Goal: Task Accomplishment & Management: Manage account settings

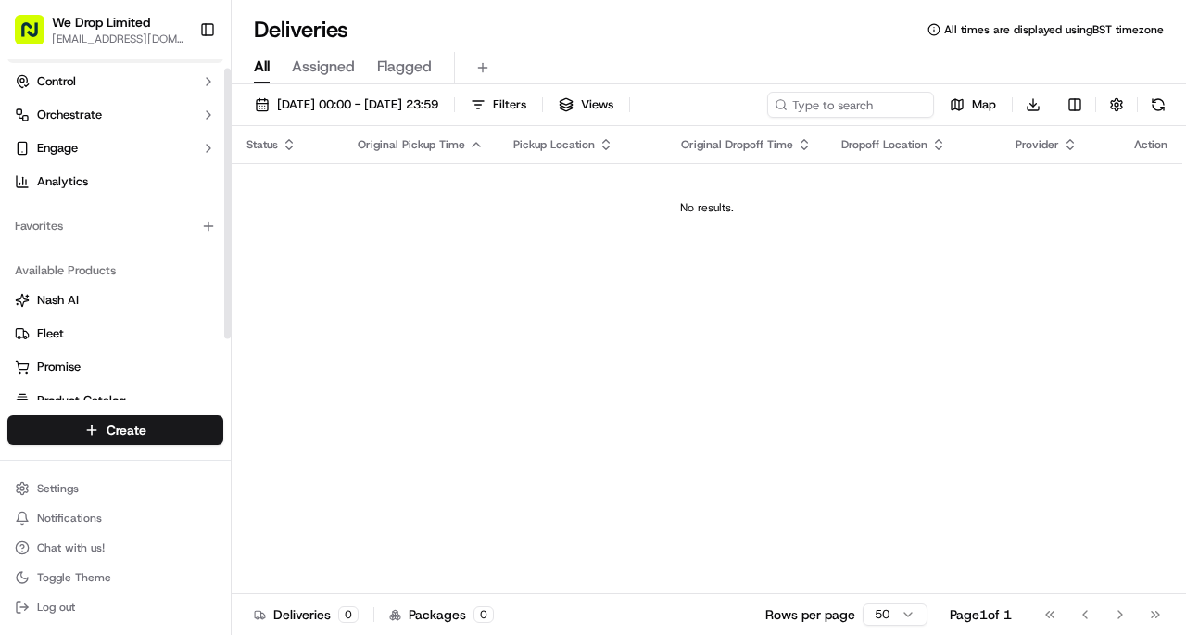
scroll to position [88, 0]
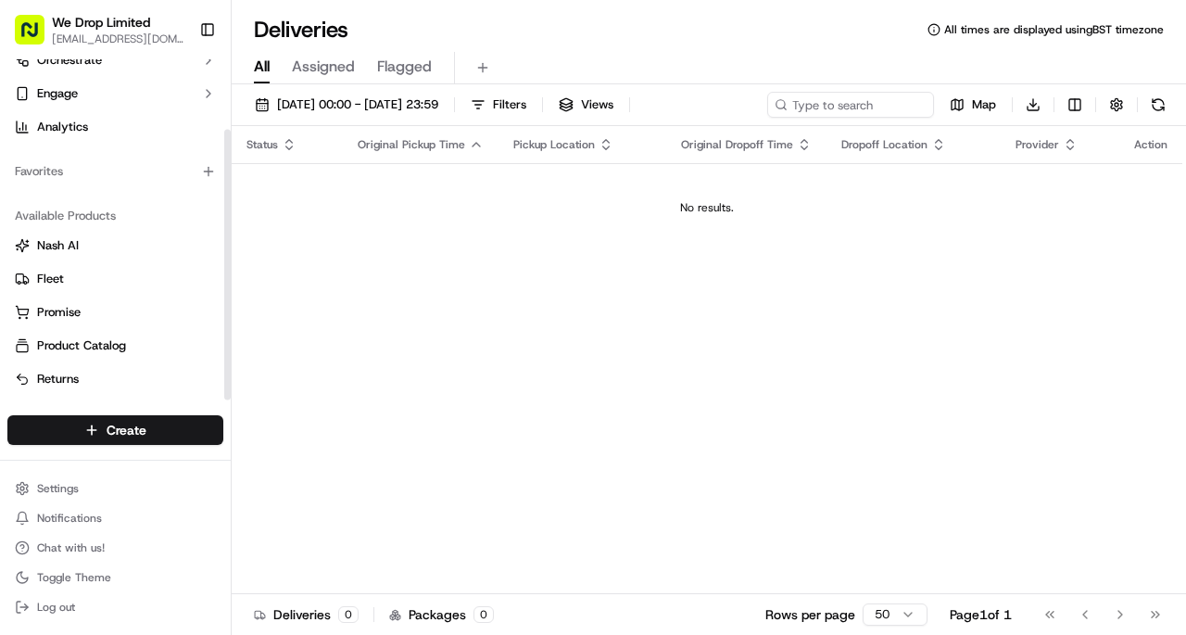
drag, startPoint x: 225, startPoint y: 124, endPoint x: 228, endPoint y: 247, distance: 123.3
click at [228, 247] on div at bounding box center [227, 265] width 6 height 271
click at [105, 548] on button "Chat with us!" at bounding box center [115, 548] width 216 height 26
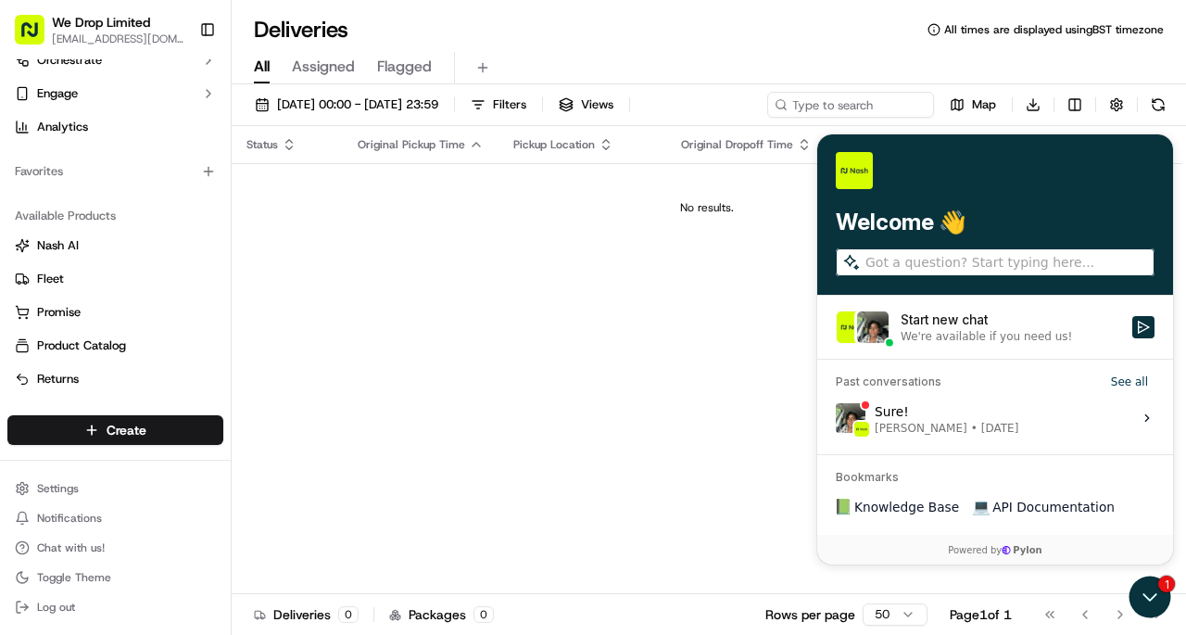
click at [965, 336] on div "We're available if you need us!" at bounding box center [986, 336] width 171 height 15
click at [1132, 336] on button "Start new chat We're available if you need us!" at bounding box center [1143, 327] width 22 height 22
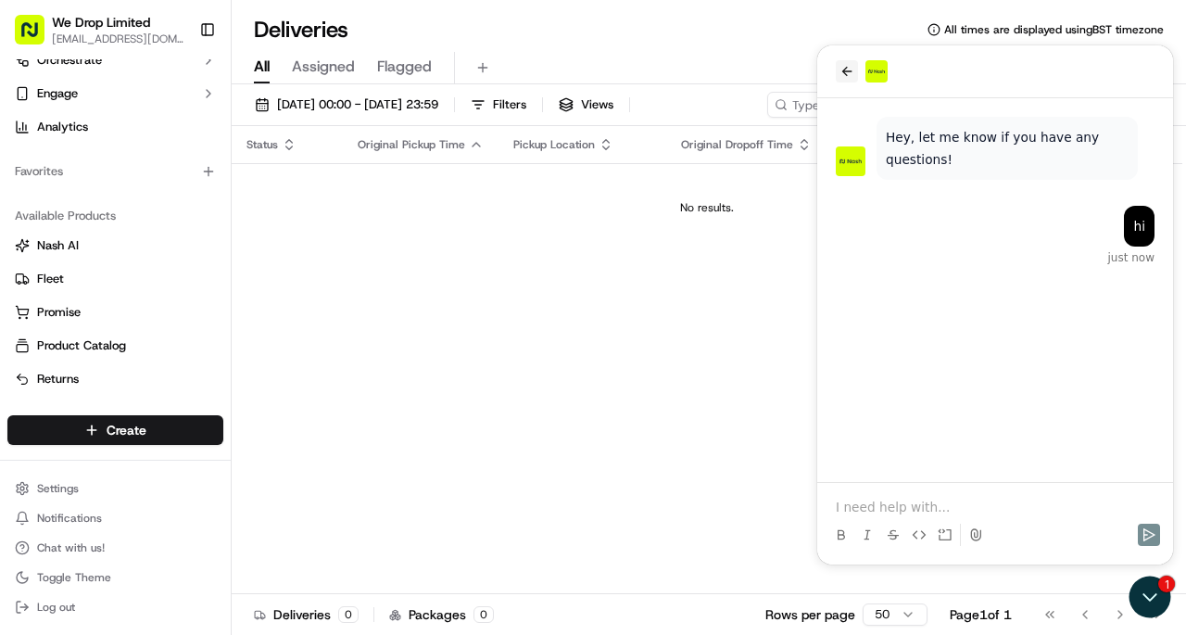
click at [842, 82] on button "back" at bounding box center [847, 71] width 22 height 22
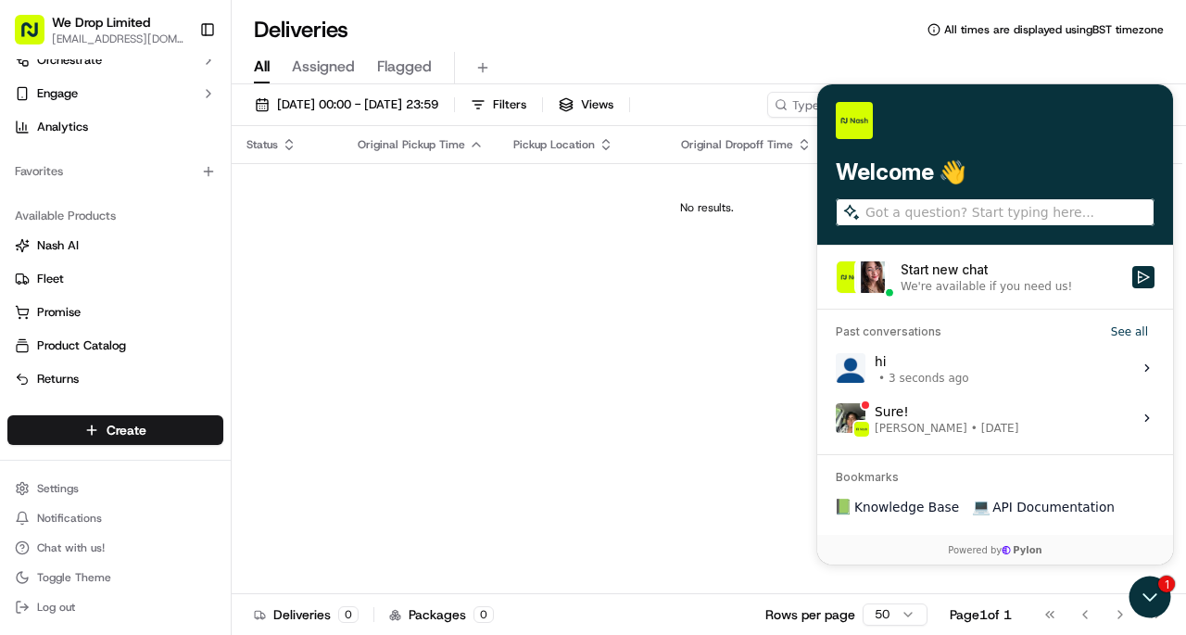
click at [939, 275] on div "Start new chat" at bounding box center [1011, 269] width 221 height 19
click at [1132, 275] on button "Start new chat We're available if you need us!" at bounding box center [1143, 277] width 22 height 22
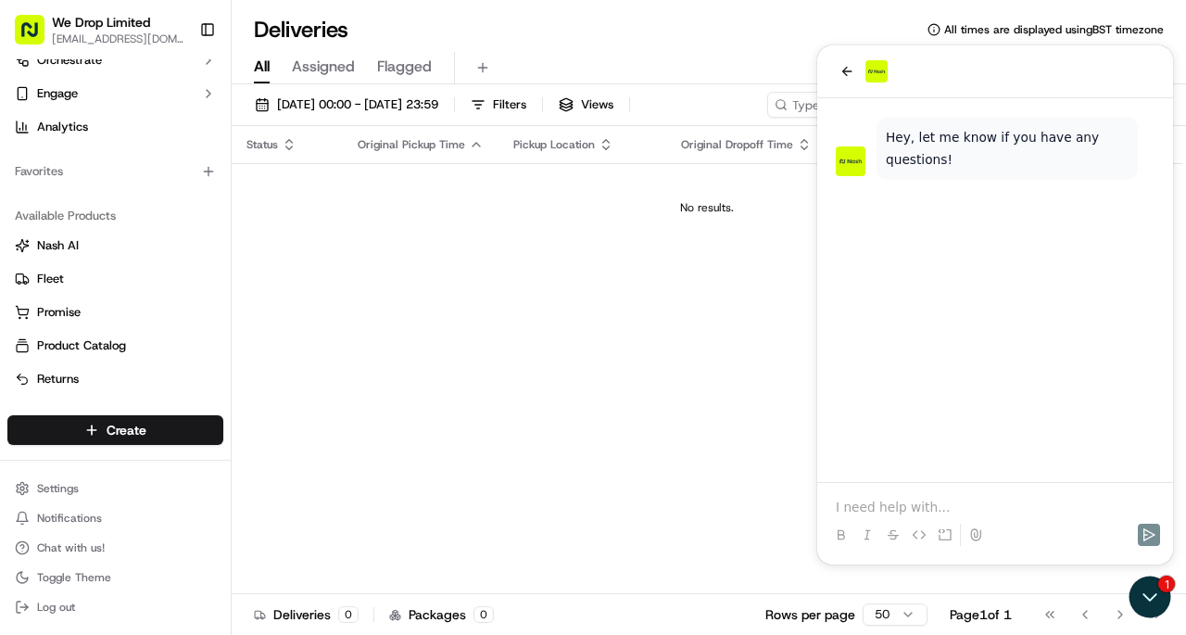
click at [908, 511] on p at bounding box center [995, 507] width 319 height 19
click at [846, 78] on icon "back" at bounding box center [846, 71] width 15 height 15
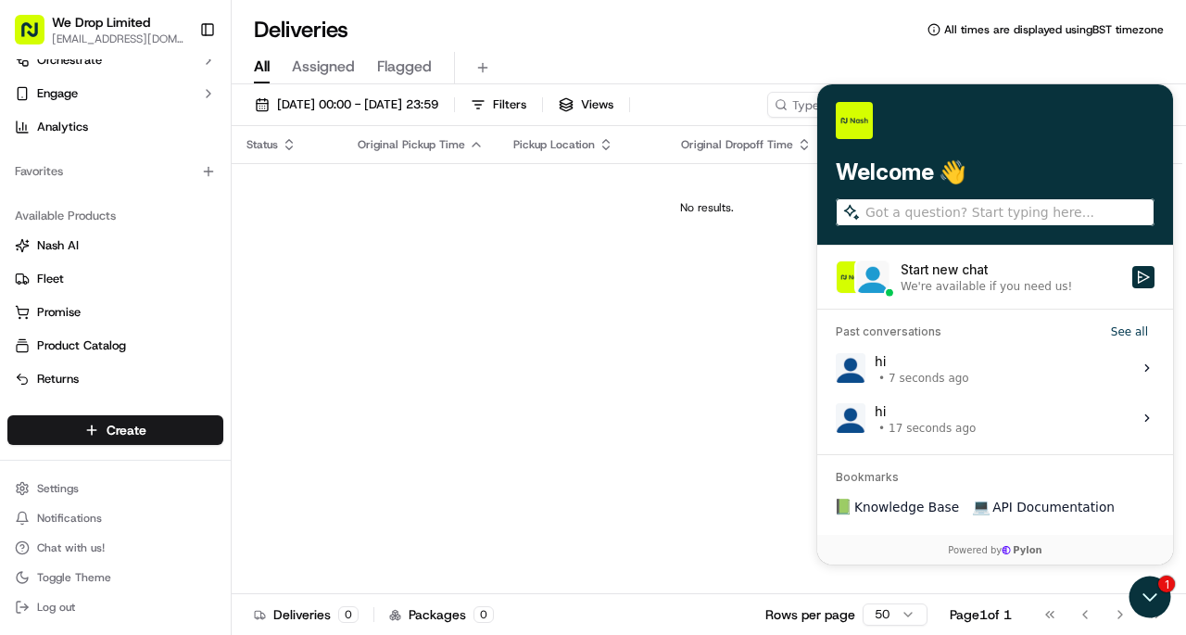
click at [983, 281] on div "We're available if you need us!" at bounding box center [986, 286] width 171 height 15
click at [1132, 281] on button "Start new chat We're available if you need us!" at bounding box center [1143, 277] width 22 height 22
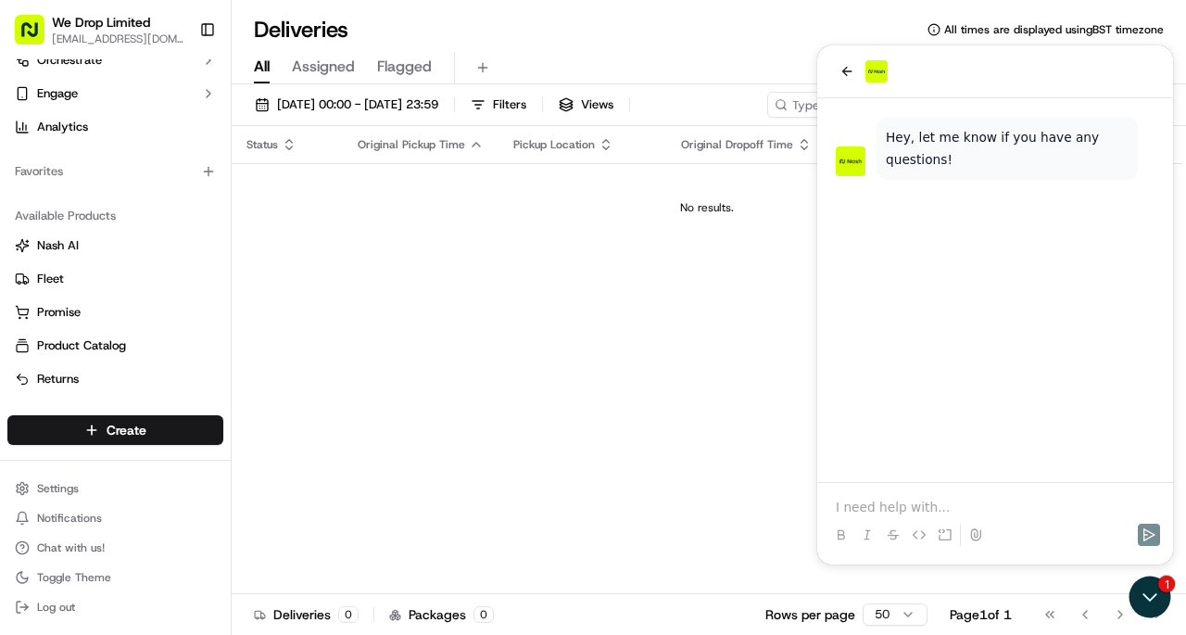
click at [898, 512] on p at bounding box center [995, 507] width 319 height 19
click at [1157, 600] on icon "Open customer support" at bounding box center [1150, 597] width 46 height 46
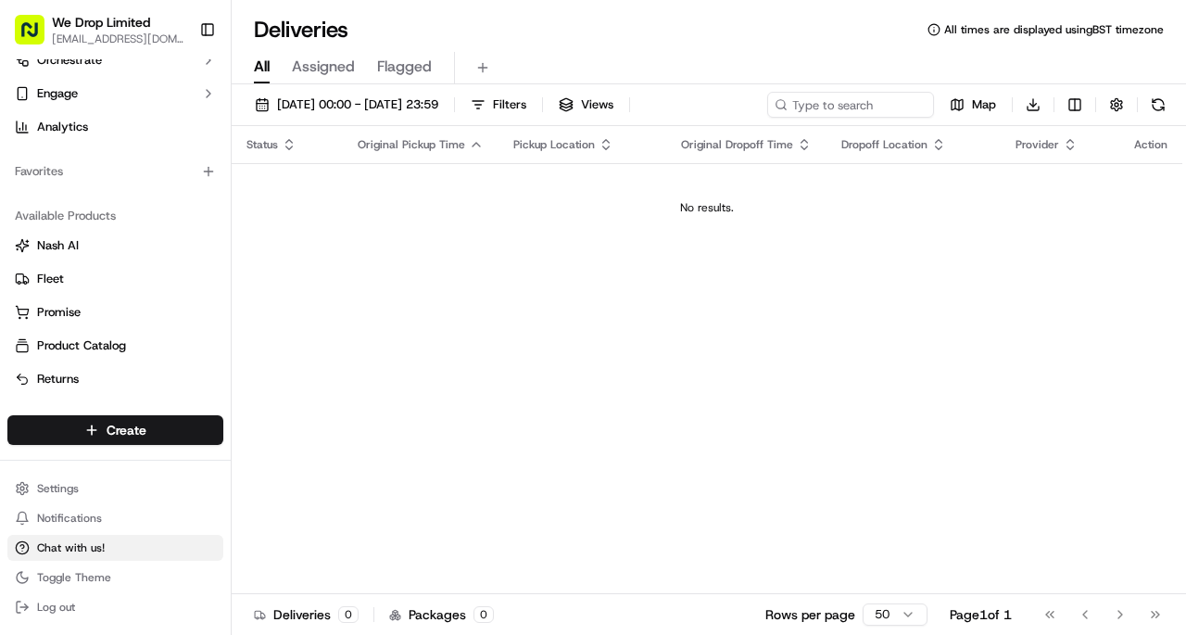
click at [85, 544] on span "Chat with us!" at bounding box center [71, 547] width 68 height 15
click at [72, 538] on button "Chat with us!" at bounding box center [115, 548] width 216 height 26
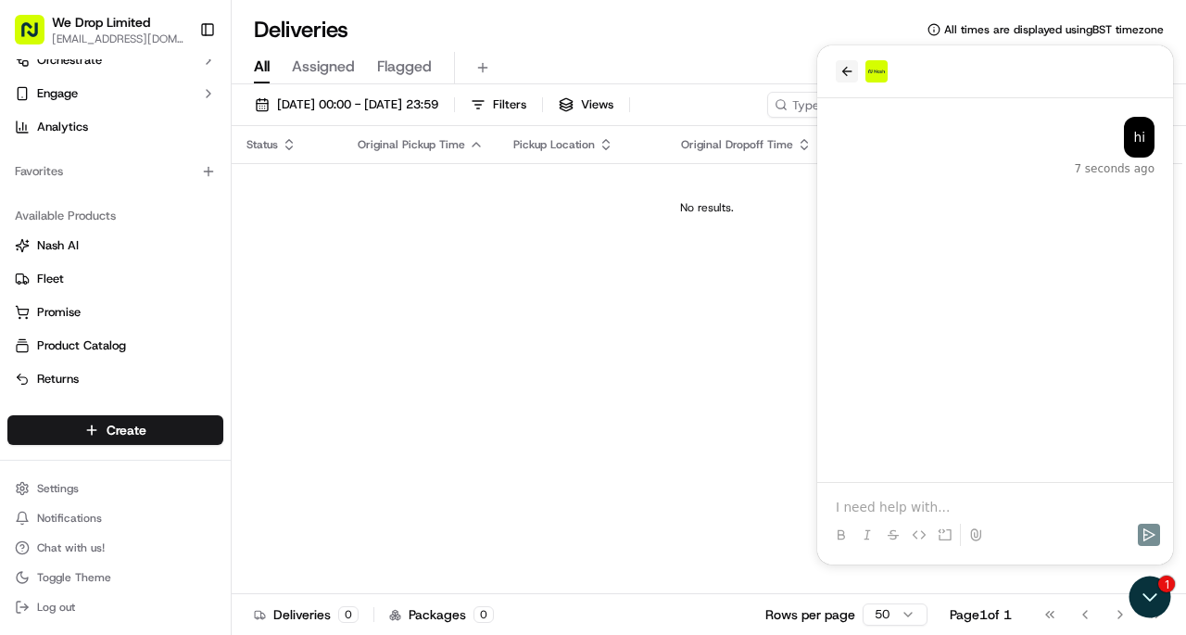
click at [841, 75] on icon "back" at bounding box center [846, 71] width 15 height 15
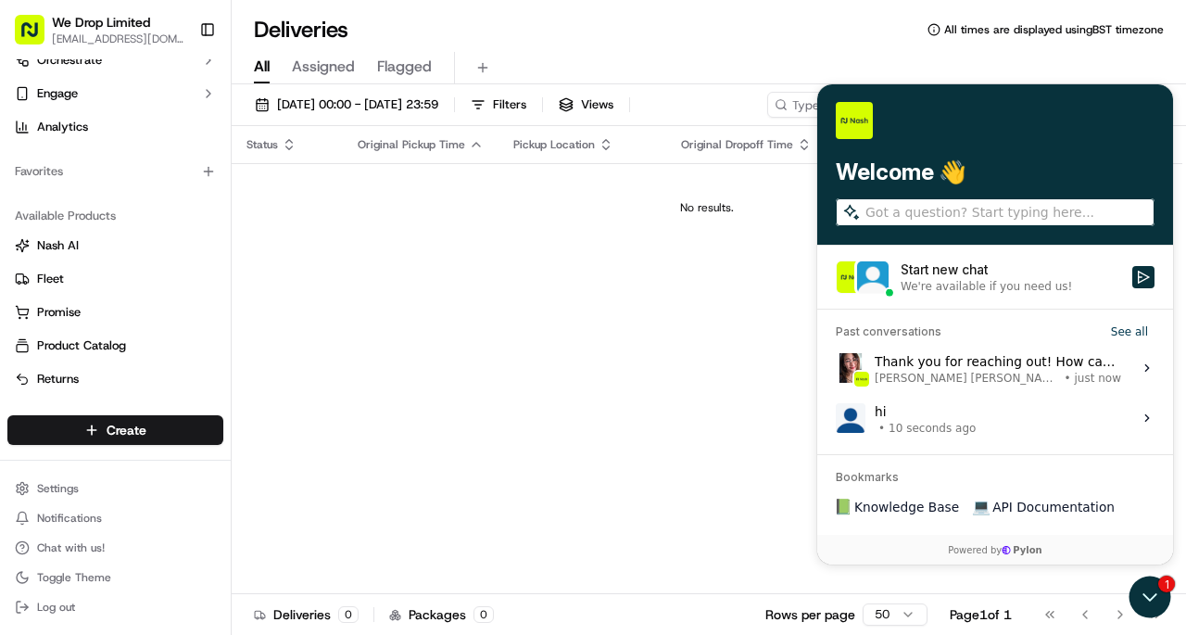
click at [940, 378] on span "[PERSON_NAME] [PERSON_NAME]" at bounding box center [967, 378] width 185 height 15
click at [836, 369] on button "View issue" at bounding box center [835, 368] width 1 height 1
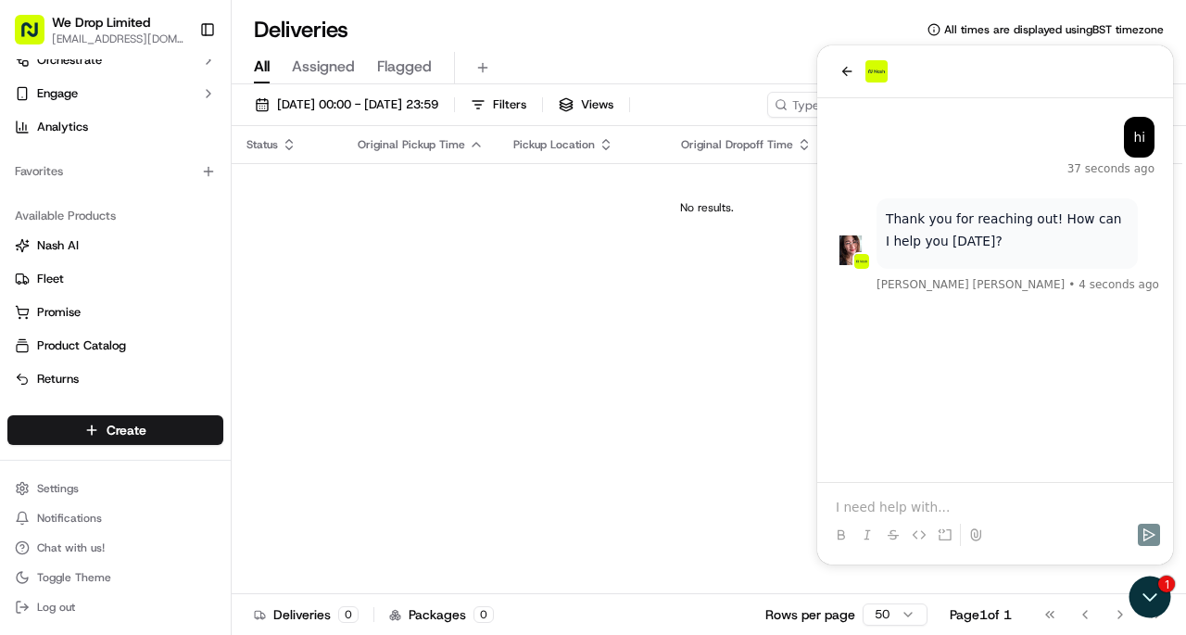
drag, startPoint x: 904, startPoint y: 502, endPoint x: 931, endPoint y: 487, distance: 30.7
click at [905, 502] on p at bounding box center [995, 507] width 319 height 19
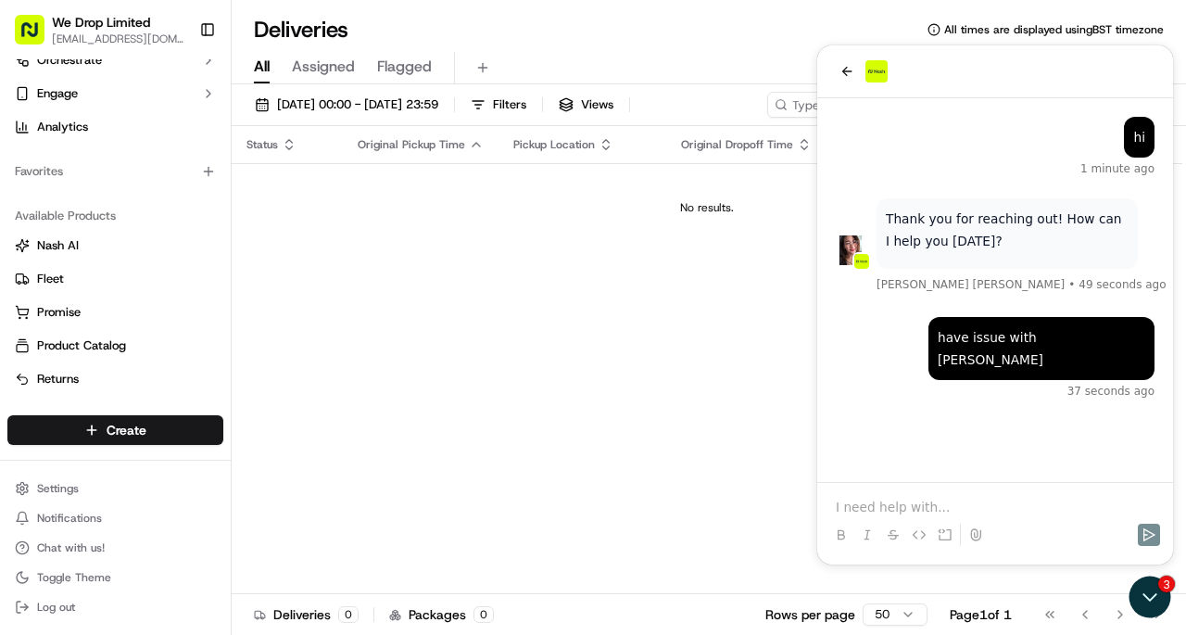
click at [1109, 434] on div "have issue with nash 37 seconds ago Thank you for reaching out! How can I help …" at bounding box center [995, 290] width 356 height 384
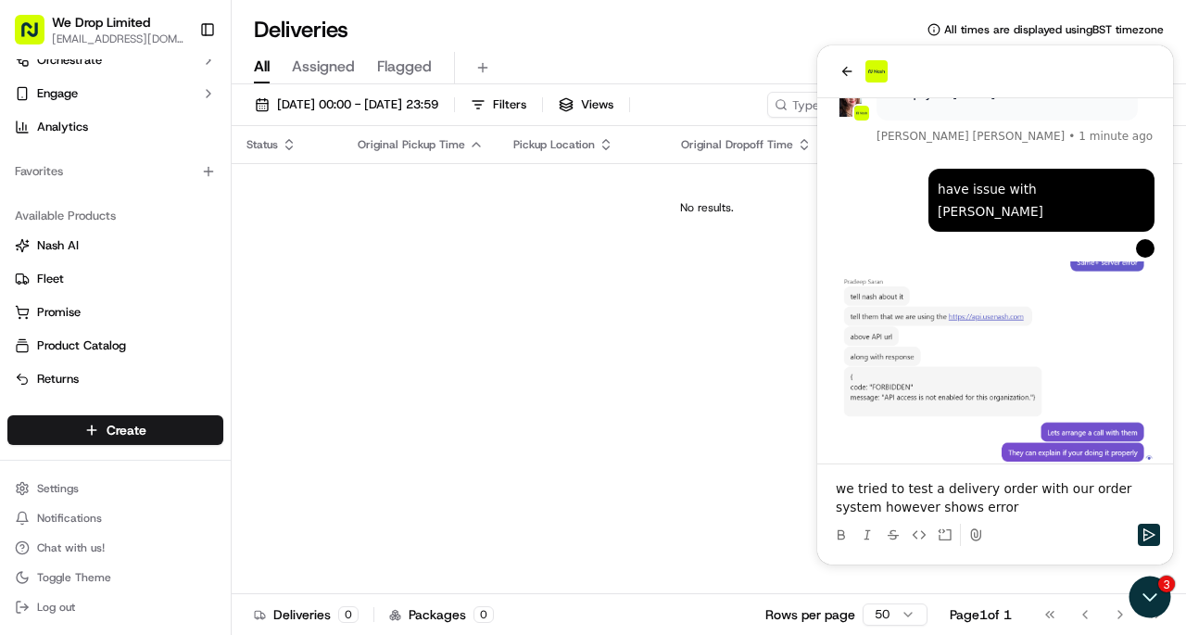
scroll to position [241, 0]
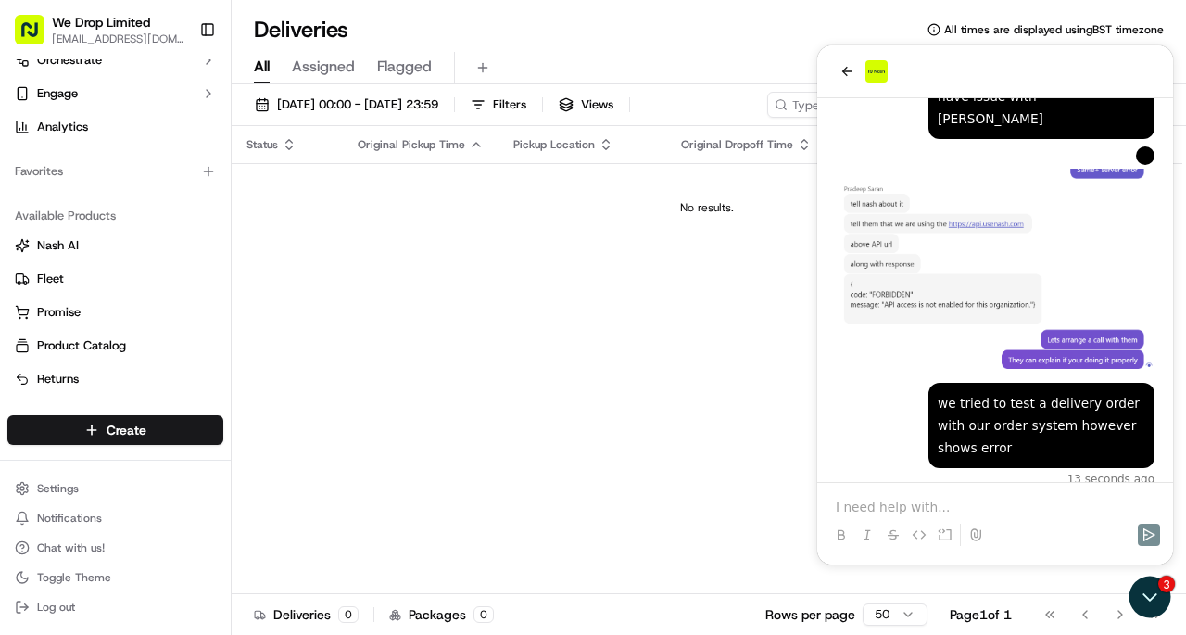
click at [1110, 514] on p at bounding box center [995, 507] width 319 height 19
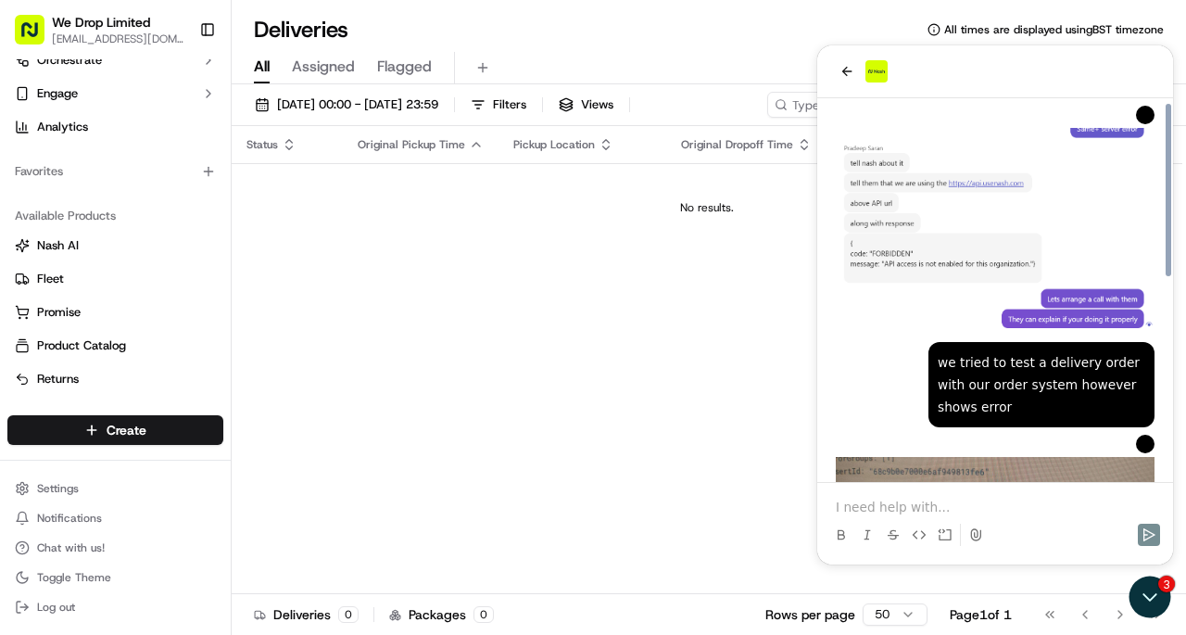
scroll to position [447, 0]
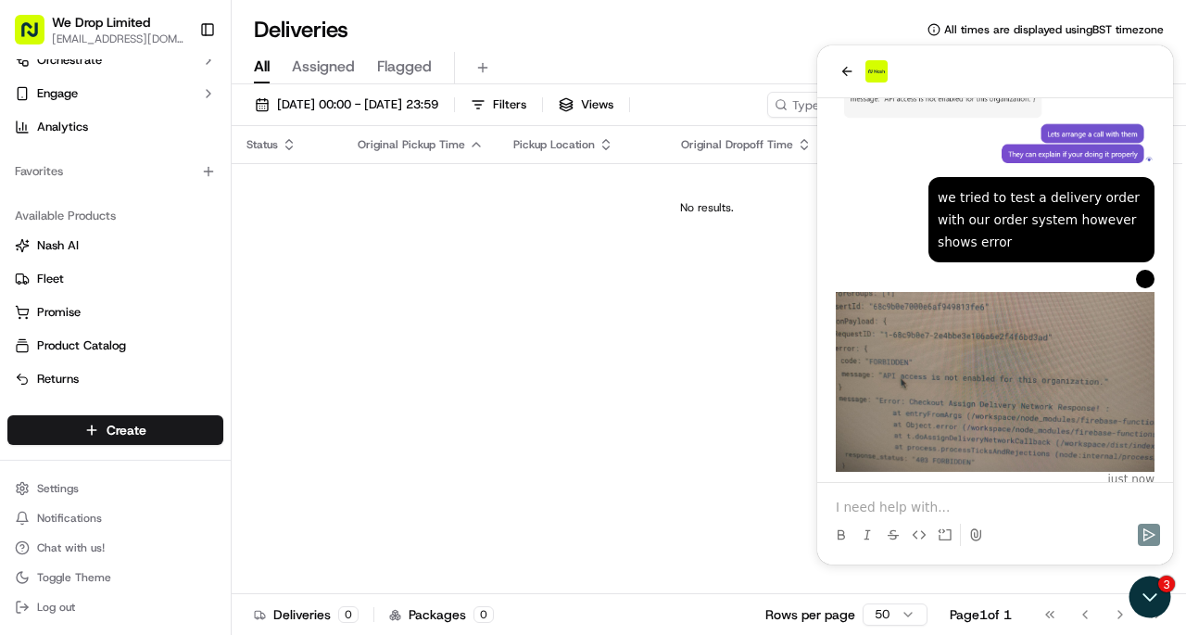
click at [1112, 491] on div at bounding box center [995, 518] width 341 height 70
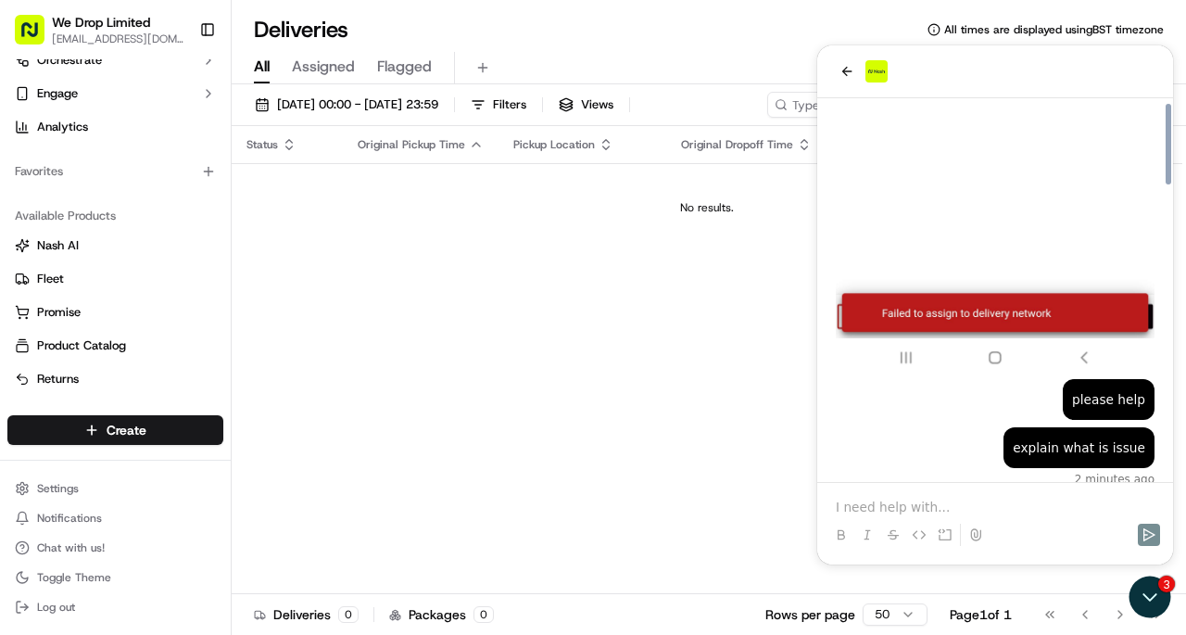
scroll to position [1397, 0]
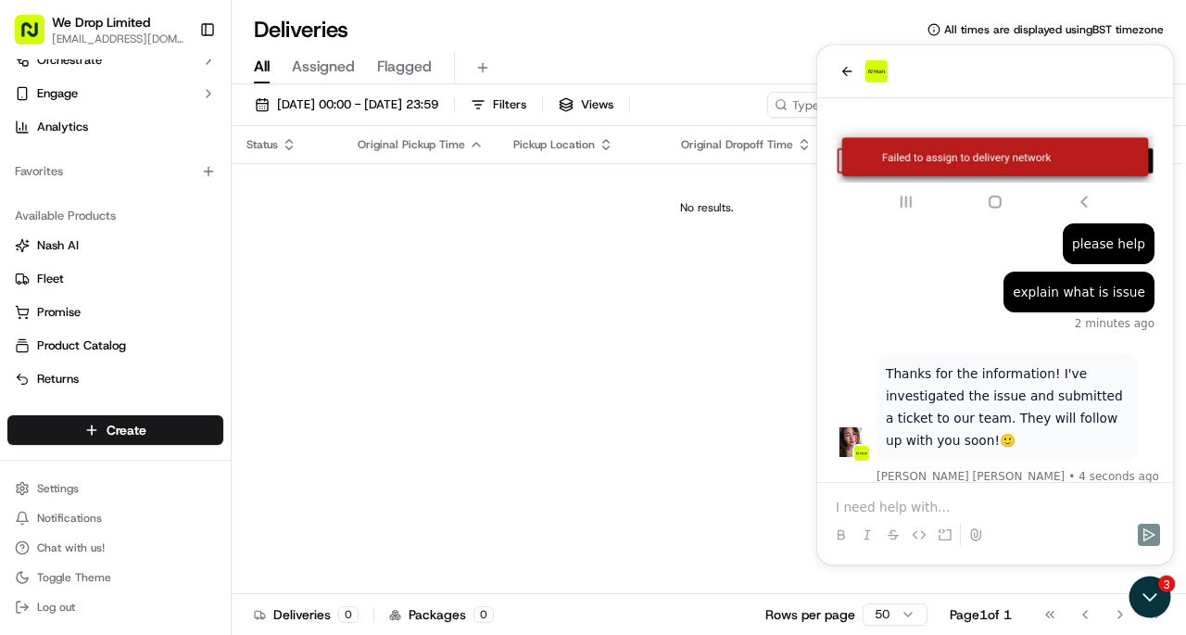
click at [966, 502] on p at bounding box center [995, 507] width 319 height 19
click at [938, 513] on p at bounding box center [995, 507] width 319 height 19
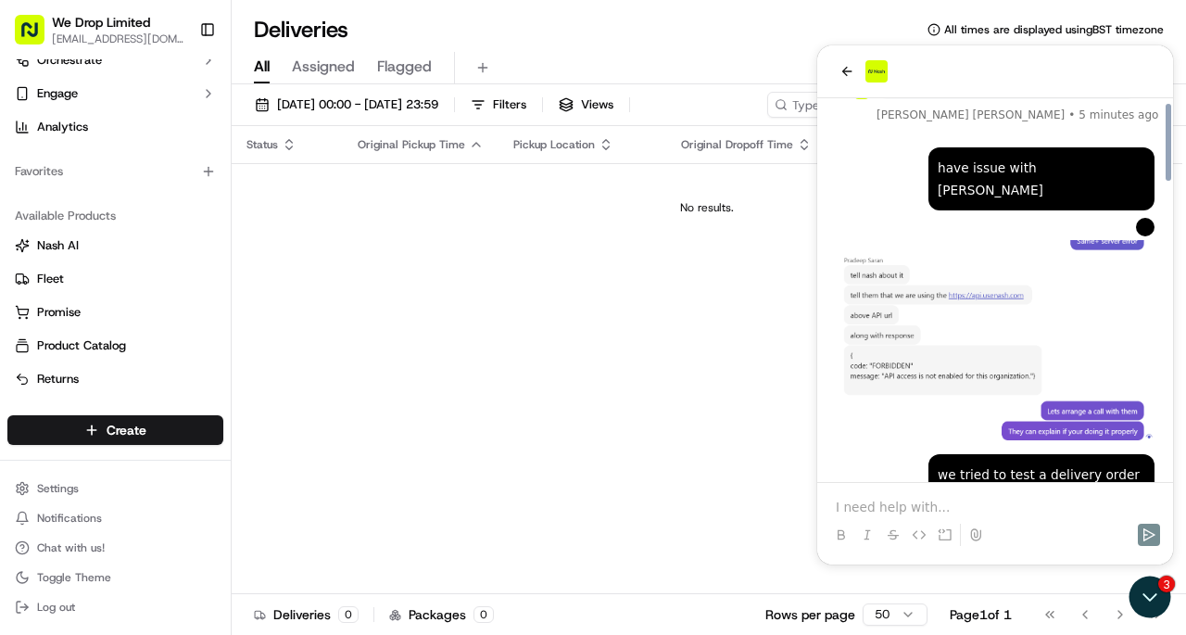
scroll to position [163, 0]
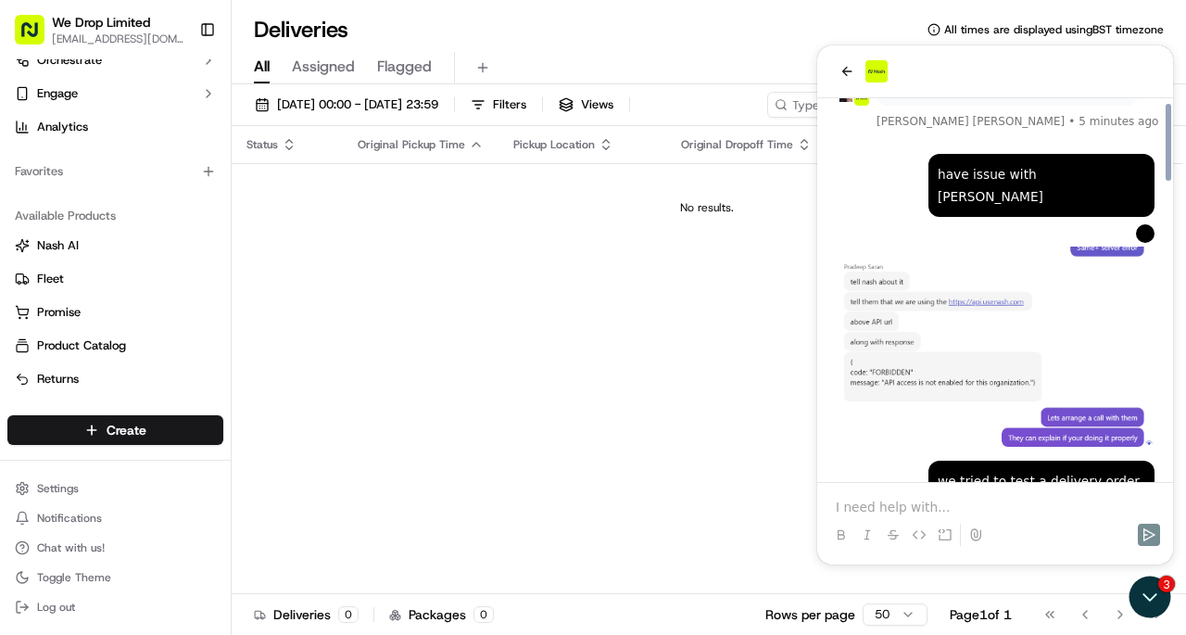
click at [945, 299] on img "Preview image: Preview" at bounding box center [995, 351] width 319 height 210
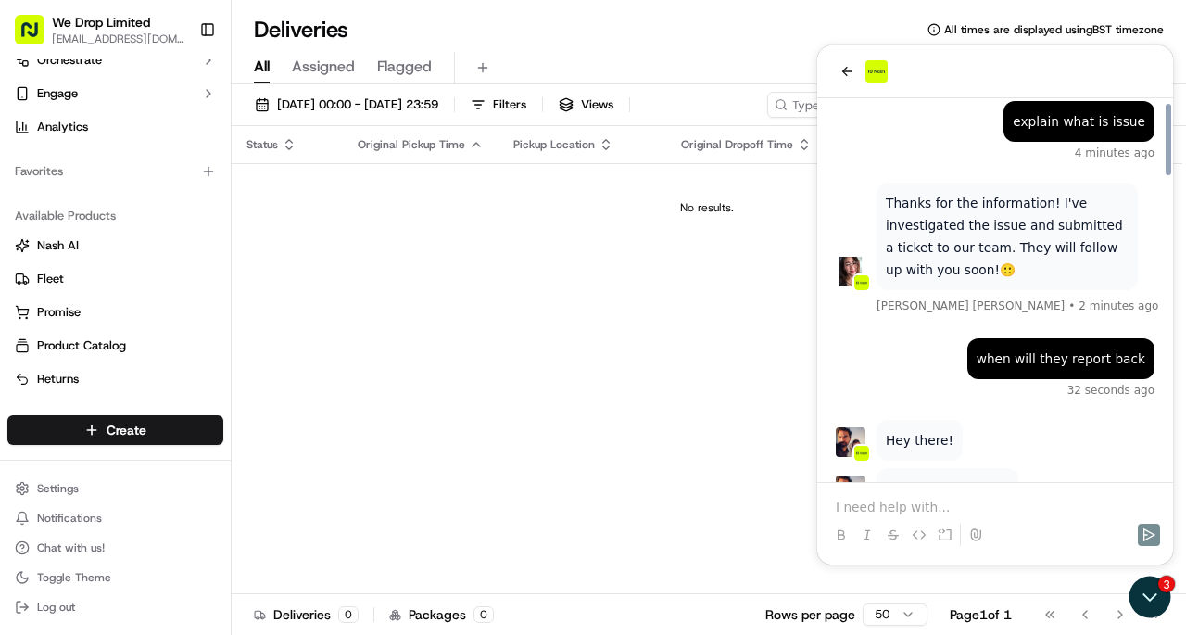
scroll to position [1616, 0]
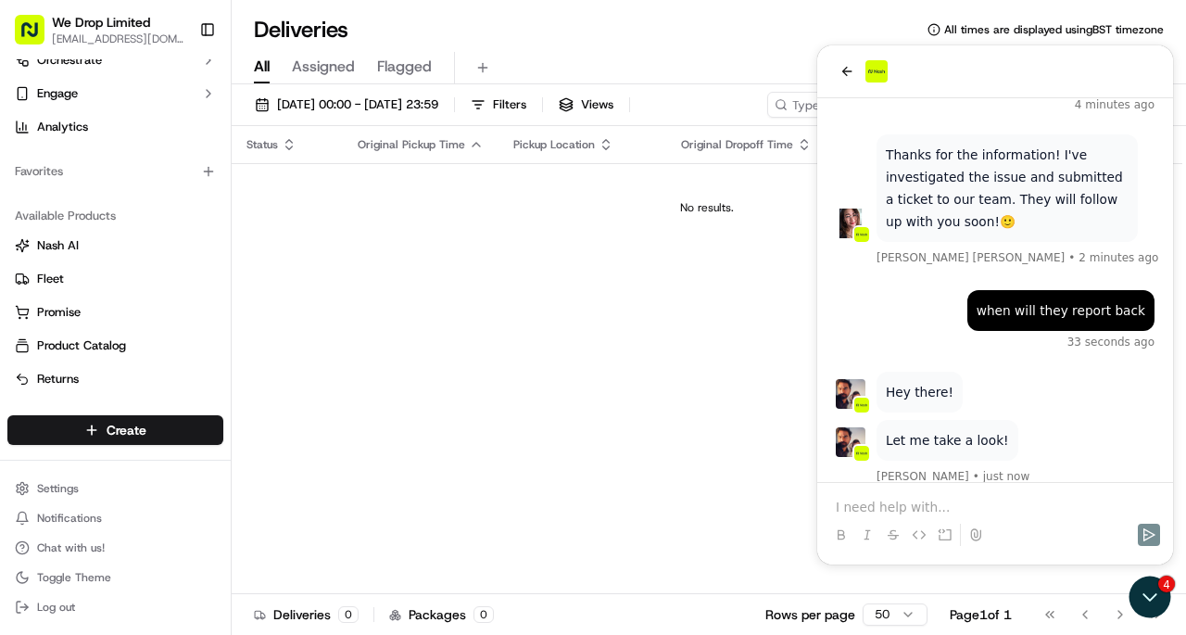
click at [921, 510] on p at bounding box center [995, 507] width 319 height 19
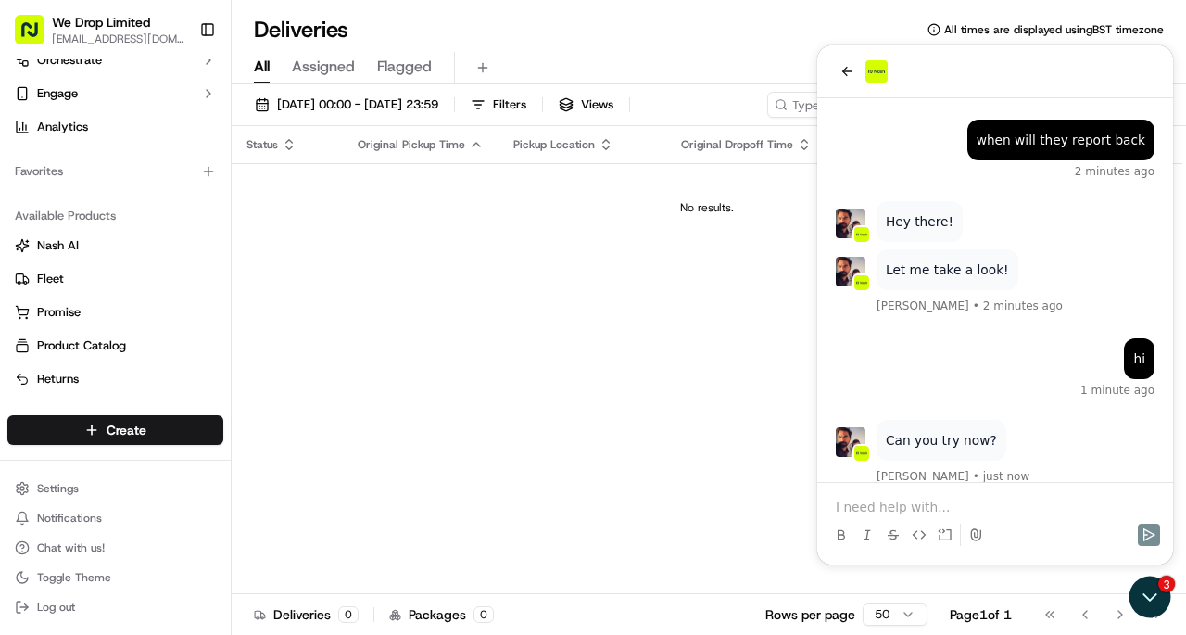
scroll to position [1857, 0]
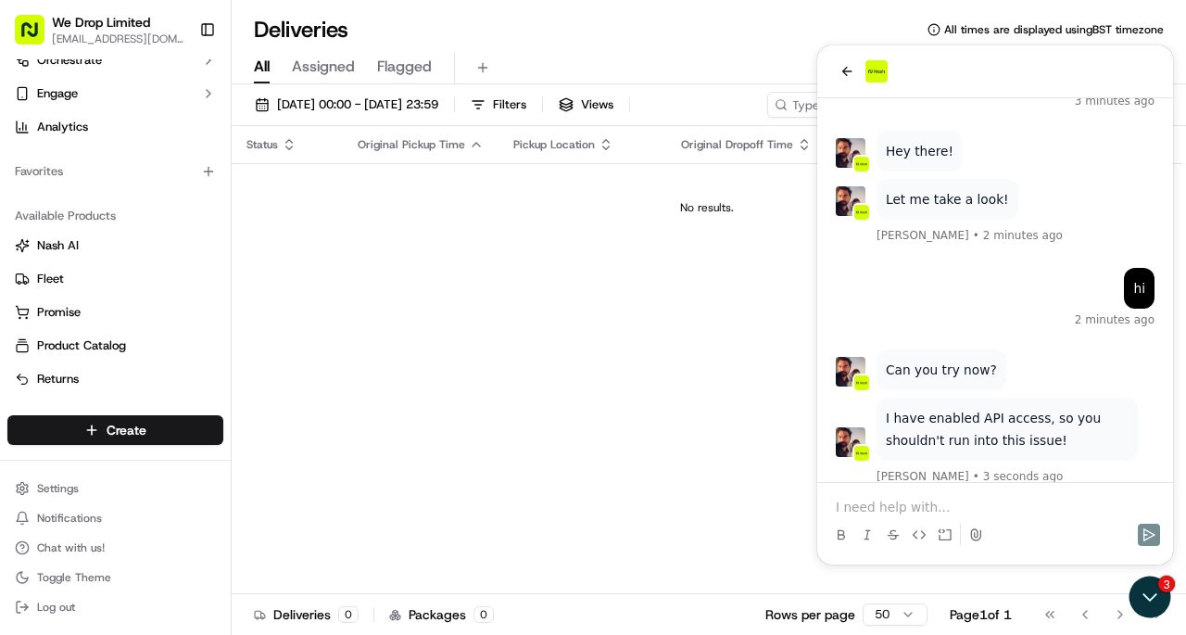
click at [926, 507] on p at bounding box center [995, 507] width 319 height 19
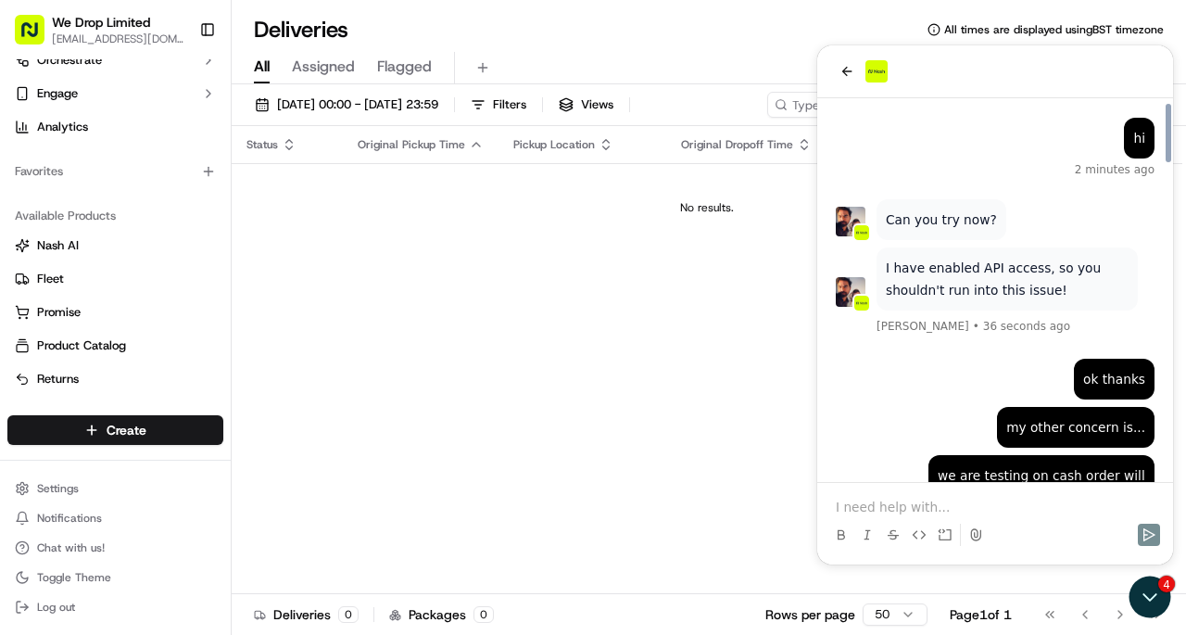
scroll to position [1981, 0]
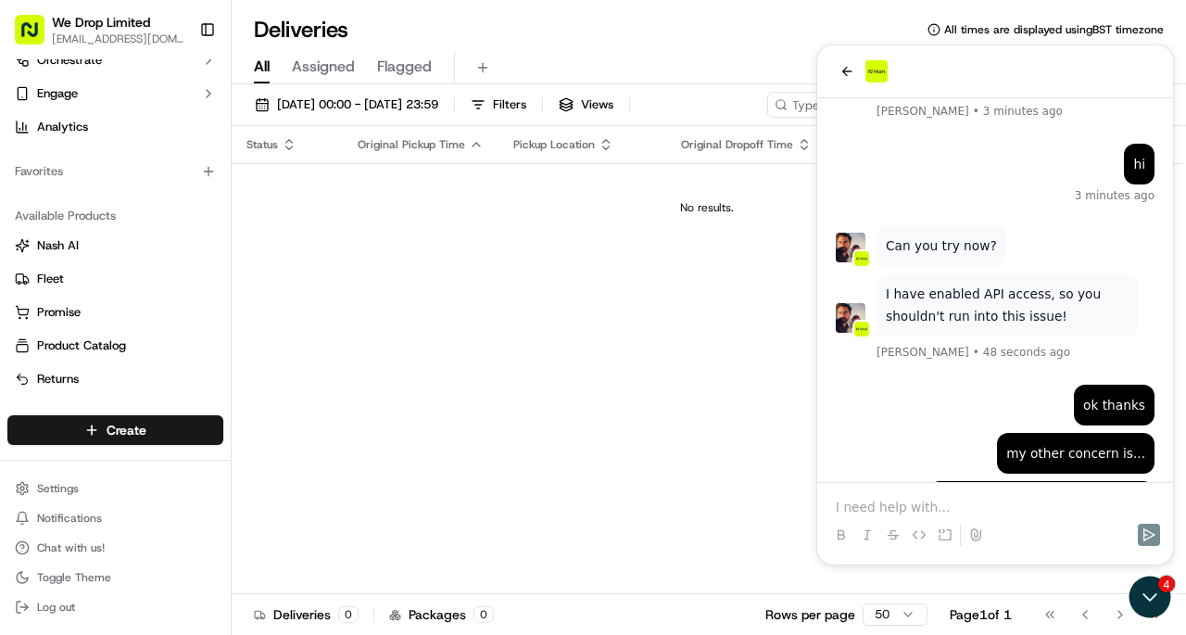
click at [617, 536] on div "Status Original Pickup Time Pickup Location Original Dropoff Time Dropoff Locat…" at bounding box center [707, 360] width 951 height 468
click at [1116, 292] on p "I have enabled API access, so you shouldn't run into this issue!" at bounding box center [1007, 305] width 243 height 44
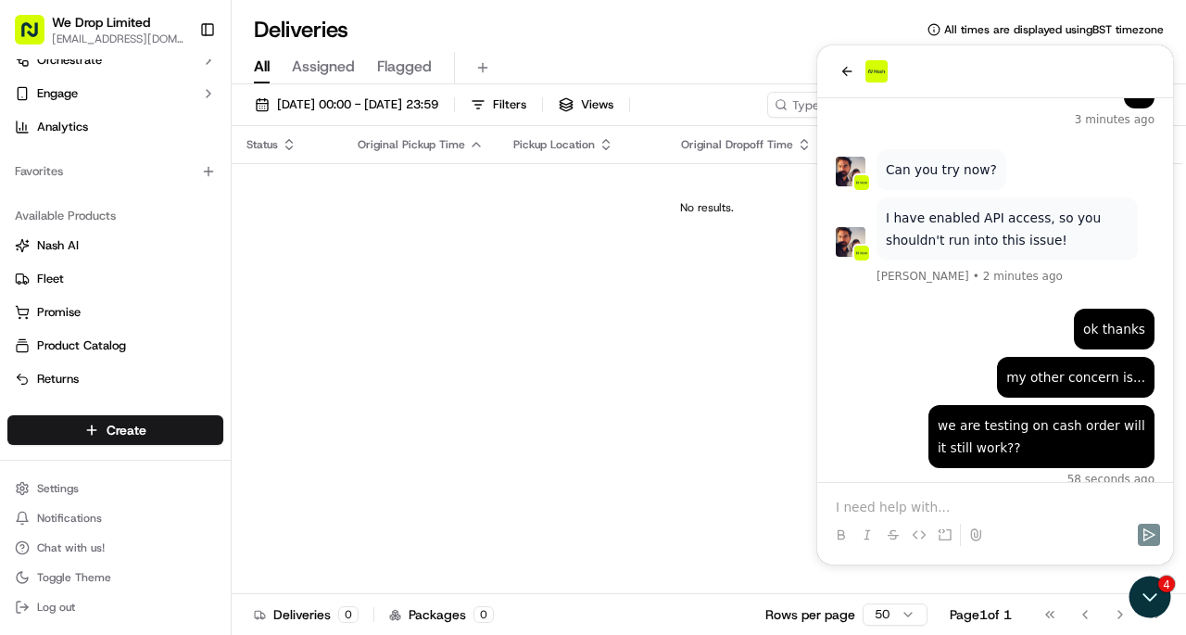
scroll to position [2168, 0]
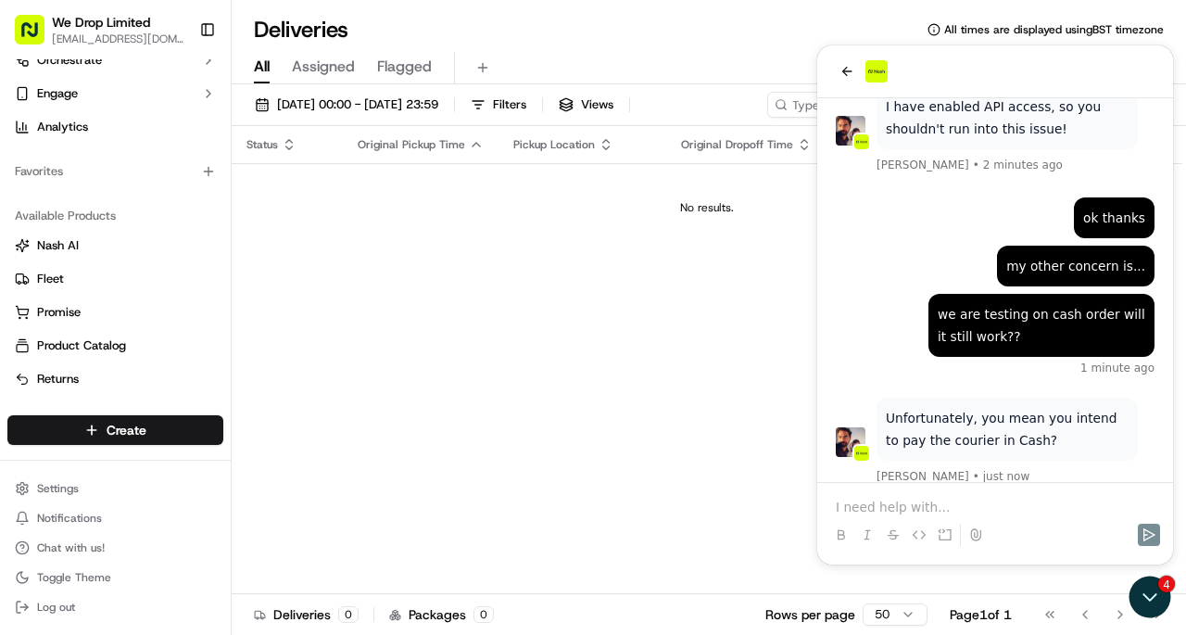
click at [940, 498] on p at bounding box center [995, 507] width 319 height 19
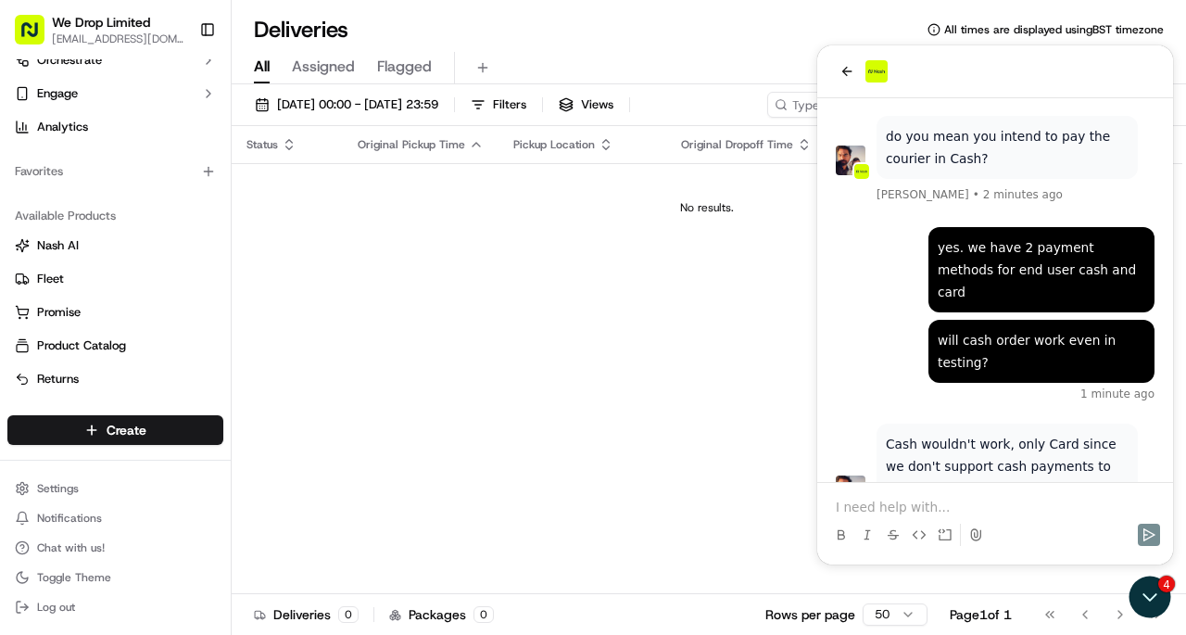
scroll to position [2557, 0]
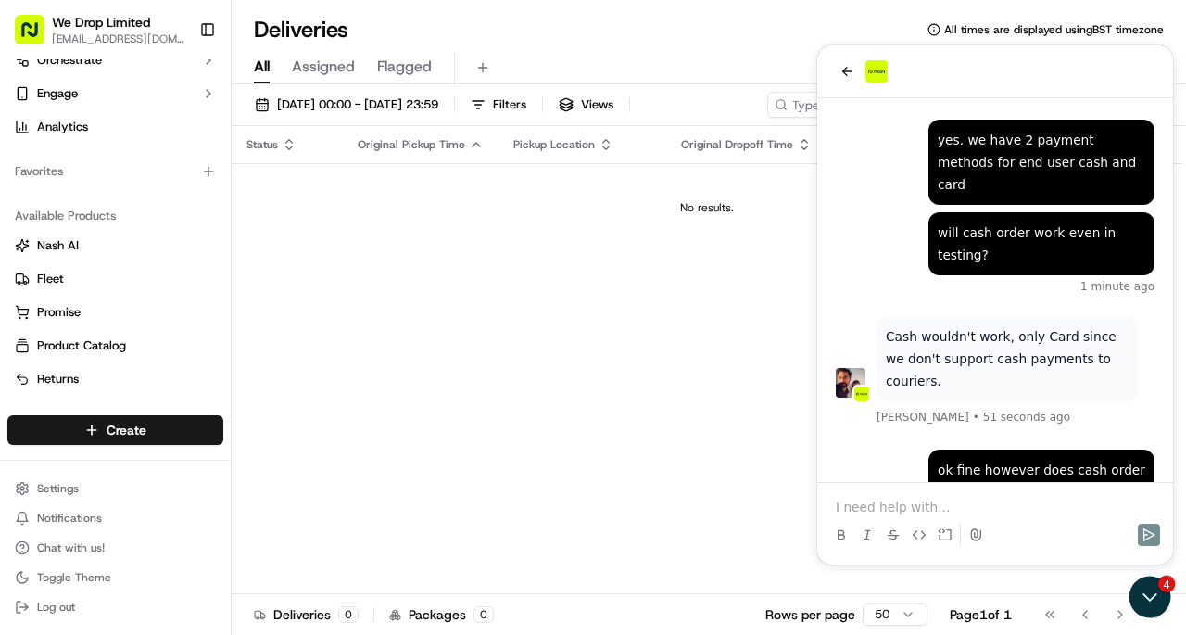
click at [1107, 405] on div "Masood Aslam • 51 seconds ago" at bounding box center [1016, 416] width 278 height 22
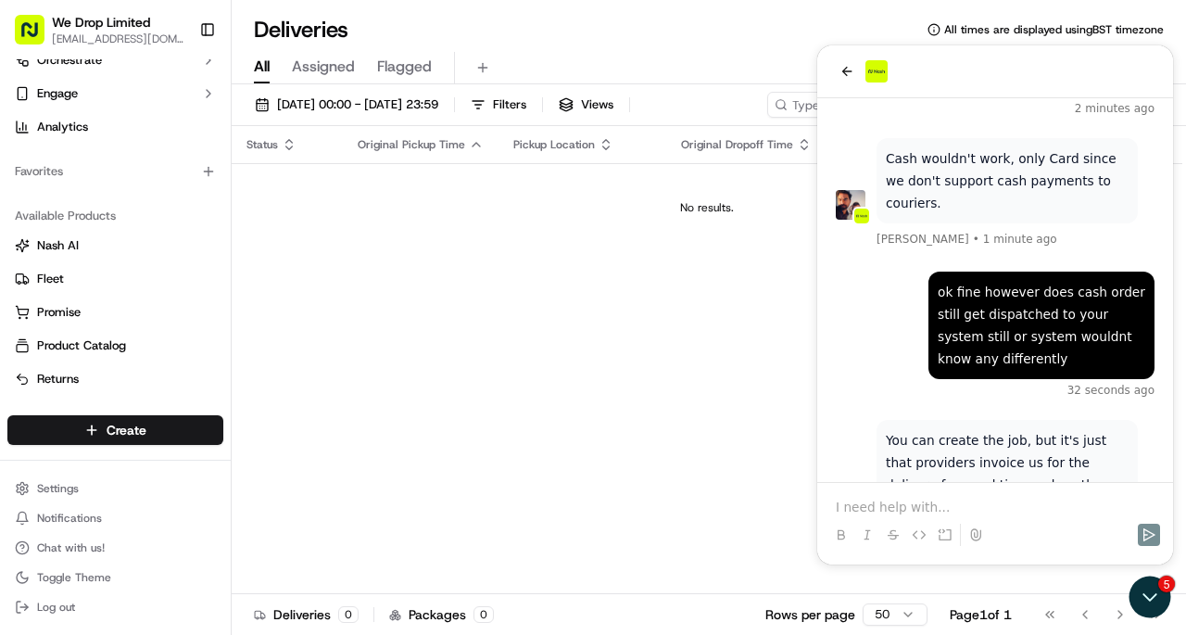
click at [932, 502] on p at bounding box center [995, 507] width 319 height 19
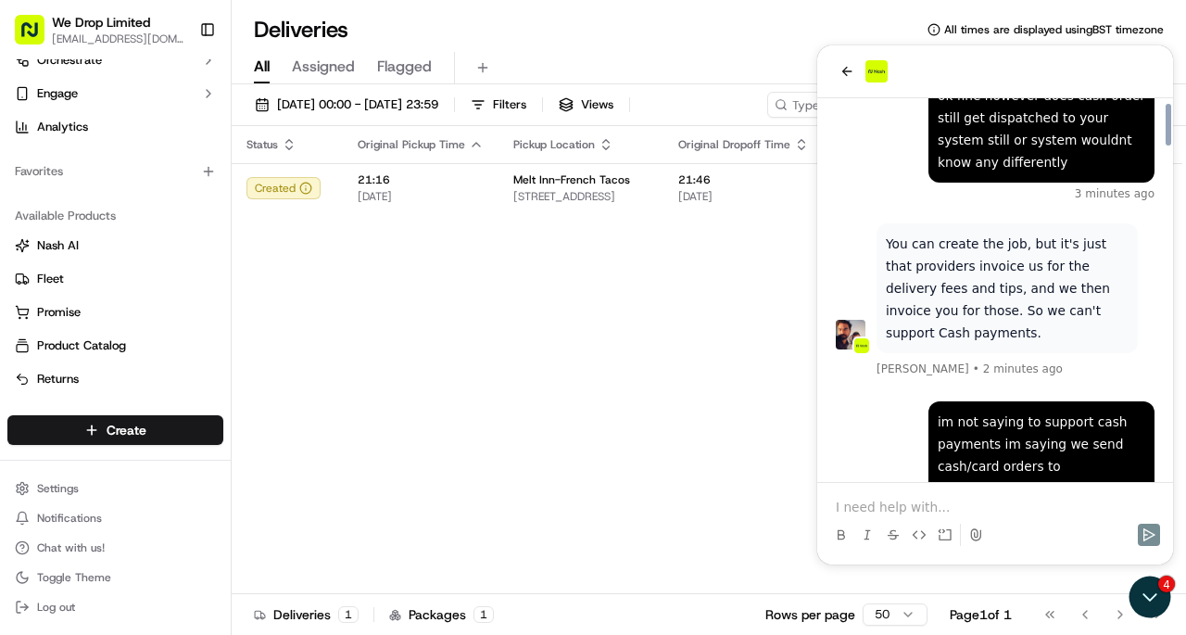
scroll to position [3043, 0]
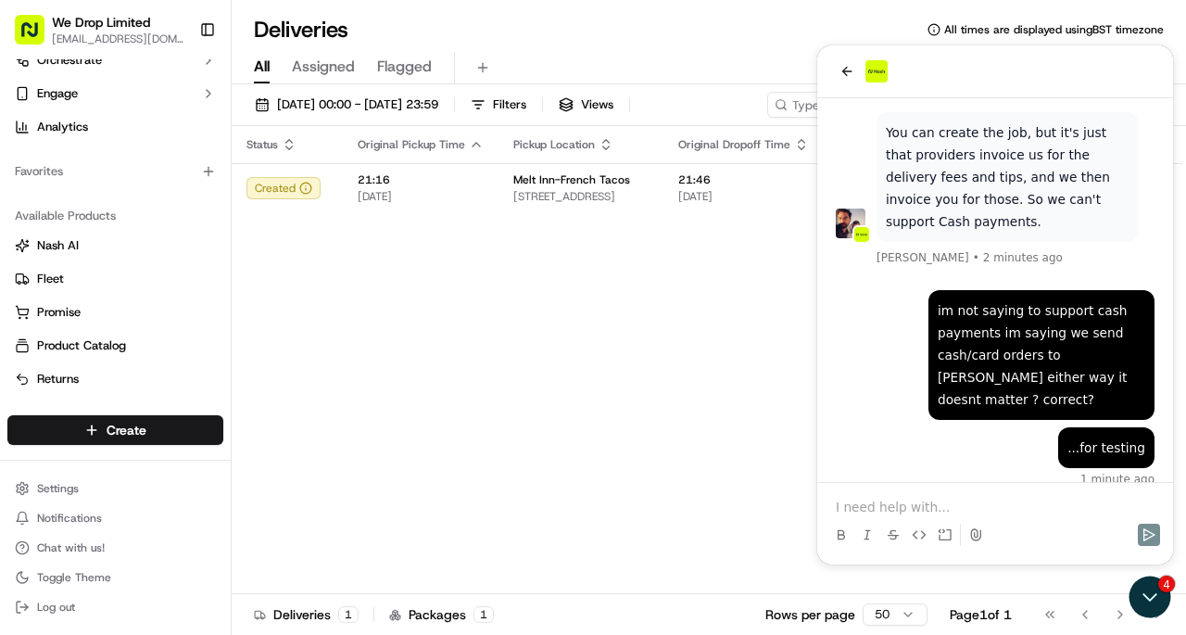
click at [885, 508] on p at bounding box center [995, 507] width 319 height 19
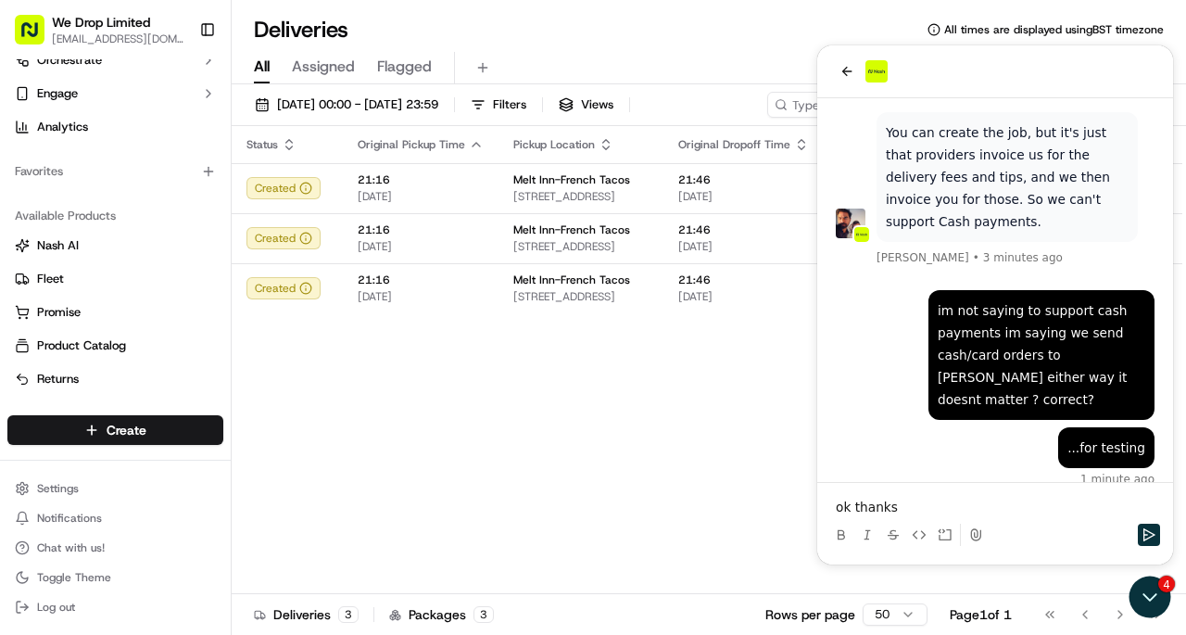
click at [612, 459] on div "Status Original Pickup Time Pickup Location Original Dropoff Time Dropoff Locat…" at bounding box center [707, 360] width 951 height 468
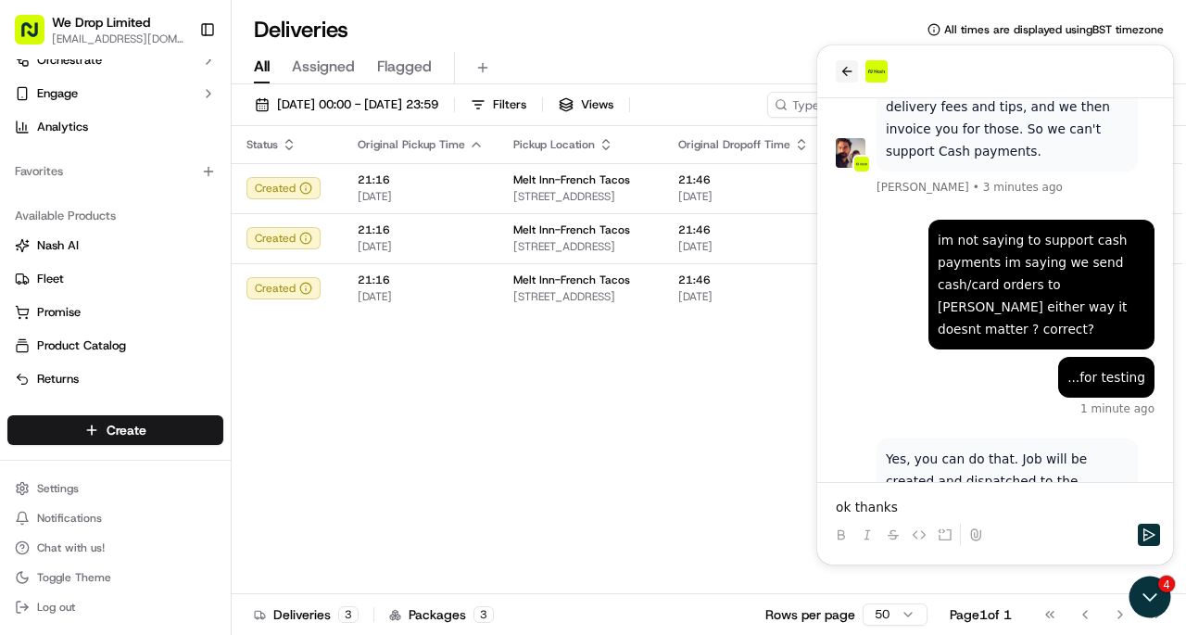
click at [844, 69] on icon "back" at bounding box center [847, 71] width 10 height 9
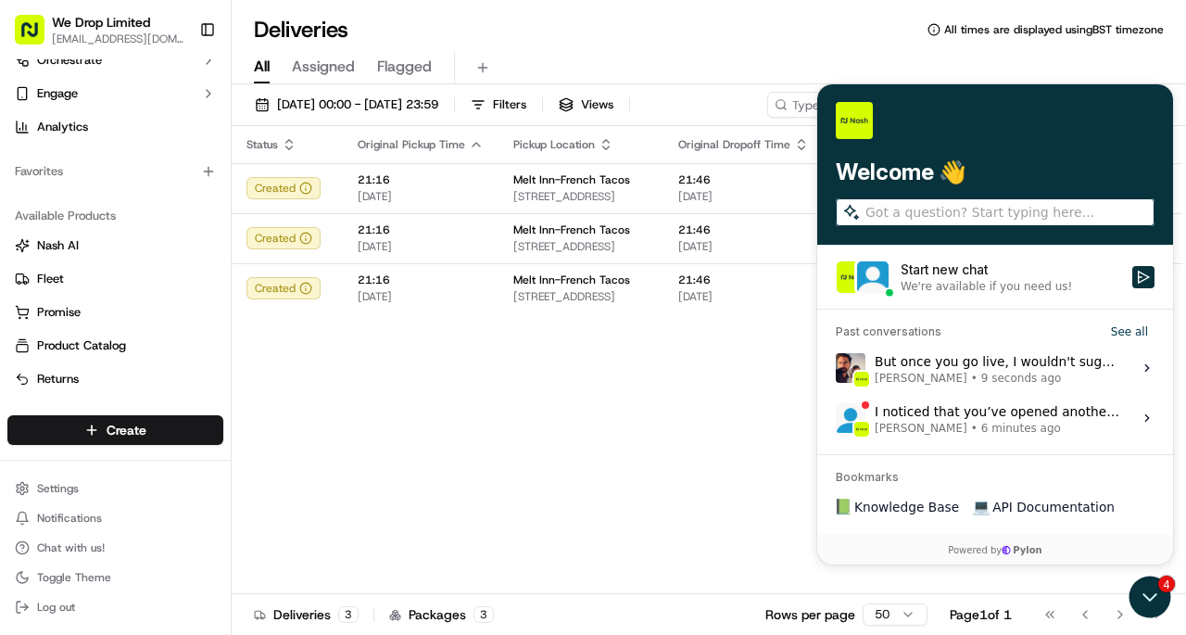
click at [738, 357] on div "Status Original Pickup Time Pickup Location Original Dropoff Time Dropoff Locat…" at bounding box center [707, 360] width 951 height 468
click at [1146, 599] on icon "Open customer support" at bounding box center [1150, 597] width 46 height 46
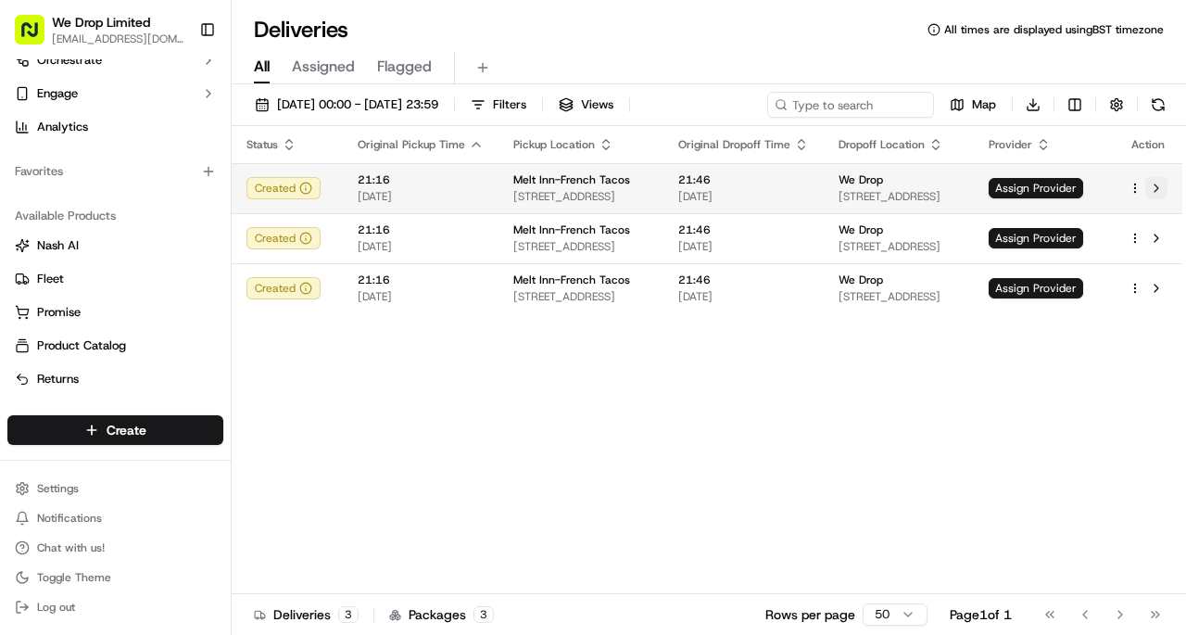
click at [1160, 188] on button at bounding box center [1156, 188] width 22 height 22
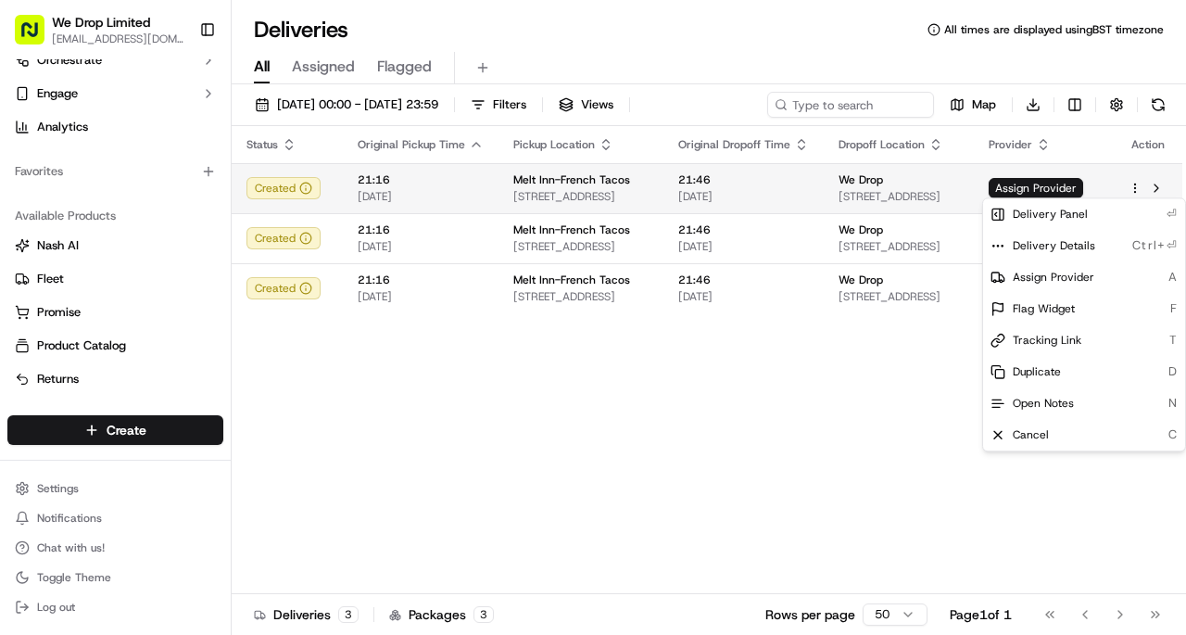
click at [1138, 184] on html "We Drop Limited hello@we-drop.co.uk Toggle Sidebar Deliveries Control Orchestra…" at bounding box center [593, 317] width 1186 height 635
click at [709, 491] on html "We Drop Limited hello@we-drop.co.uk Toggle Sidebar Deliveries Control Orchestra…" at bounding box center [593, 317] width 1186 height 635
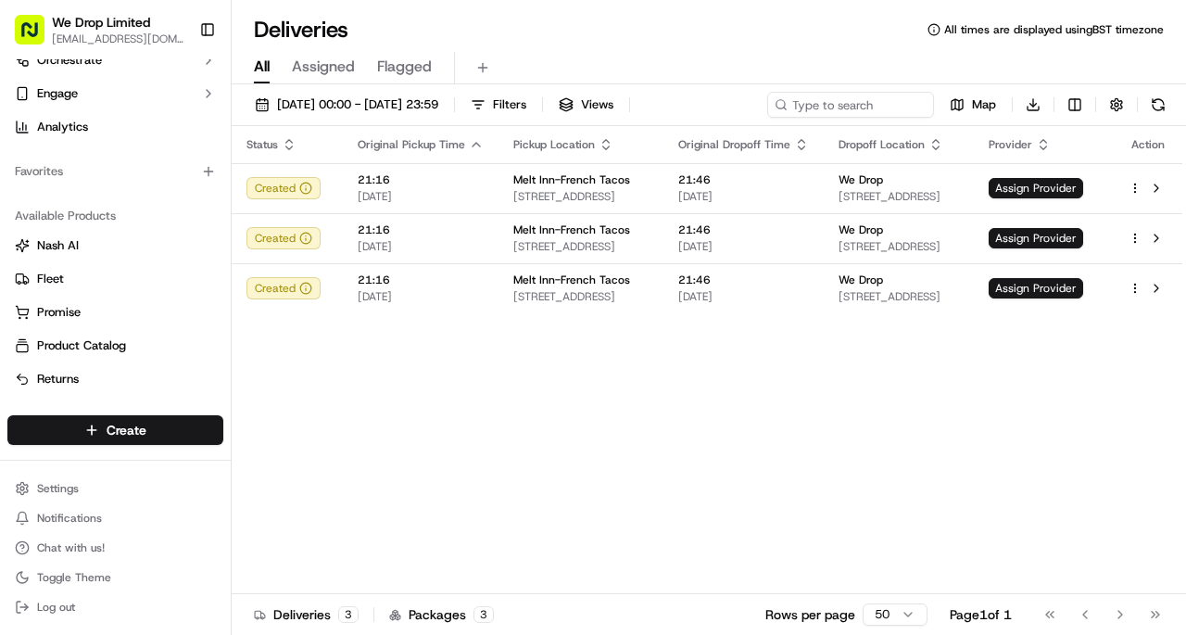
drag, startPoint x: 712, startPoint y: 490, endPoint x: 623, endPoint y: 484, distance: 89.2
click at [710, 490] on div "Status Original Pickup Time Pickup Location Original Dropoff Time Dropoff Locat…" at bounding box center [707, 360] width 951 height 468
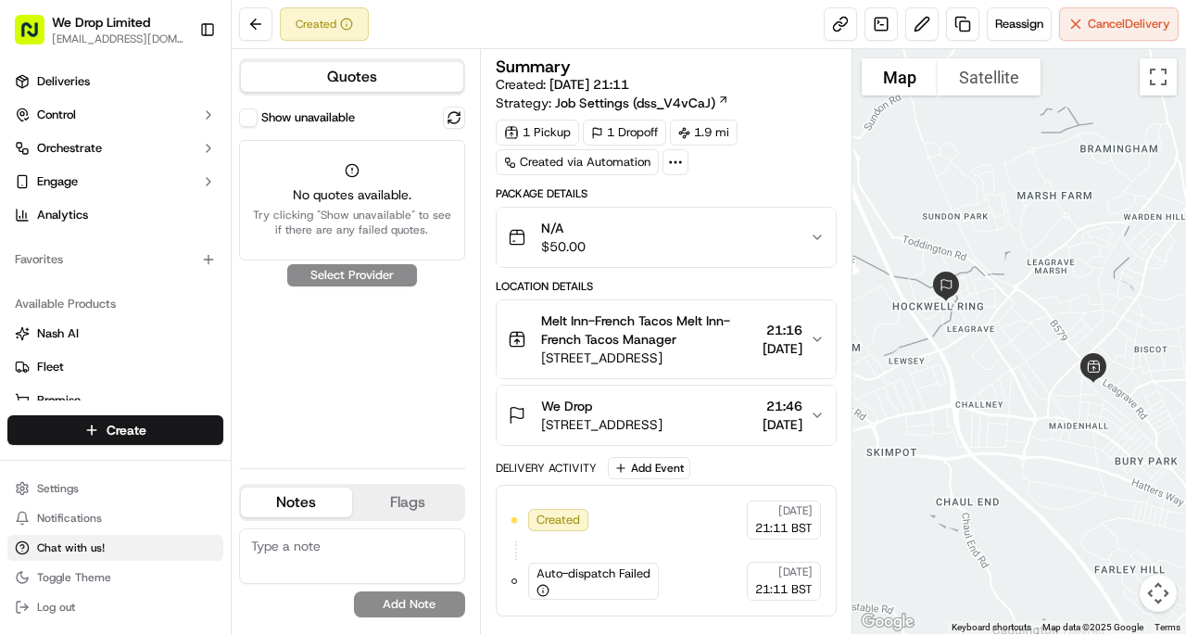
click at [62, 543] on span "Chat with us!" at bounding box center [71, 547] width 68 height 15
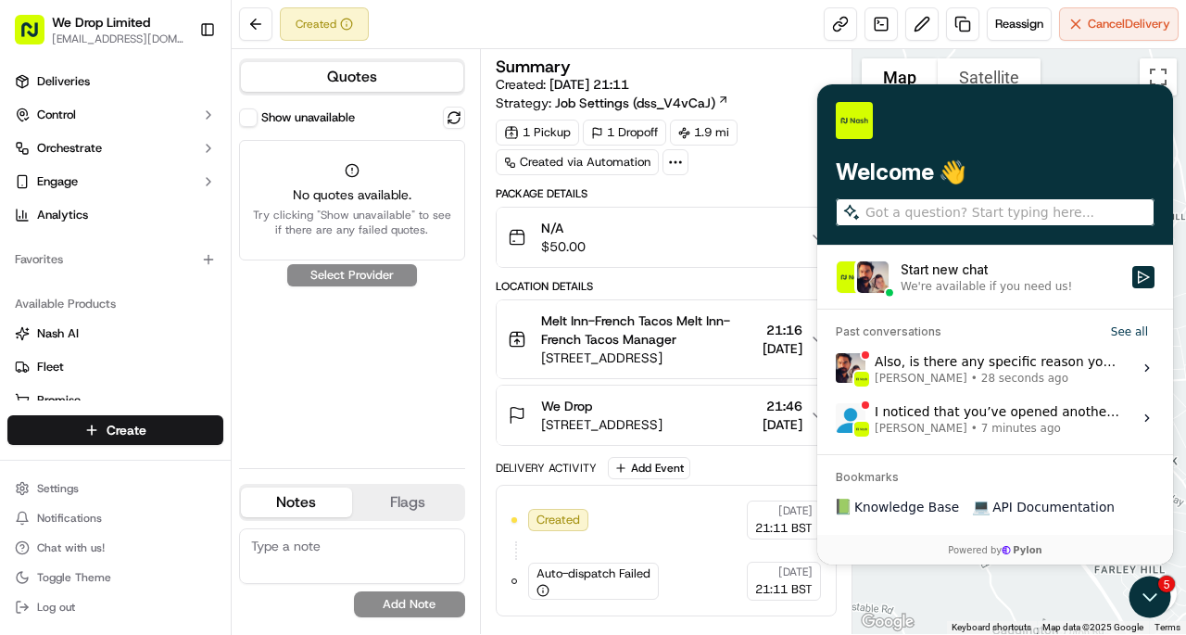
click at [922, 286] on div "We're available if you need us!" at bounding box center [986, 286] width 171 height 15
click at [1132, 286] on button "Start new chat We're available if you need us!" at bounding box center [1143, 277] width 22 height 22
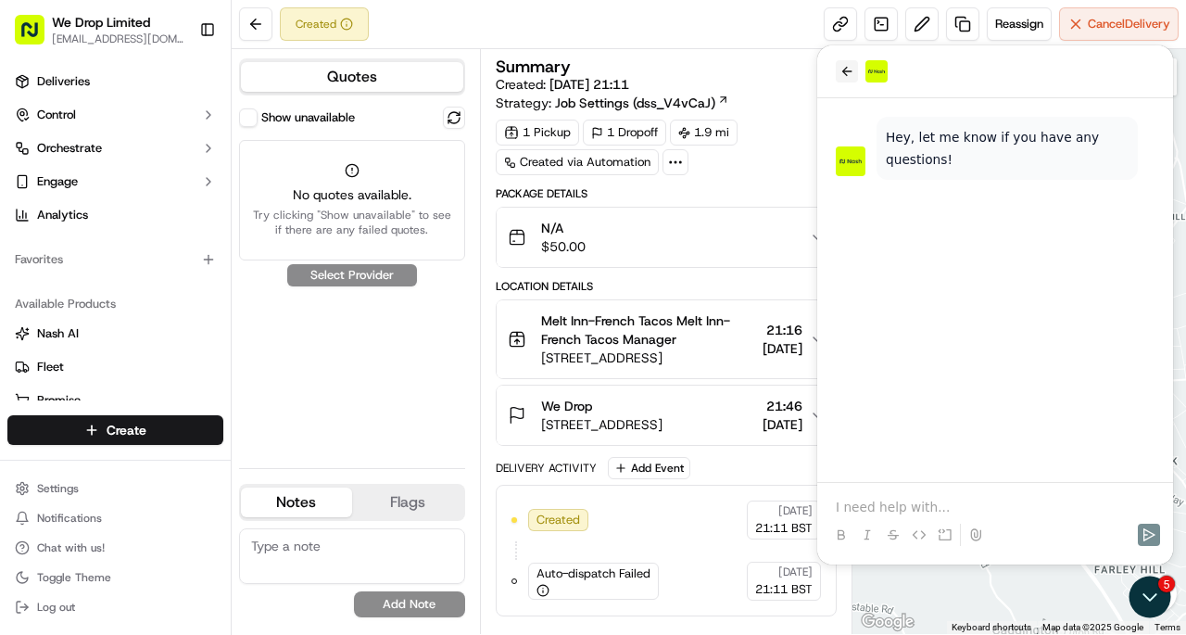
click at [849, 76] on icon "back" at bounding box center [846, 71] width 15 height 15
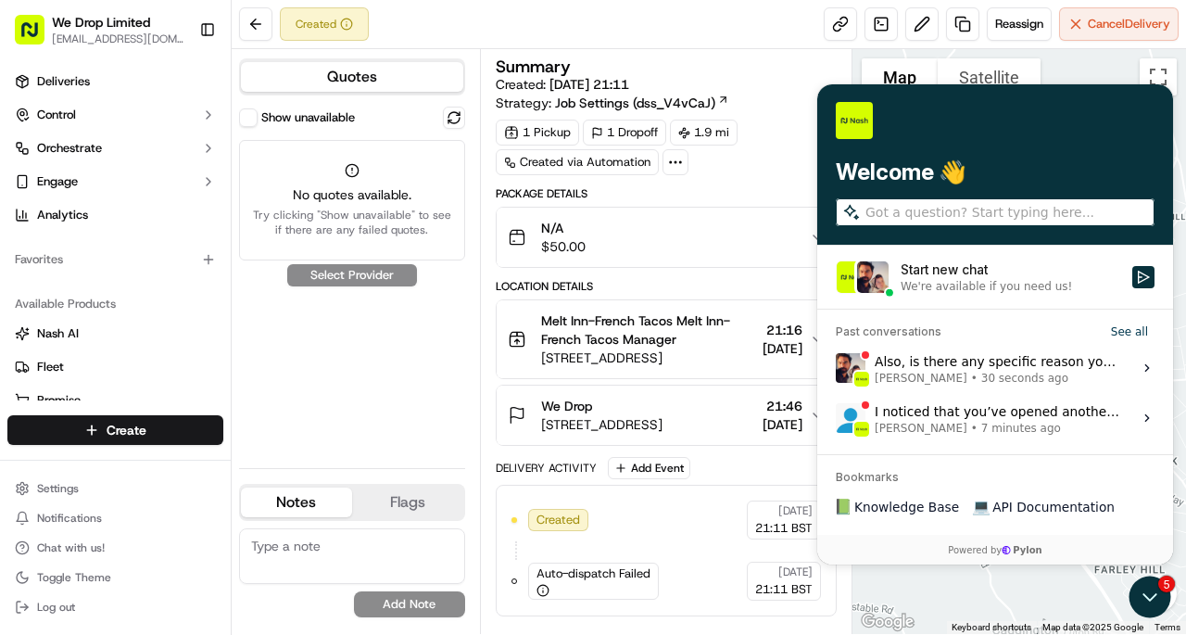
click at [935, 366] on div "Also, is there any specific reason you are not testing in the sandbox environme…" at bounding box center [998, 367] width 246 height 35
click at [836, 368] on button "View issue" at bounding box center [835, 368] width 1 height 1
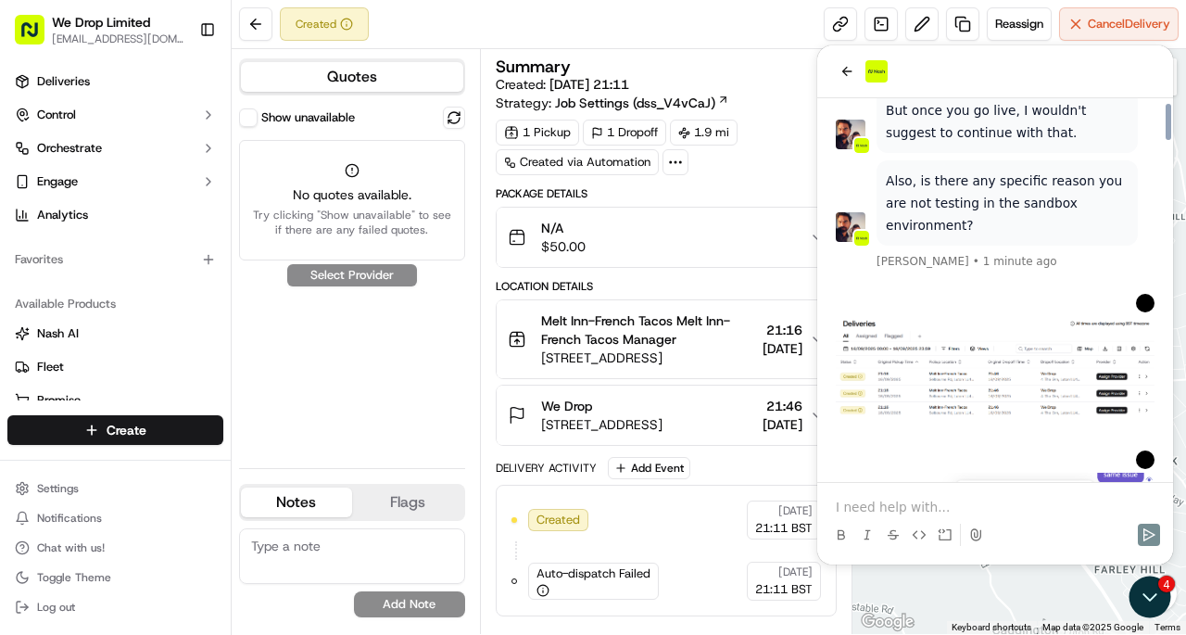
scroll to position [3625, 0]
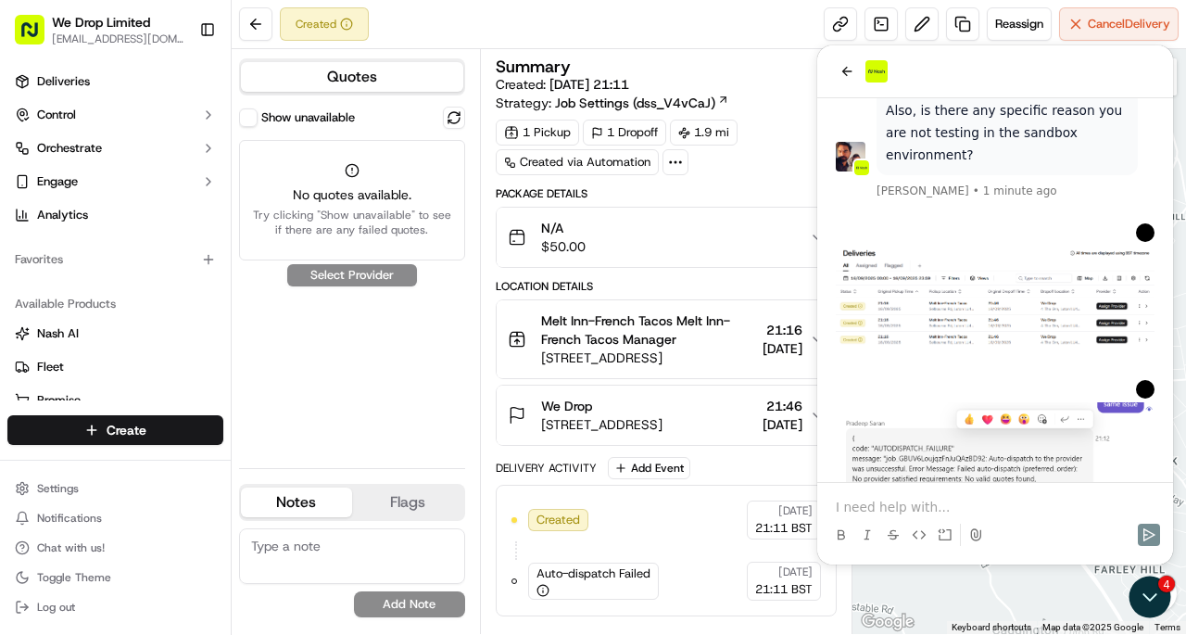
click at [750, 164] on div "1 Pickup 1 Dropoff 1.9 mi Created via Automation" at bounding box center [666, 148] width 341 height 56
click at [856, 69] on button "back" at bounding box center [847, 71] width 22 height 22
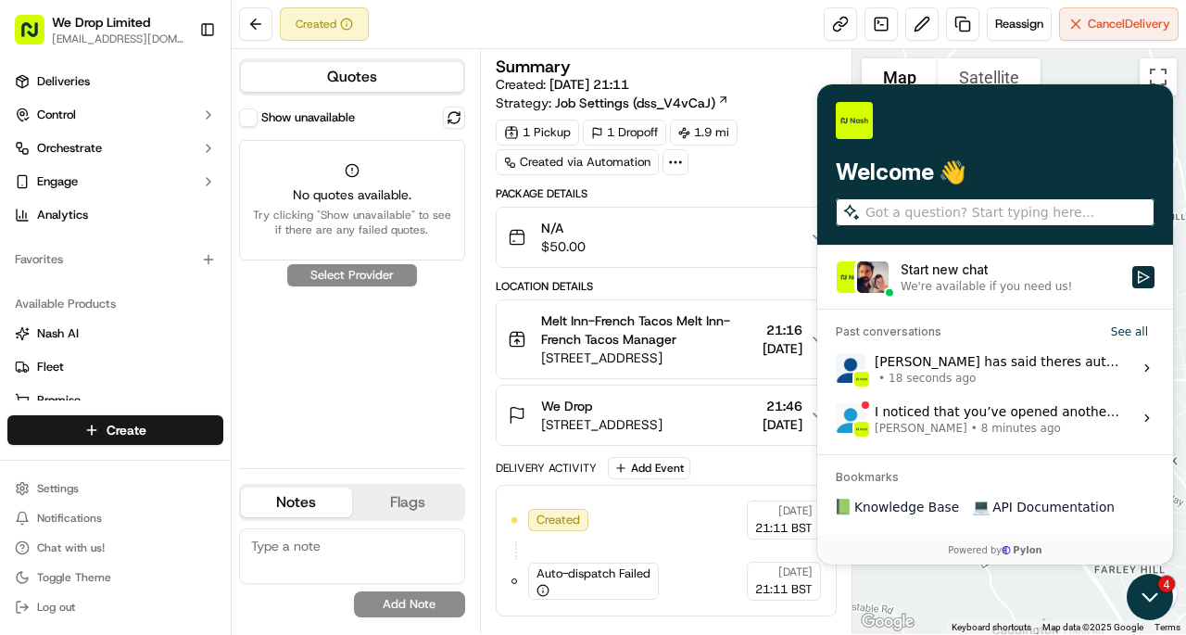
click at [1145, 591] on icon "Open customer support" at bounding box center [1150, 597] width 46 height 46
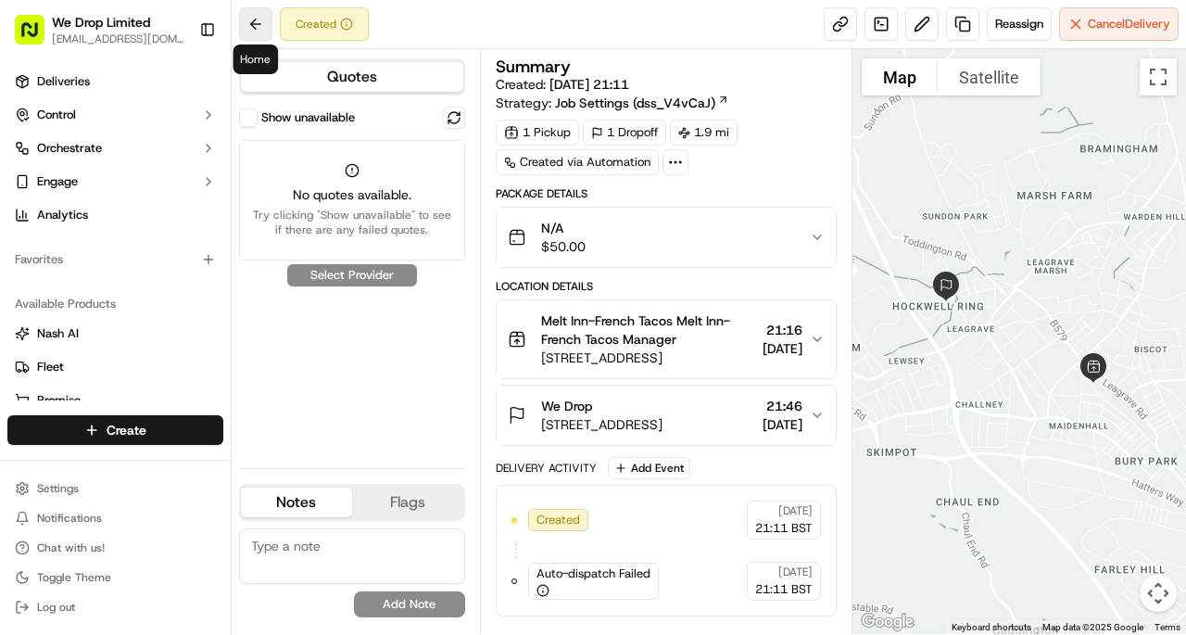
click at [259, 32] on button at bounding box center [255, 23] width 33 height 33
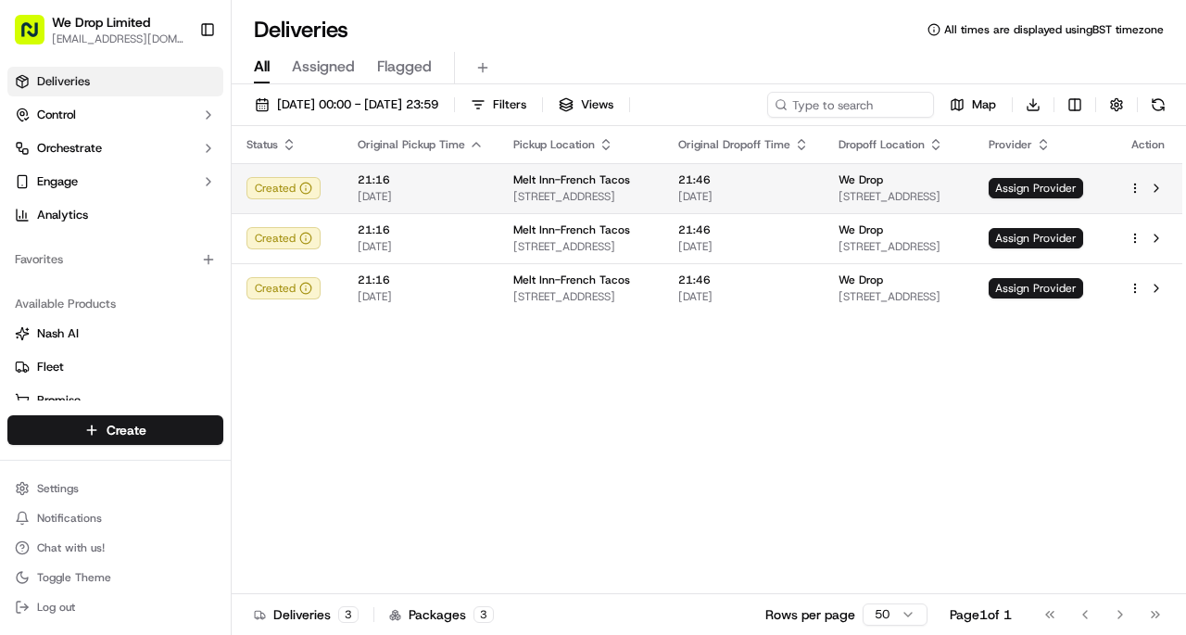
click at [649, 189] on span "[STREET_ADDRESS]" at bounding box center [580, 196] width 135 height 15
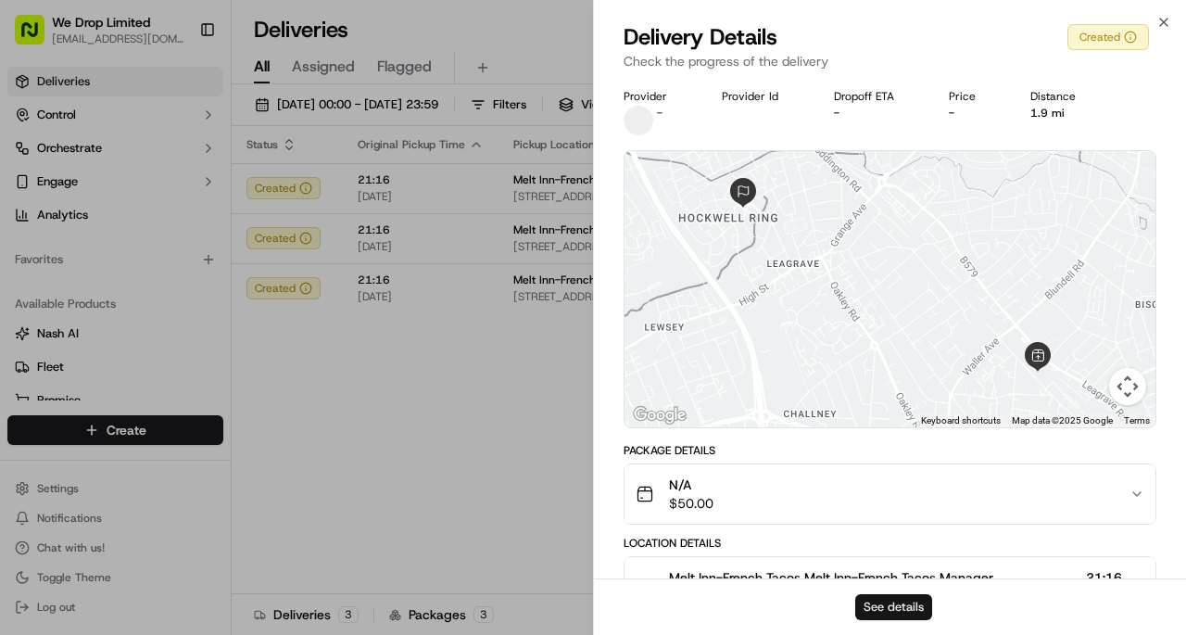
click at [902, 605] on button "See details" at bounding box center [893, 607] width 77 height 26
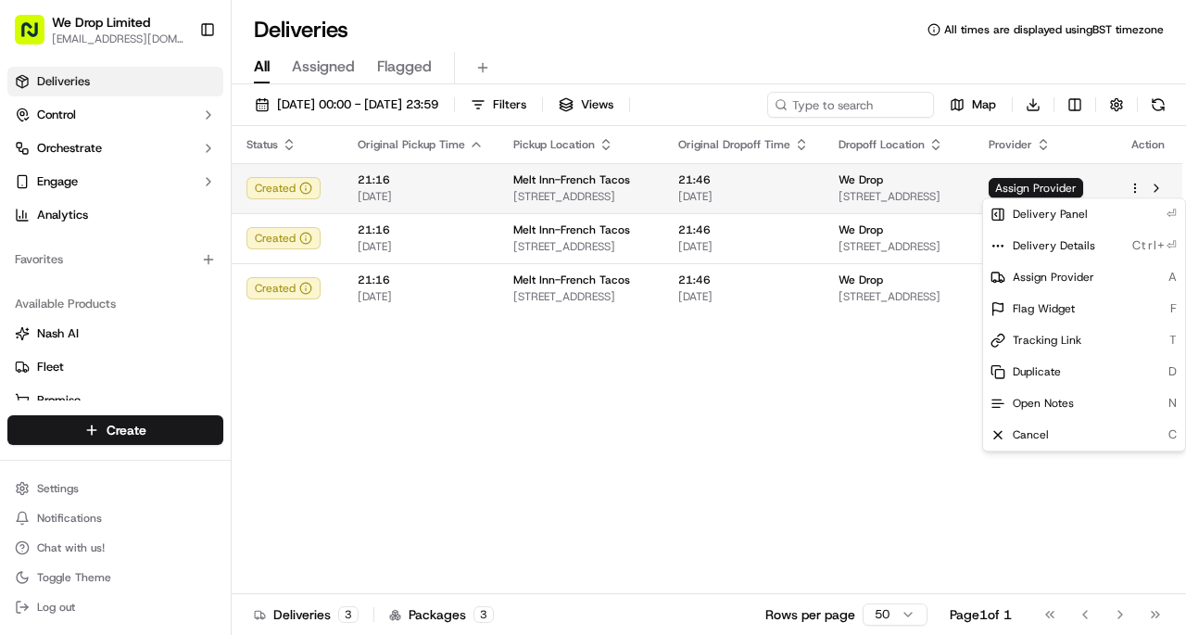
click at [1139, 186] on html "We Drop Limited hello@we-drop.co.uk Toggle Sidebar Deliveries Control Orchestra…" at bounding box center [593, 317] width 1186 height 635
click at [794, 421] on html "We Drop Limited hello@we-drop.co.uk Toggle Sidebar Deliveries Control Orchestra…" at bounding box center [593, 317] width 1186 height 635
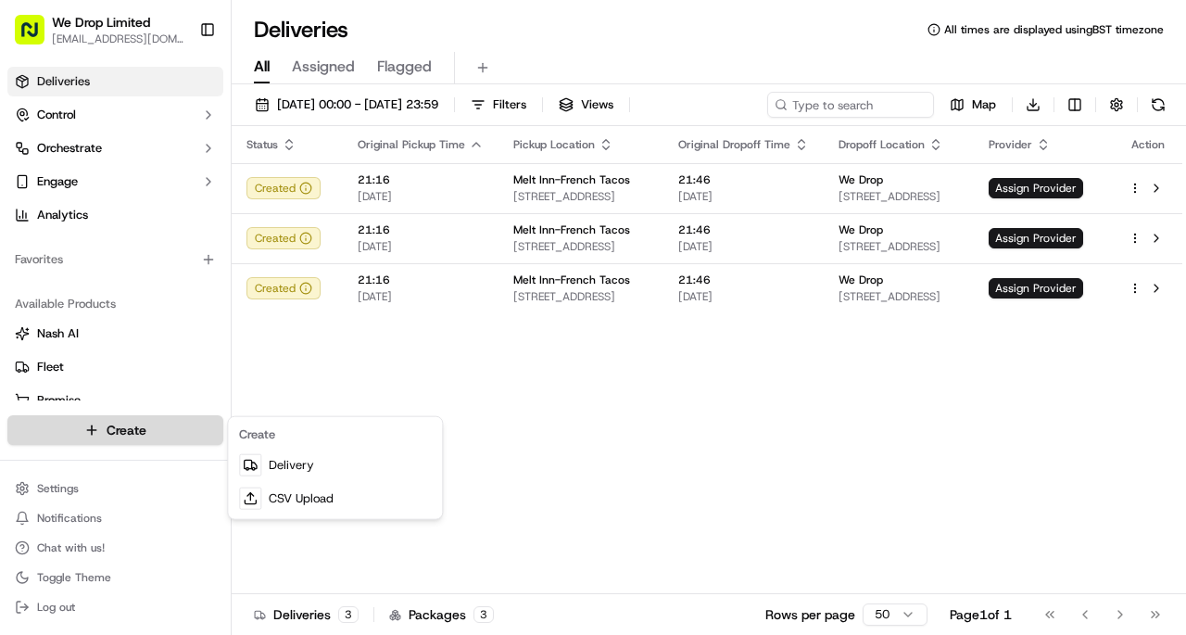
click at [89, 437] on html "We Drop Limited hello@we-drop.co.uk Toggle Sidebar Deliveries Control Orchestra…" at bounding box center [593, 317] width 1186 height 635
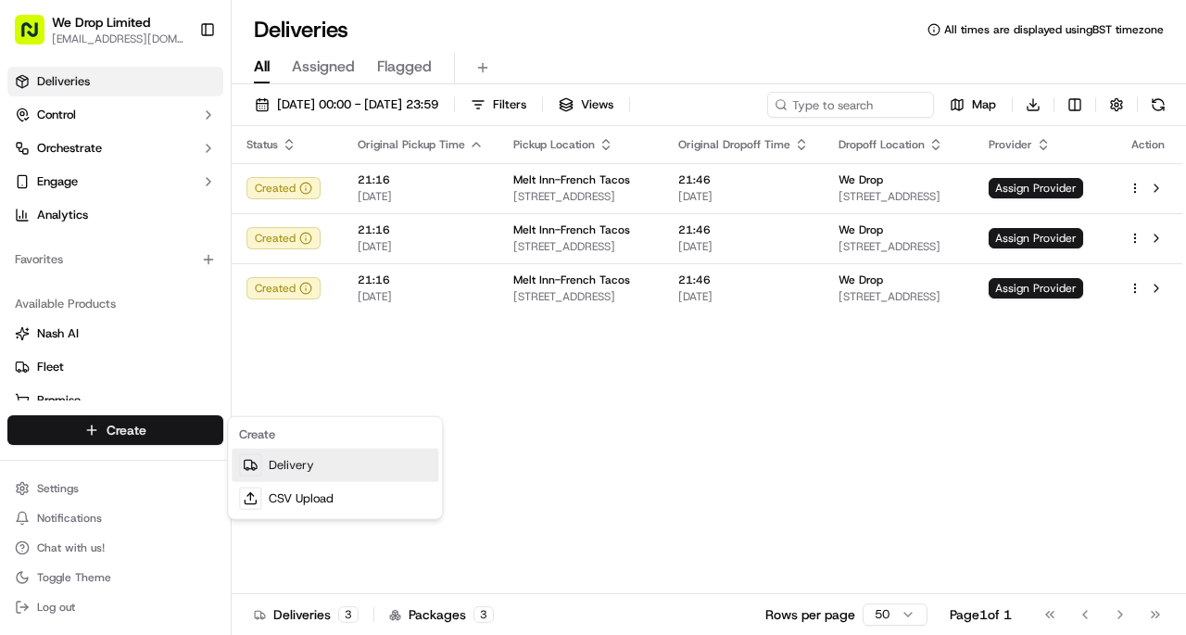
click at [285, 473] on link "Delivery" at bounding box center [335, 464] width 207 height 33
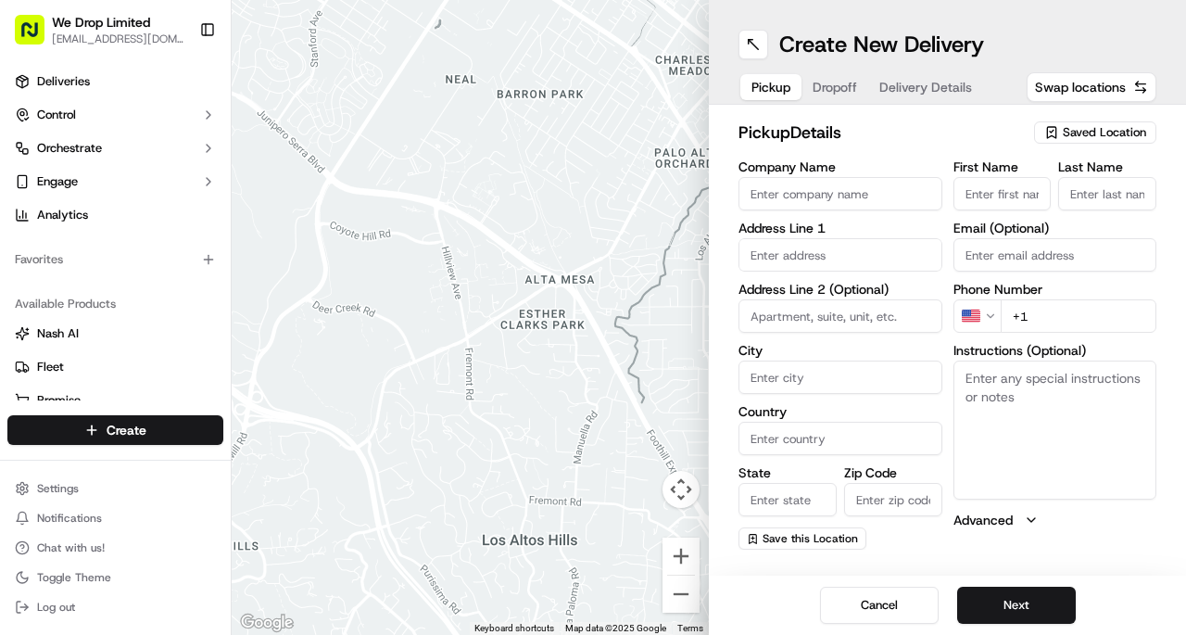
click at [834, 183] on input "Company Name" at bounding box center [840, 193] width 204 height 33
type input "melt inn"
click at [980, 321] on html "We Drop Limited hello@we-drop.co.uk Toggle Sidebar Deliveries Control Orchestra…" at bounding box center [593, 317] width 1186 height 635
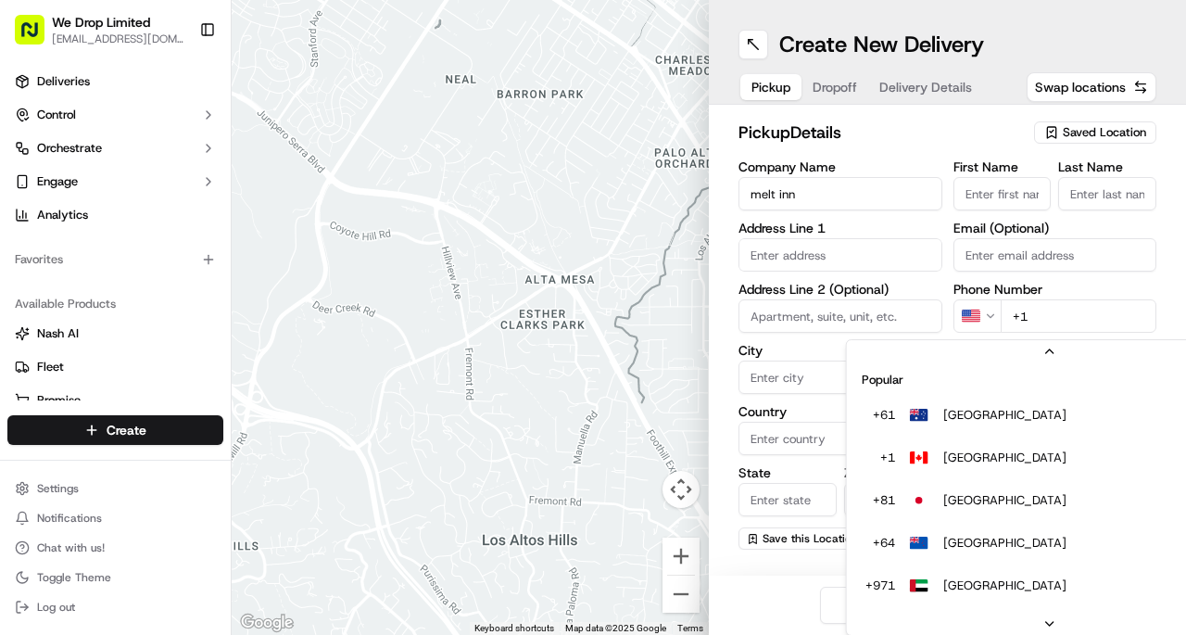
scroll to position [79, 0]
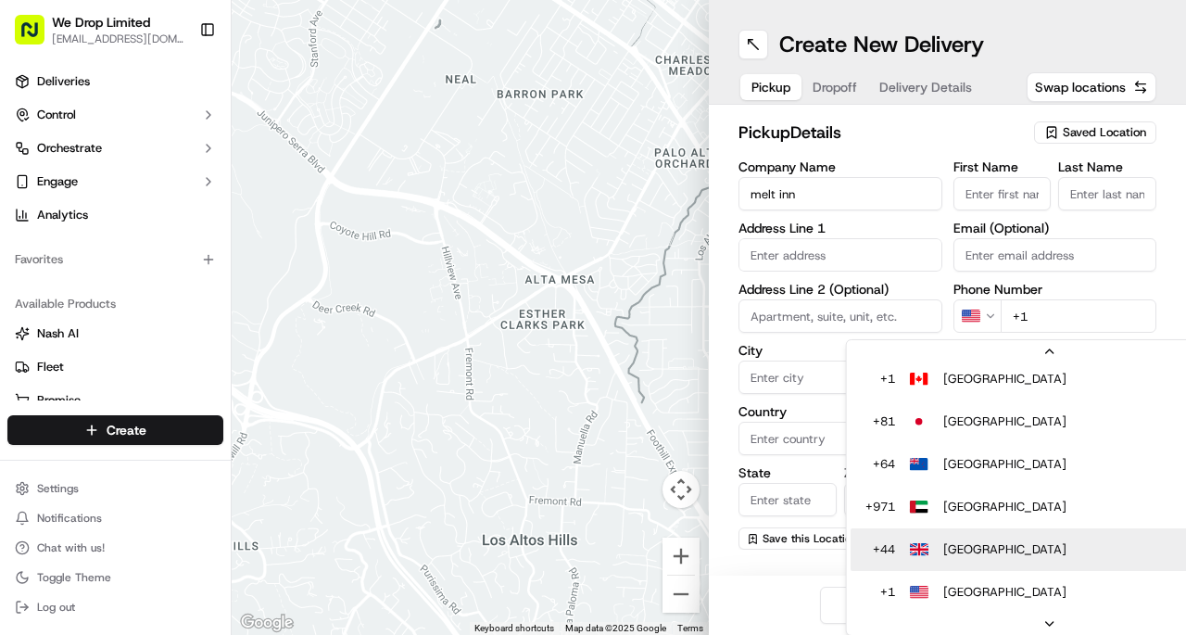
type input "+44"
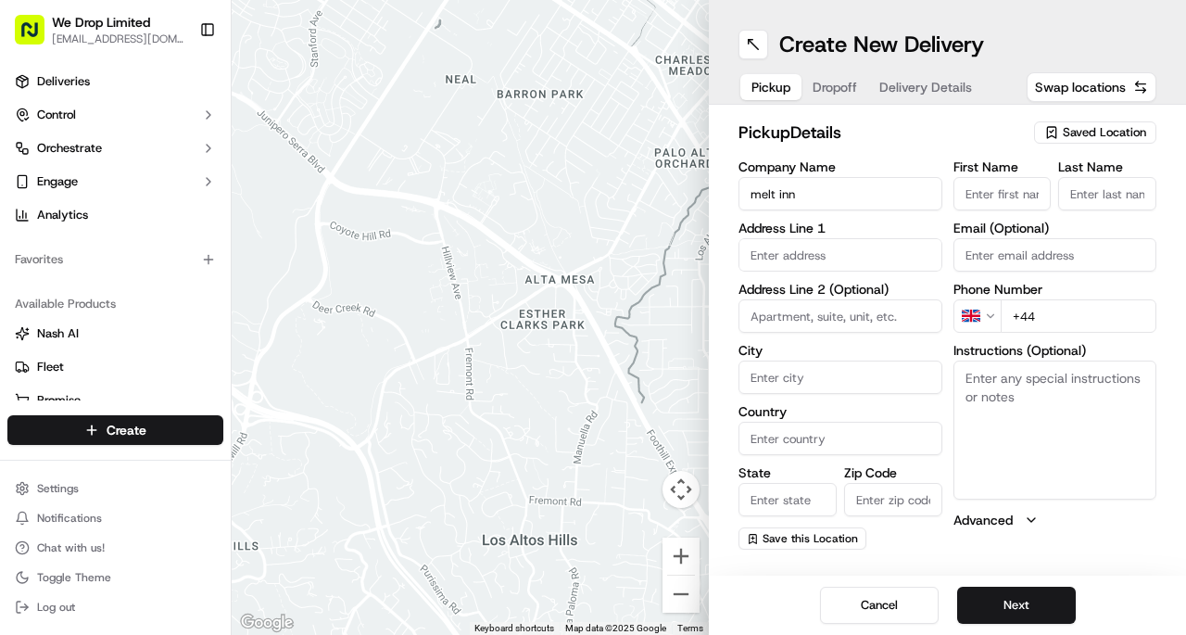
click at [856, 196] on input "melt inn" at bounding box center [840, 193] width 204 height 33
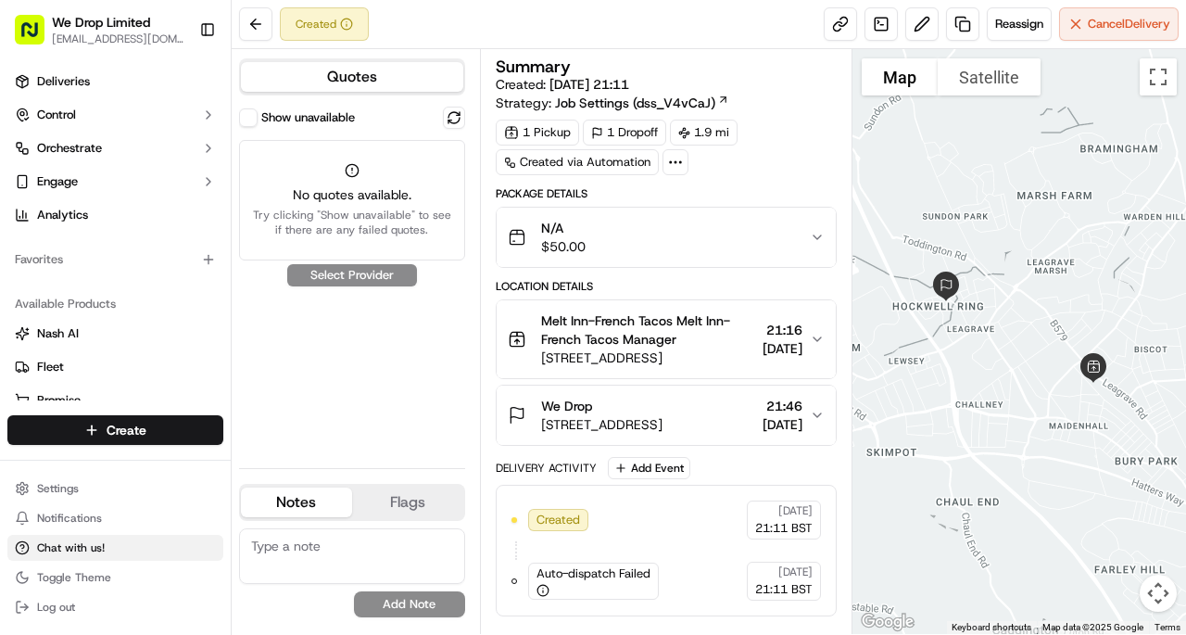
click at [62, 554] on span "Chat with us!" at bounding box center [71, 547] width 68 height 15
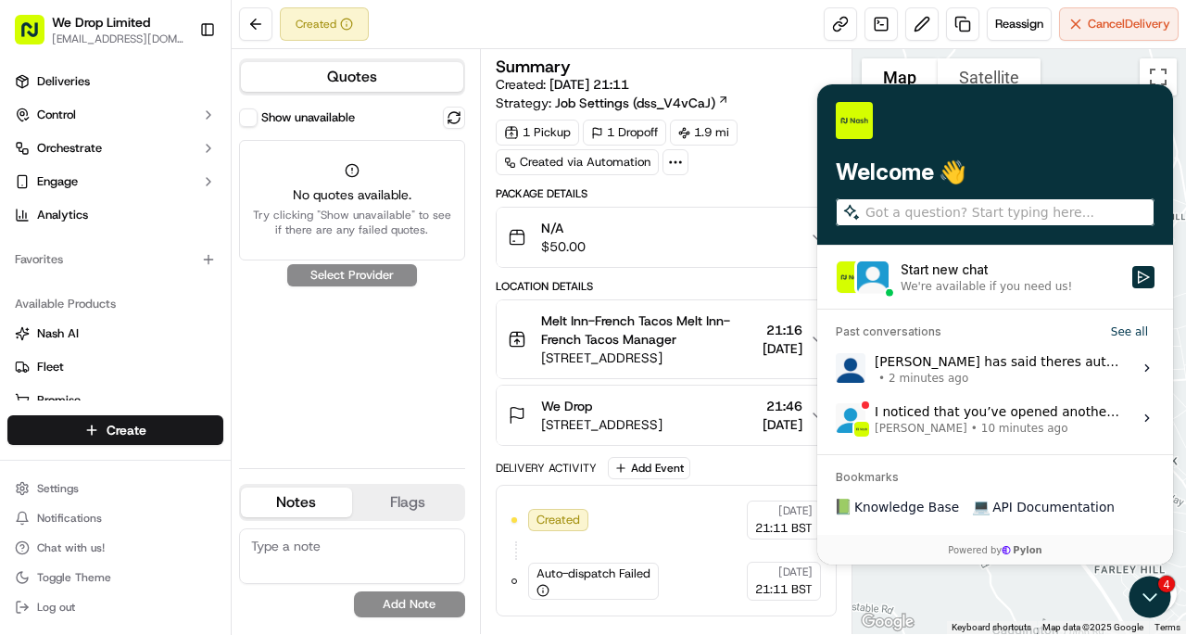
click at [973, 369] on div "[PERSON_NAME] has said theres autodispatch issues • 2 minutes ago" at bounding box center [998, 367] width 246 height 35
click at [836, 369] on button "View issue" at bounding box center [835, 368] width 1 height 1
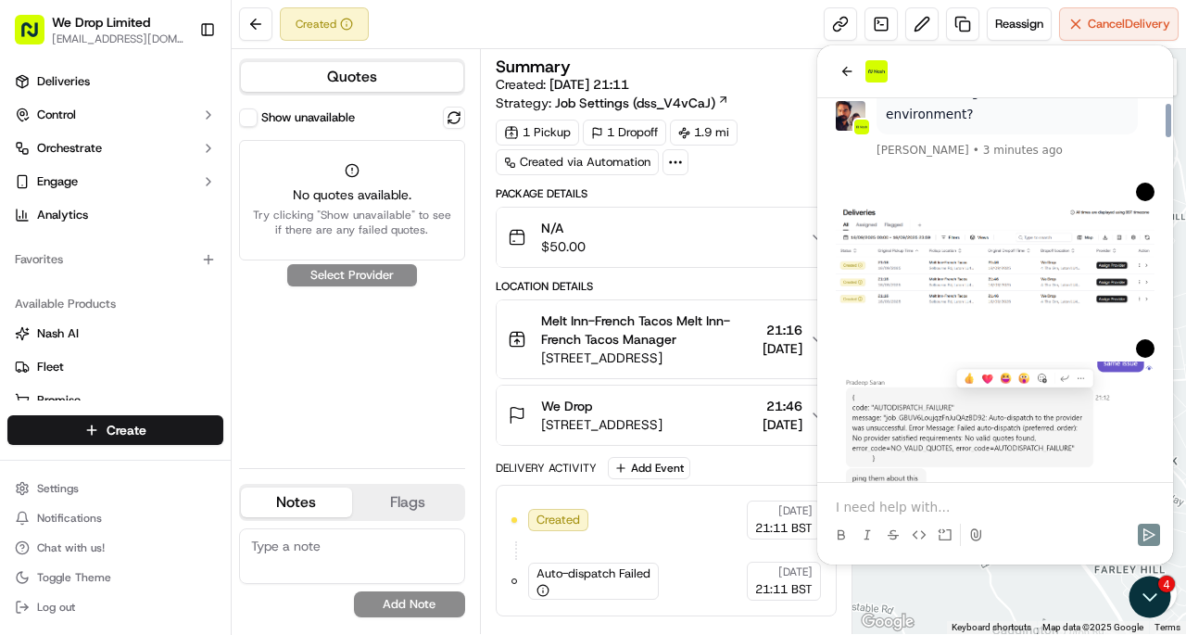
scroll to position [3919, 0]
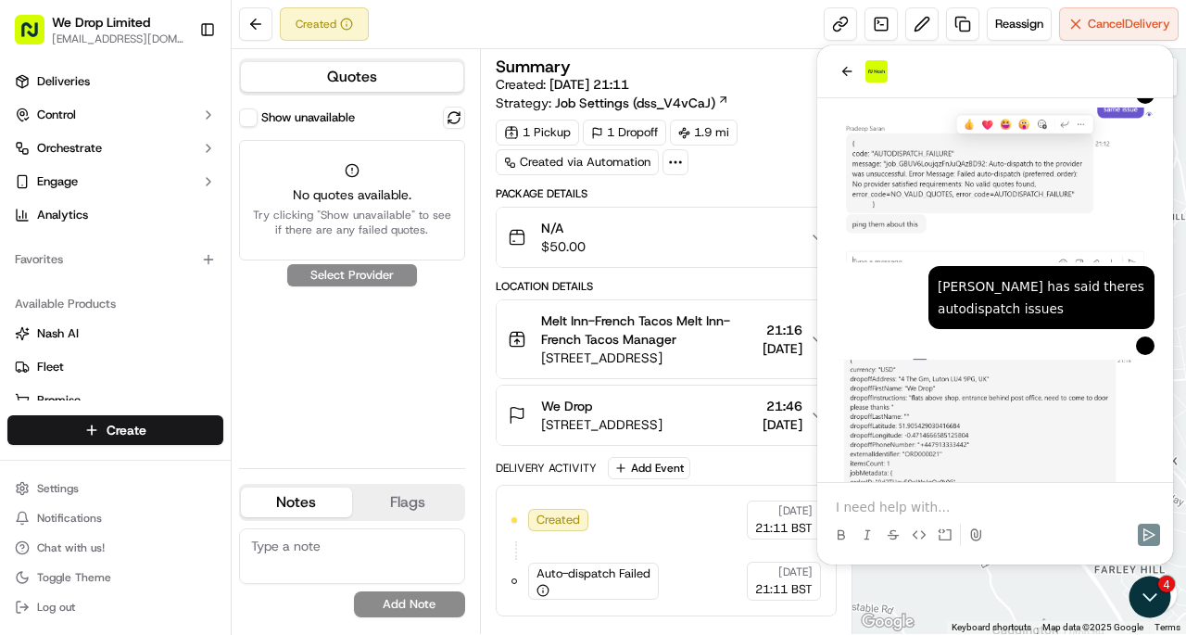
click at [903, 506] on p at bounding box center [995, 507] width 319 height 19
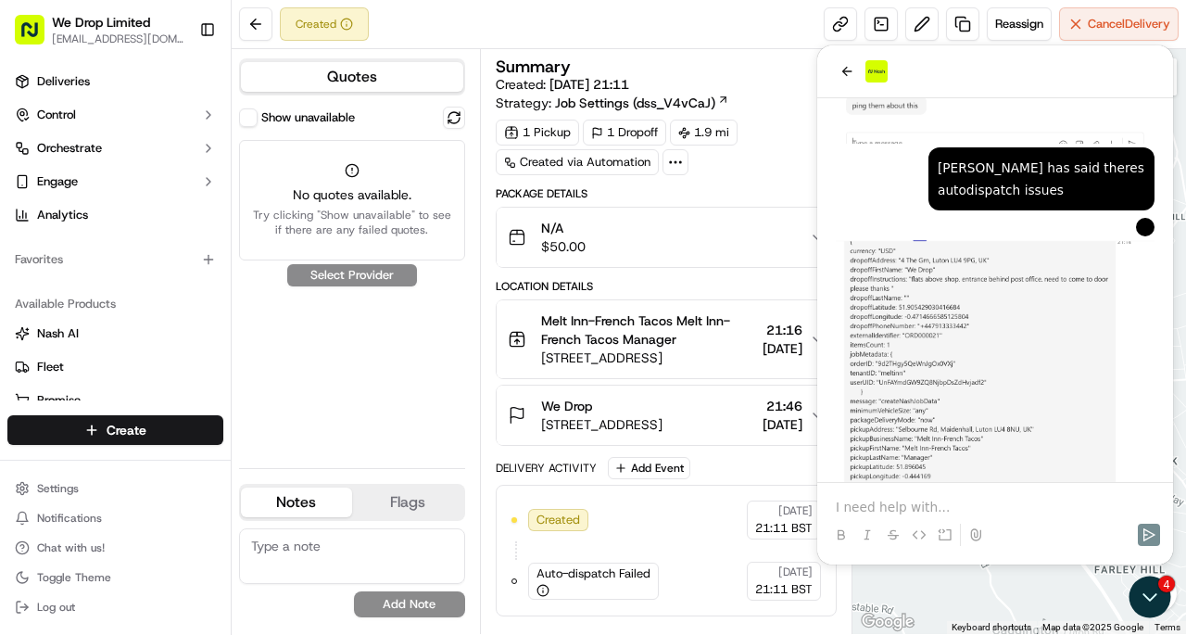
scroll to position [4127, 0]
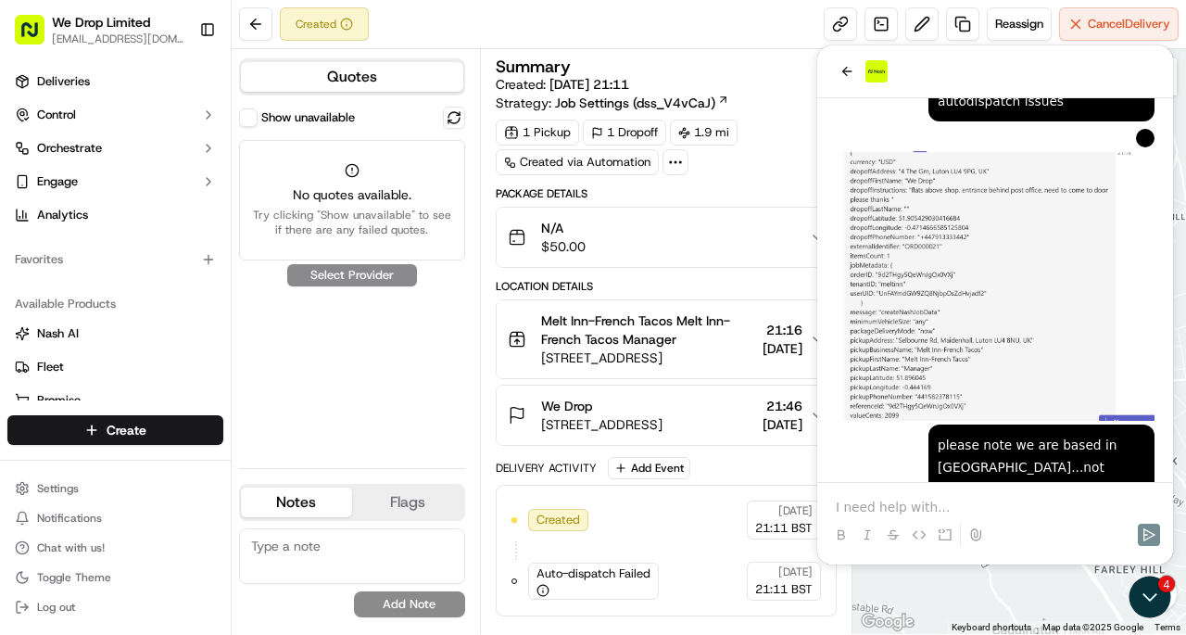
click at [906, 498] on p at bounding box center [995, 507] width 319 height 19
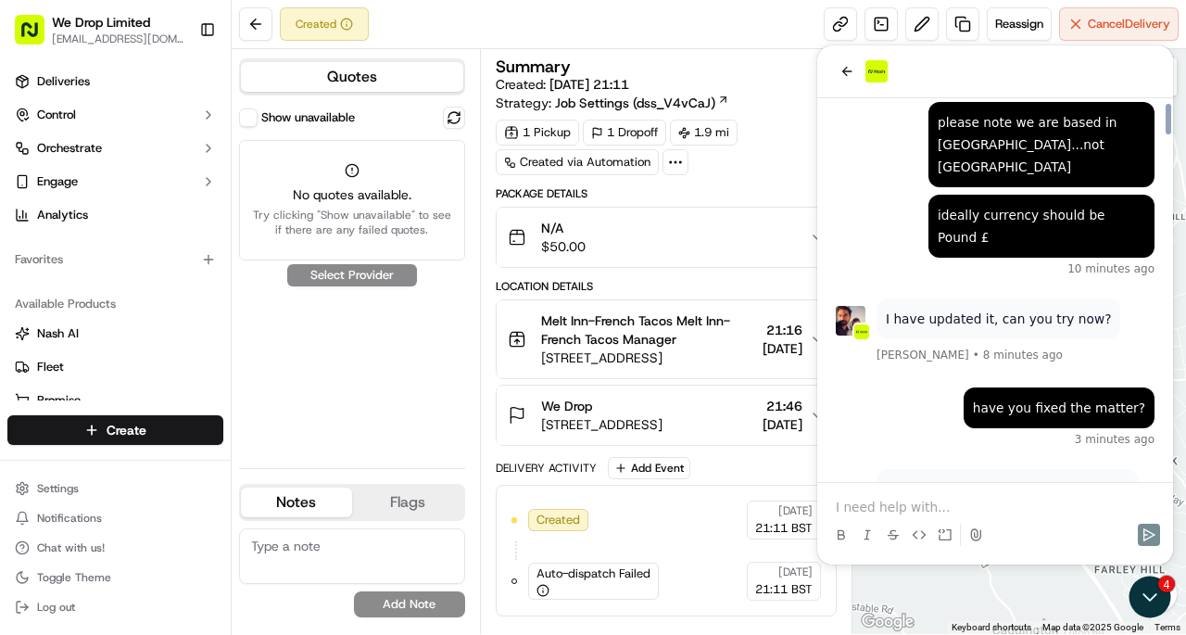
scroll to position [4497, 0]
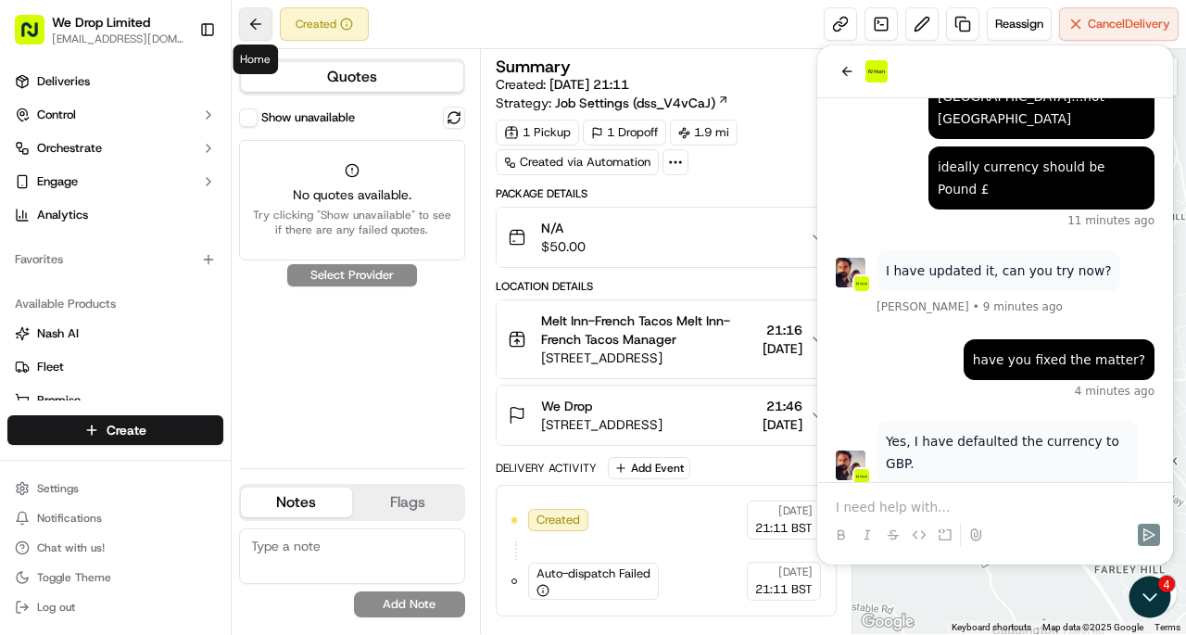
click at [254, 25] on button at bounding box center [255, 23] width 33 height 33
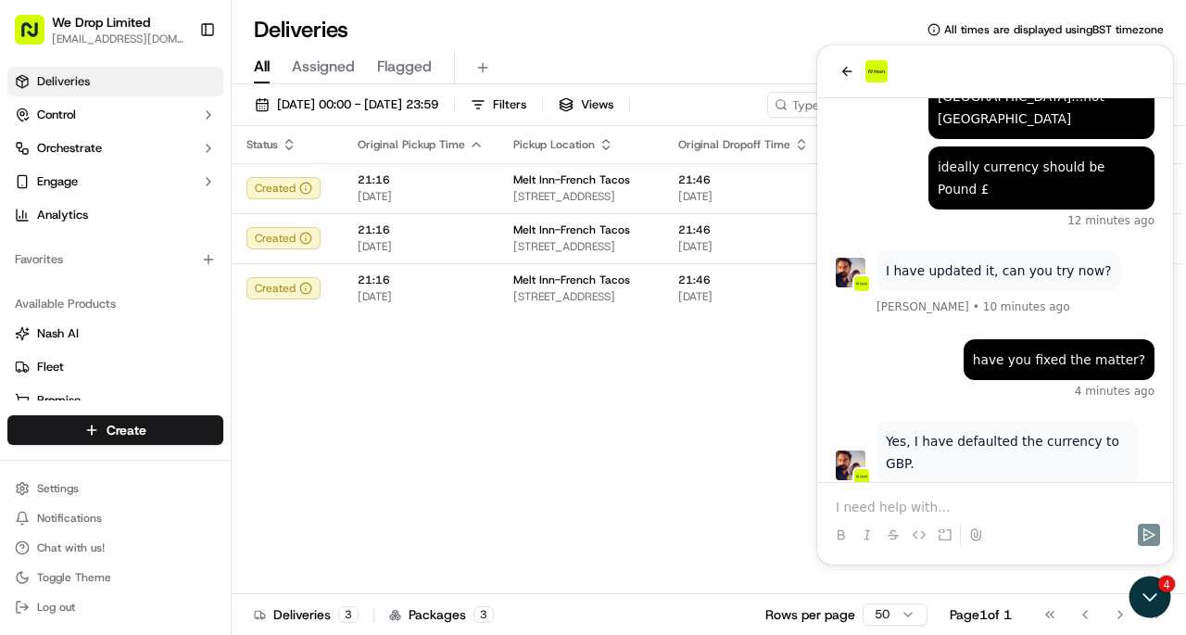
click at [877, 504] on p at bounding box center [995, 507] width 319 height 19
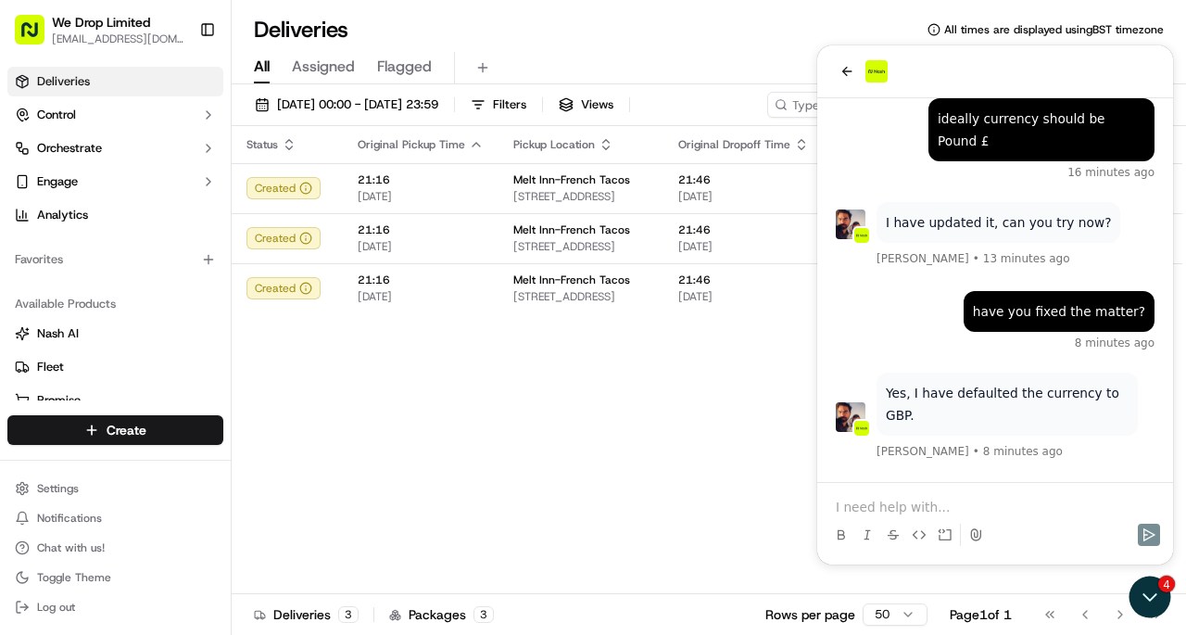
click at [856, 498] on p at bounding box center [995, 507] width 319 height 19
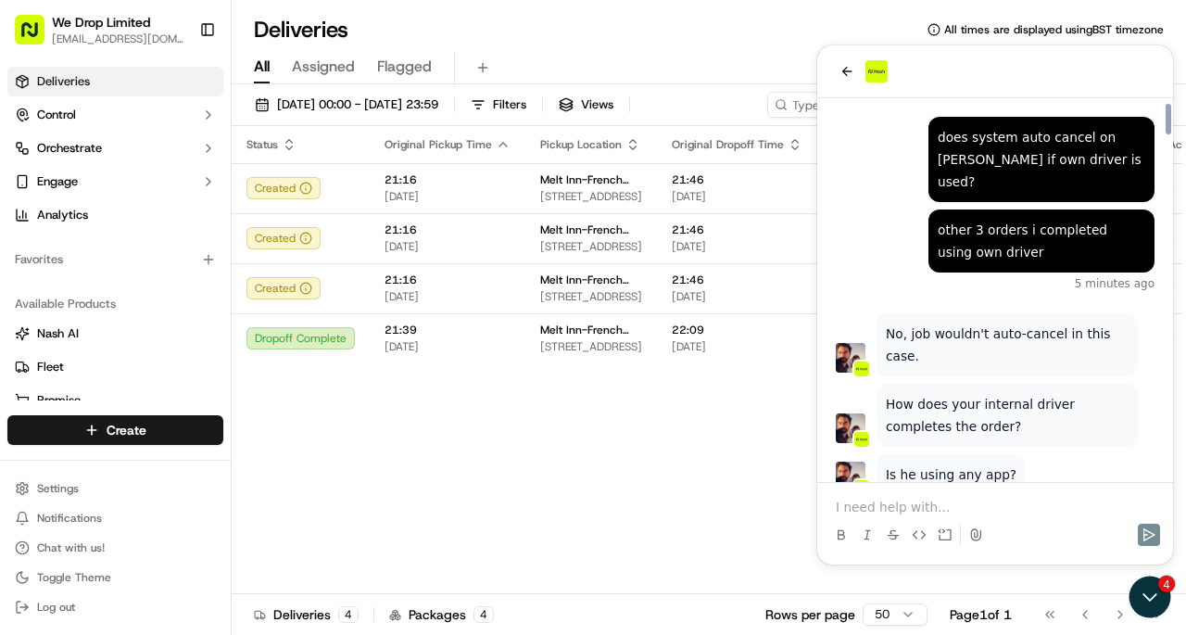
scroll to position [5853, 0]
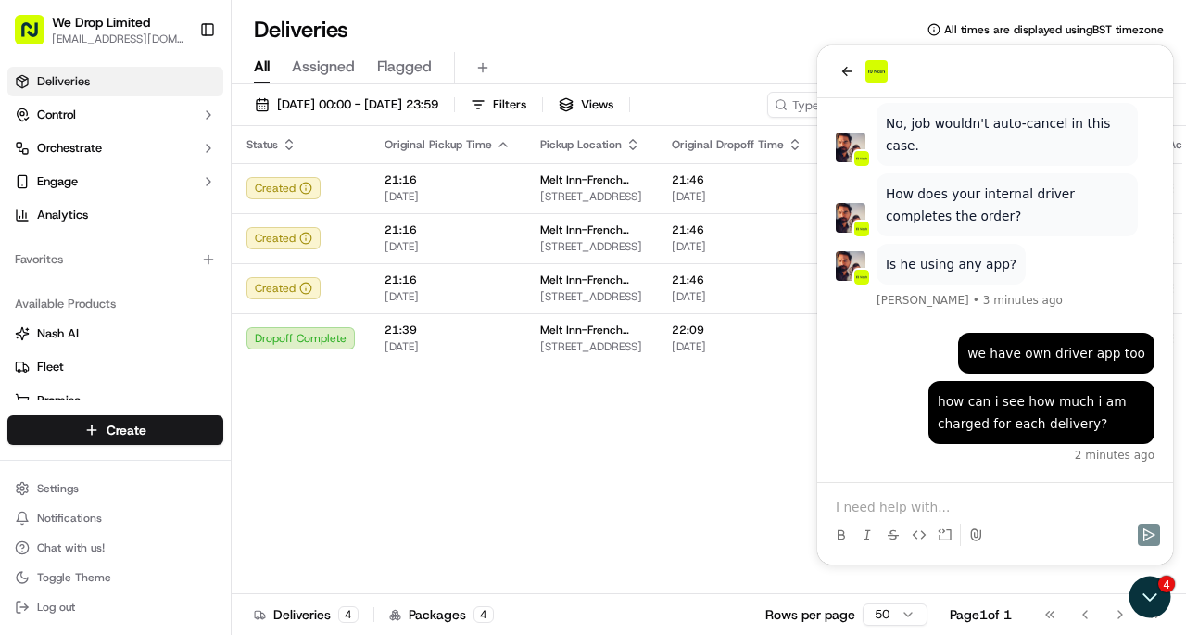
click at [957, 501] on img at bounding box center [1007, 605] width 243 height 209
drag, startPoint x: 934, startPoint y: 335, endPoint x: 860, endPoint y: 505, distance: 185.1
click at [860, 505] on p at bounding box center [995, 507] width 319 height 19
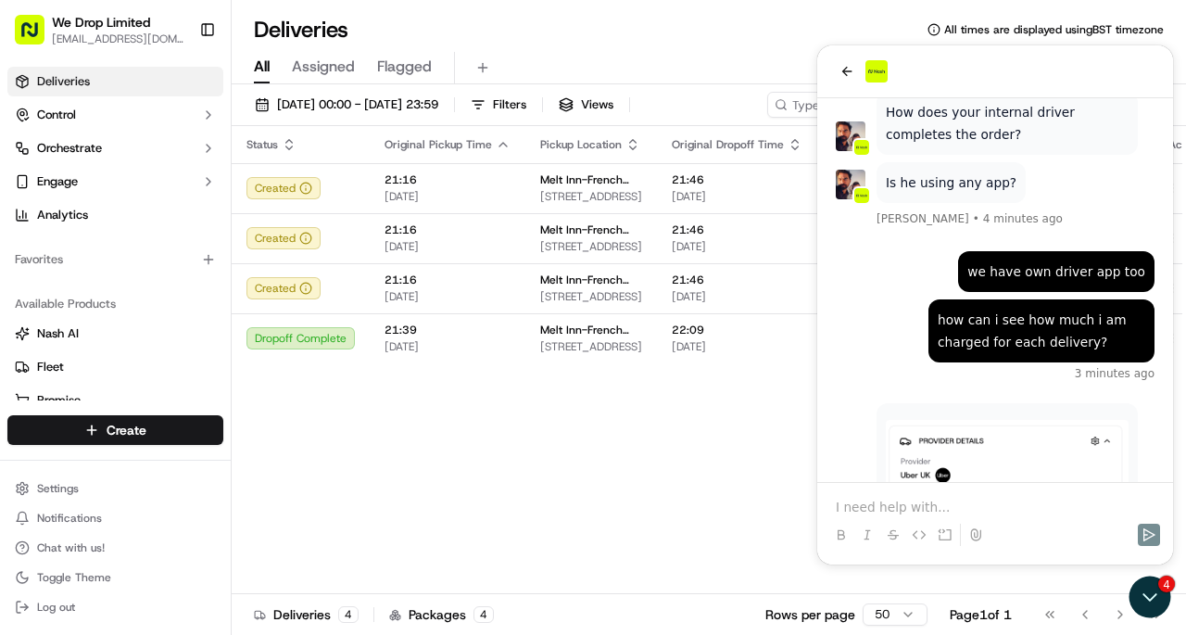
click at [848, 403] on div "Masood Aslam • 1 minute ago" at bounding box center [995, 537] width 319 height 269
click at [1079, 420] on img at bounding box center [1007, 524] width 243 height 209
click at [1014, 420] on img at bounding box center [1007, 524] width 243 height 209
click at [960, 420] on img at bounding box center [1007, 524] width 243 height 209
click at [964, 420] on img at bounding box center [1007, 524] width 243 height 209
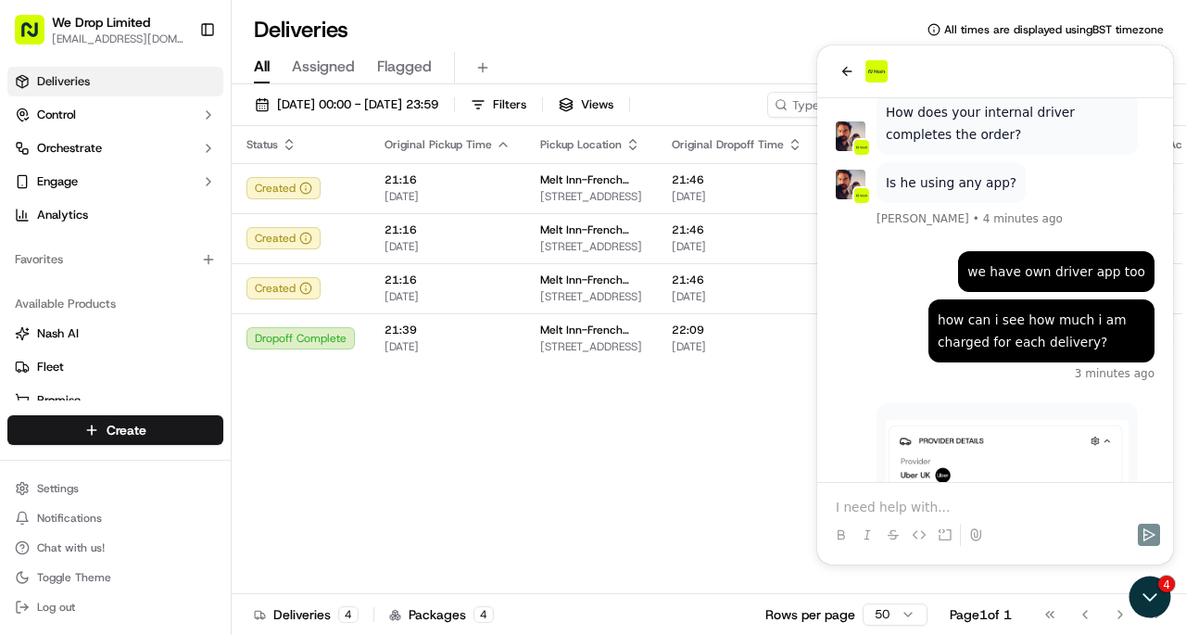
click at [964, 420] on img at bounding box center [1007, 524] width 243 height 209
click at [495, 446] on div "Status Original Pickup Time Pickup Location Original Dropoff Time Dropoff Locat…" at bounding box center [726, 360] width 988 height 468
click at [1154, 600] on icon "Open customer support" at bounding box center [1150, 597] width 46 height 46
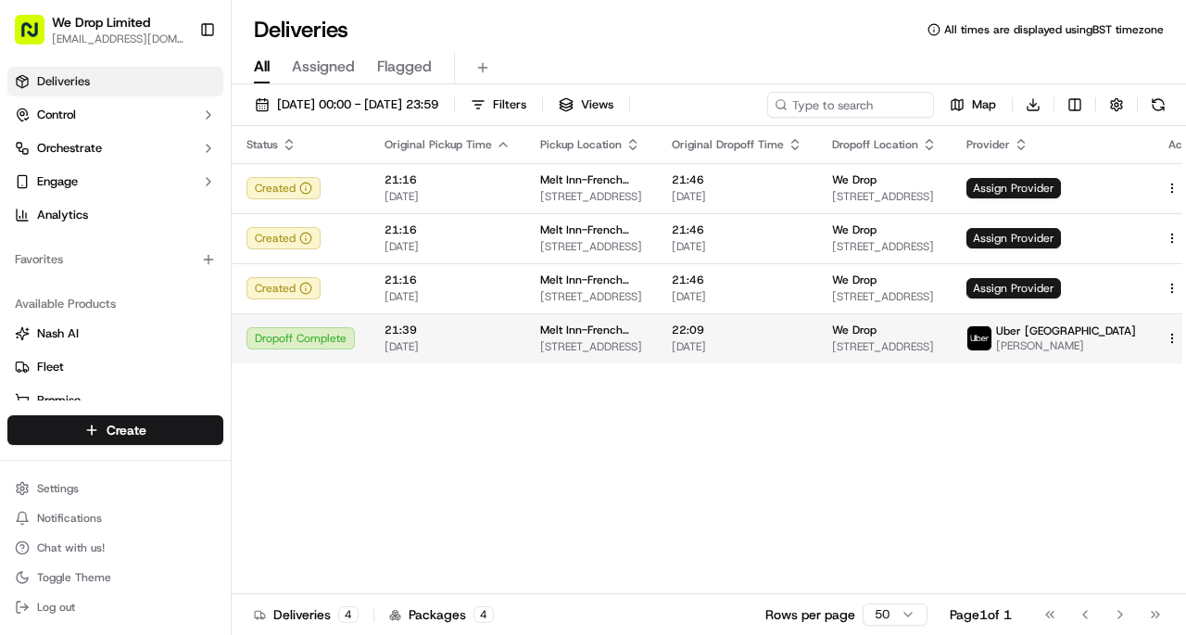
click at [1138, 335] on html "We Drop Limited [EMAIL_ADDRESS][DOMAIN_NAME] Toggle Sidebar Deliveries Control …" at bounding box center [593, 317] width 1186 height 635
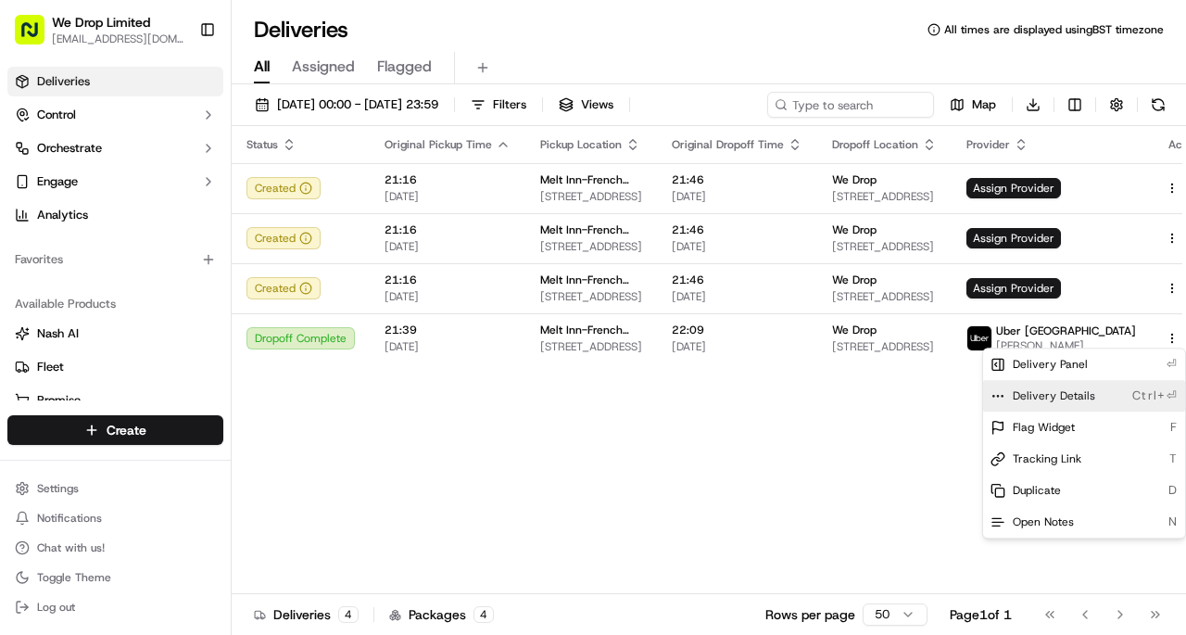
click at [1087, 397] on span "Delivery Details" at bounding box center [1054, 395] width 82 height 15
click at [661, 472] on html "We Drop Limited [EMAIL_ADDRESS][DOMAIN_NAME] Toggle Sidebar Deliveries Control …" at bounding box center [593, 317] width 1186 height 635
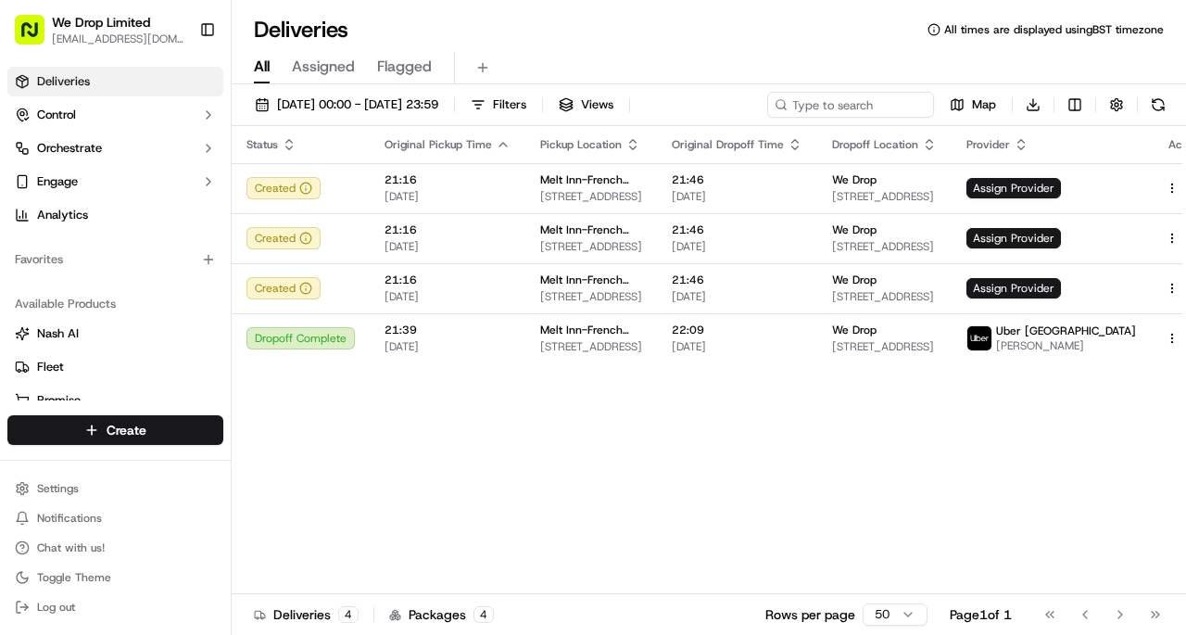
scroll to position [6373, 0]
click at [69, 551] on span "Chat with us!" at bounding box center [71, 547] width 68 height 15
click at [35, 541] on button "Chat with us!" at bounding box center [115, 548] width 216 height 26
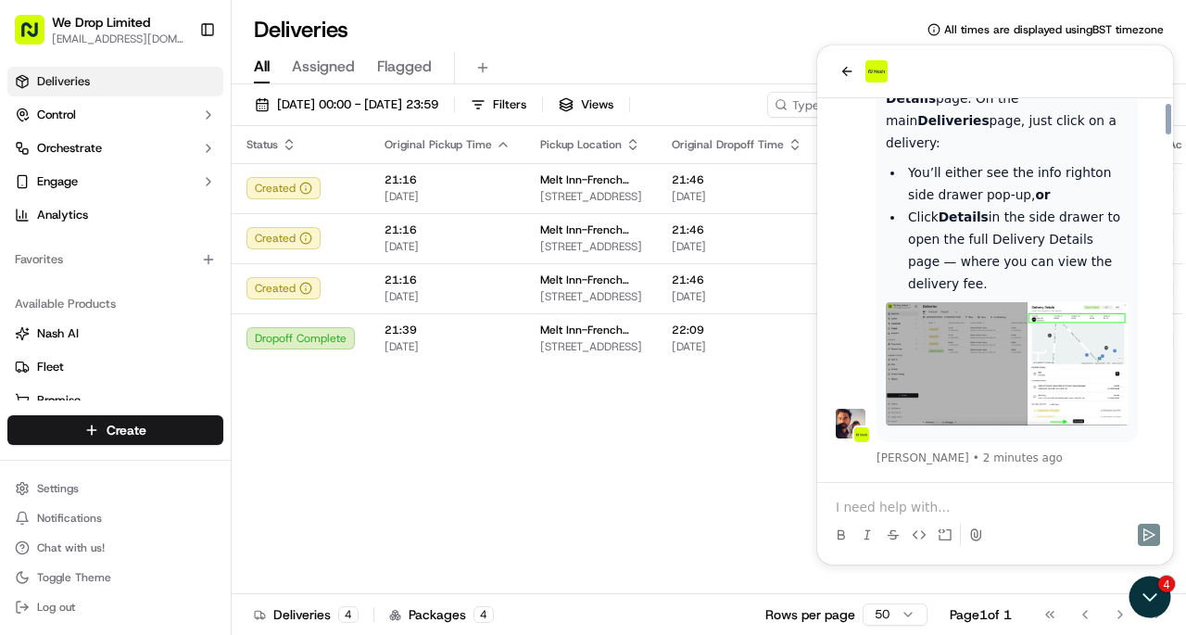
scroll to position [6773, 0]
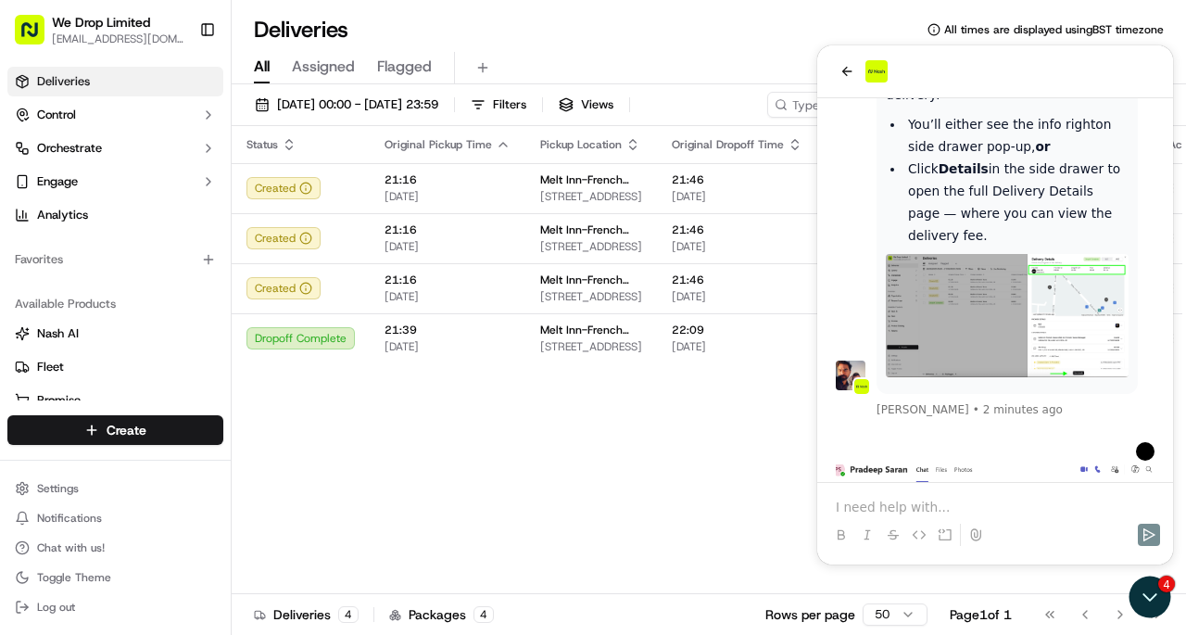
click at [904, 504] on p at bounding box center [995, 507] width 319 height 19
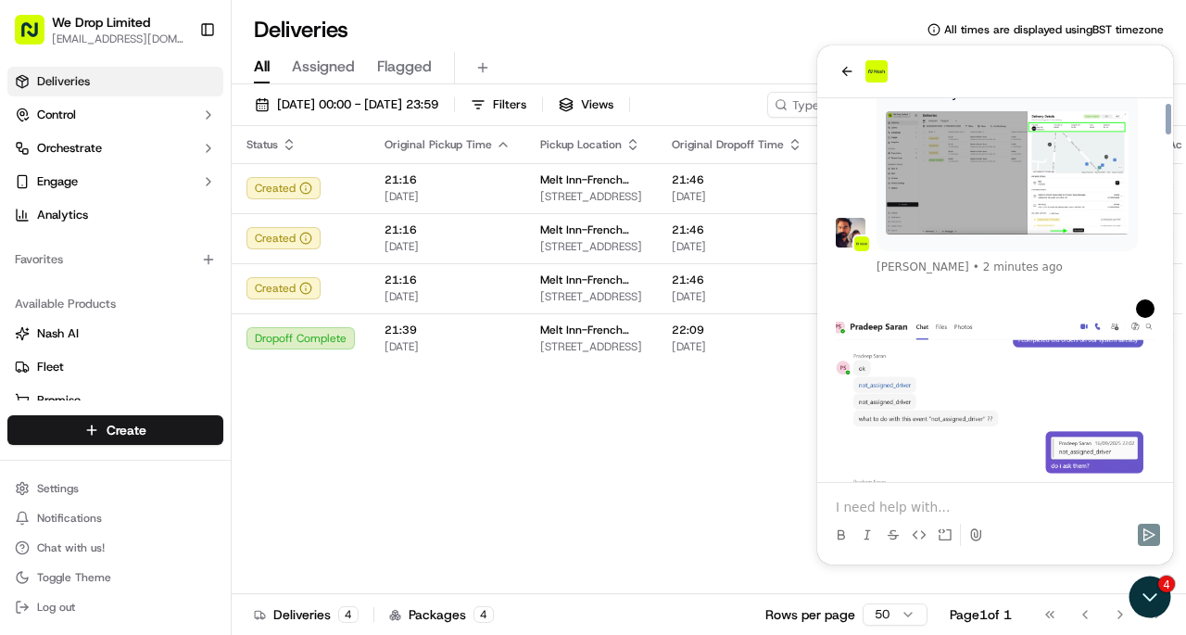
scroll to position [7021, 0]
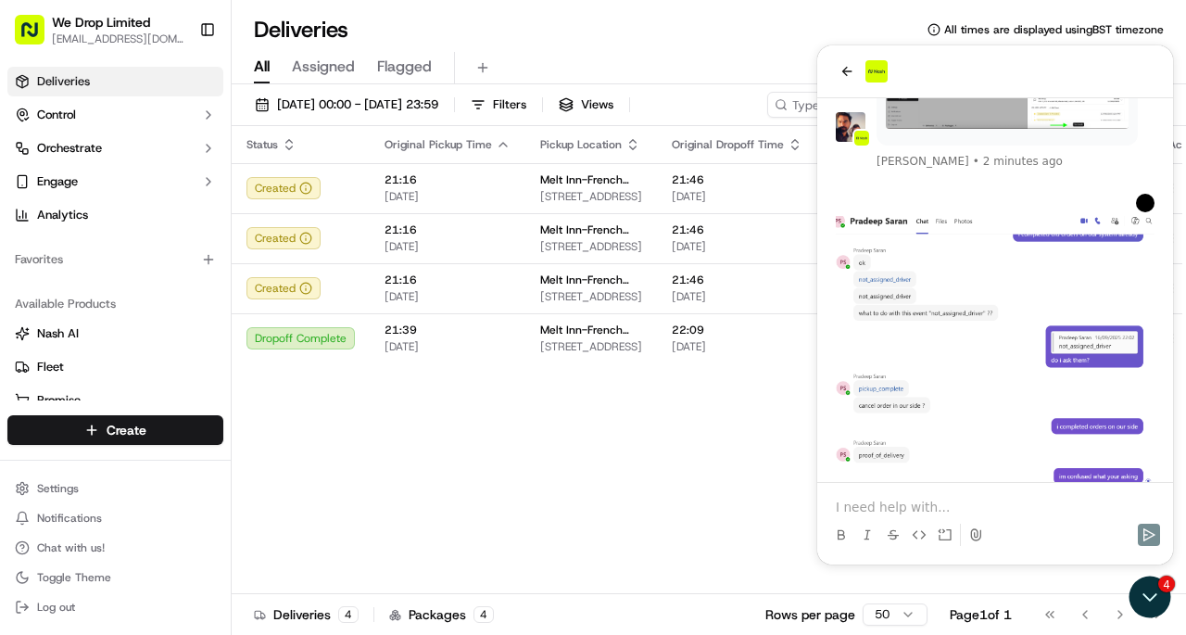
click at [880, 511] on p at bounding box center [995, 507] width 319 height 19
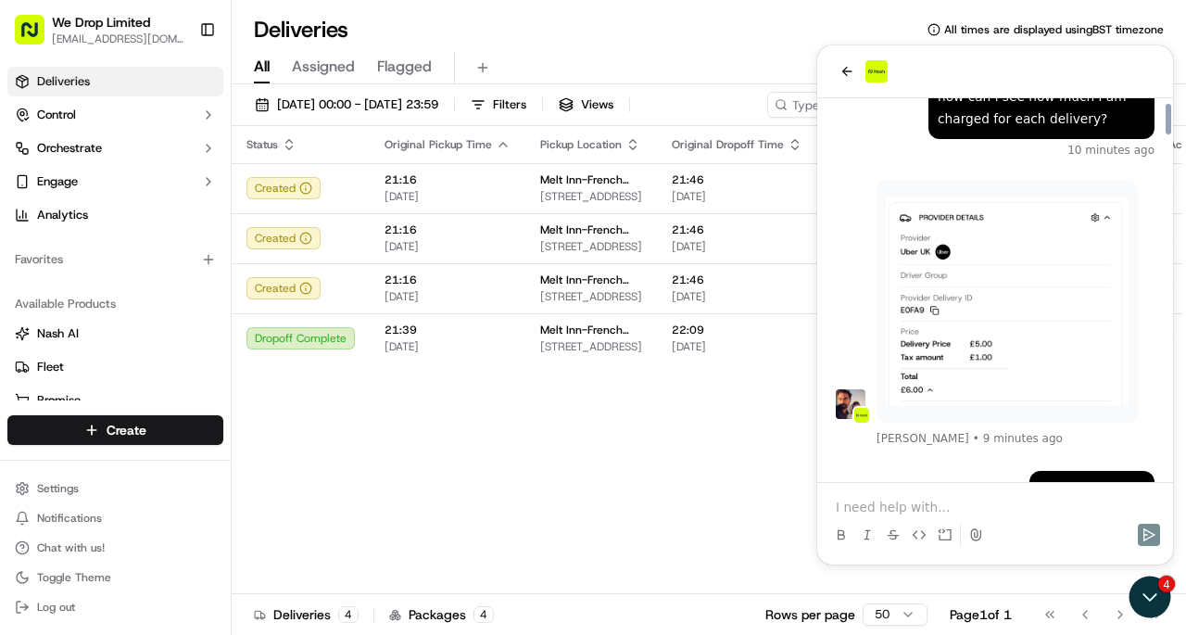
scroll to position [6164, 0]
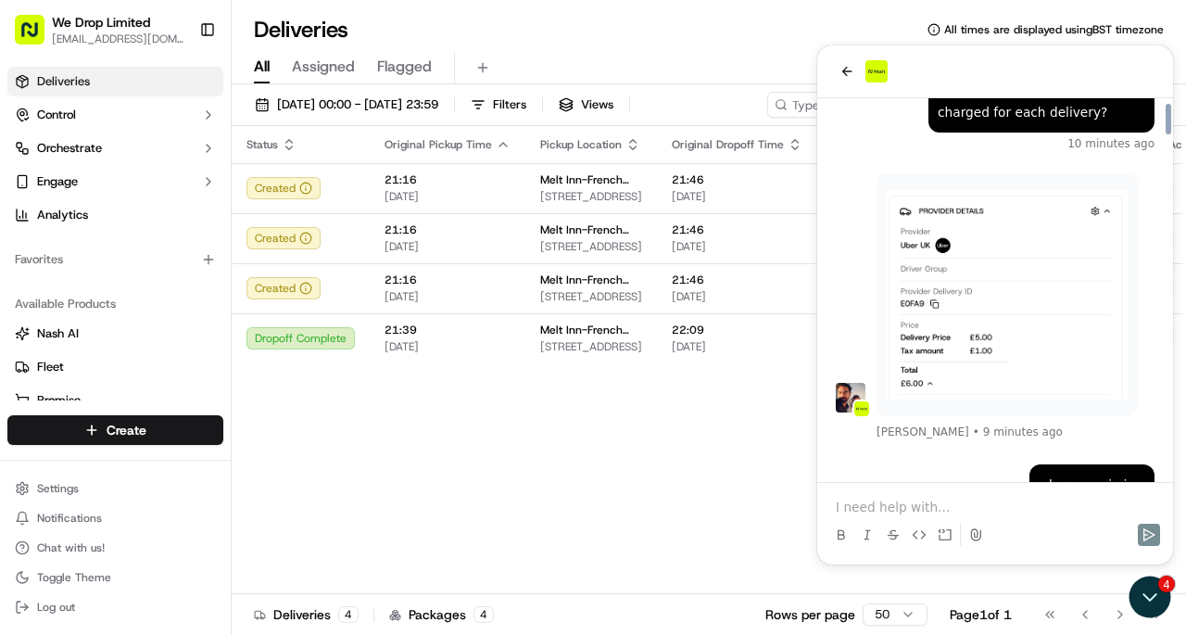
click at [951, 505] on p at bounding box center [995, 507] width 319 height 19
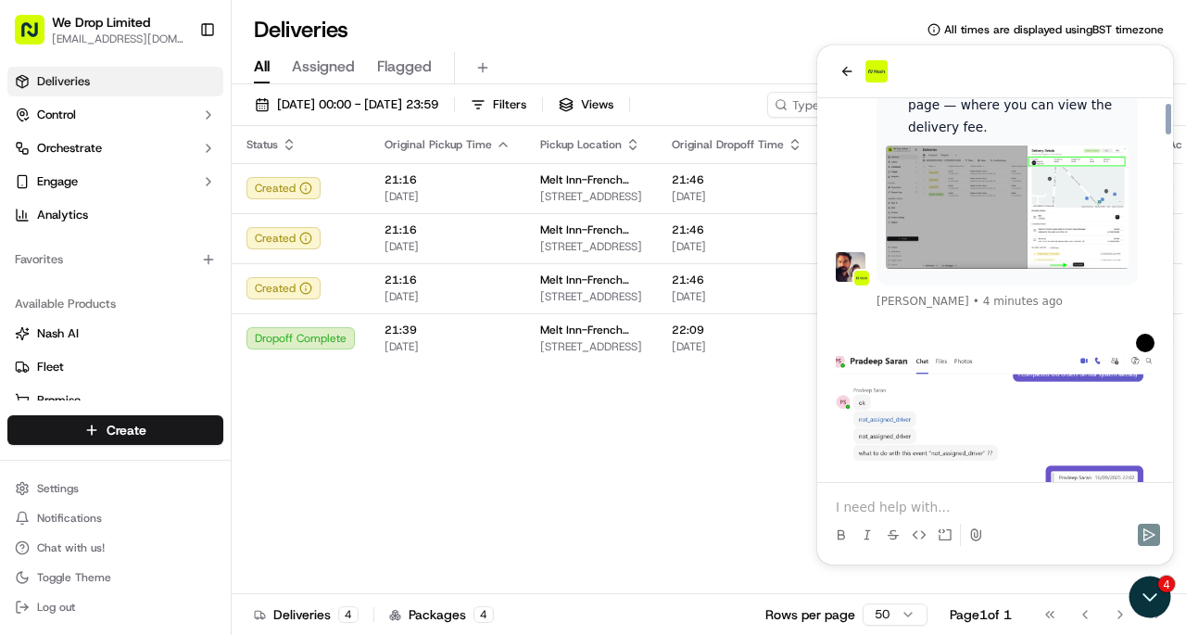
scroll to position [6879, 0]
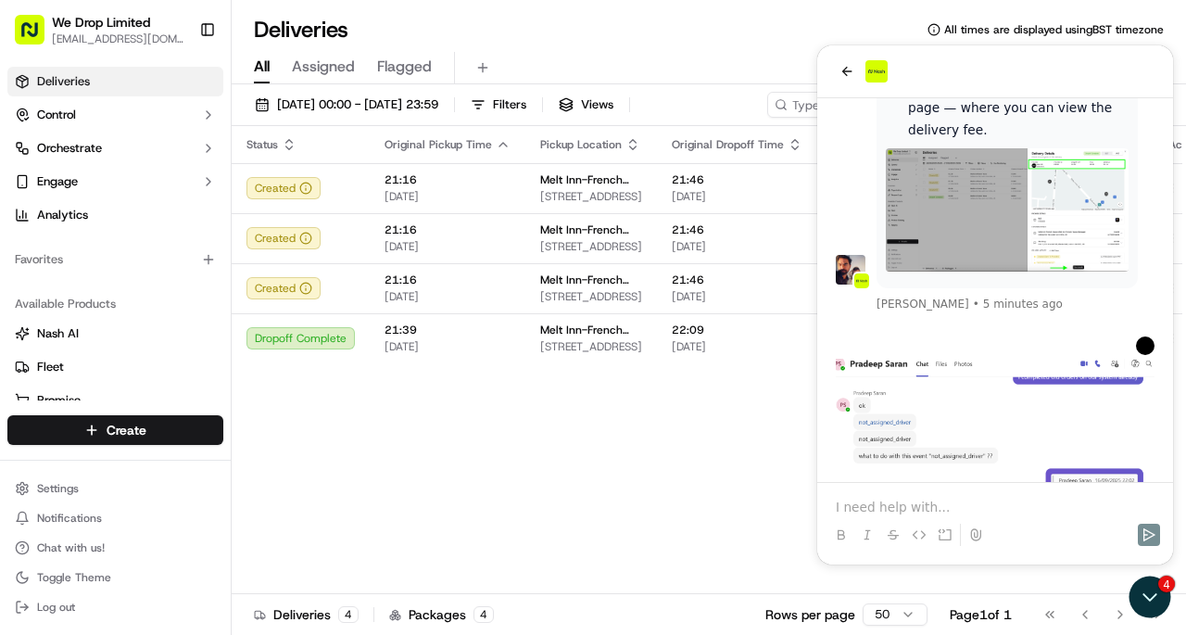
click at [840, 581] on div "Status Original Pickup Time Pickup Location Original Dropoff Time Dropoff Locat…" at bounding box center [726, 360] width 988 height 468
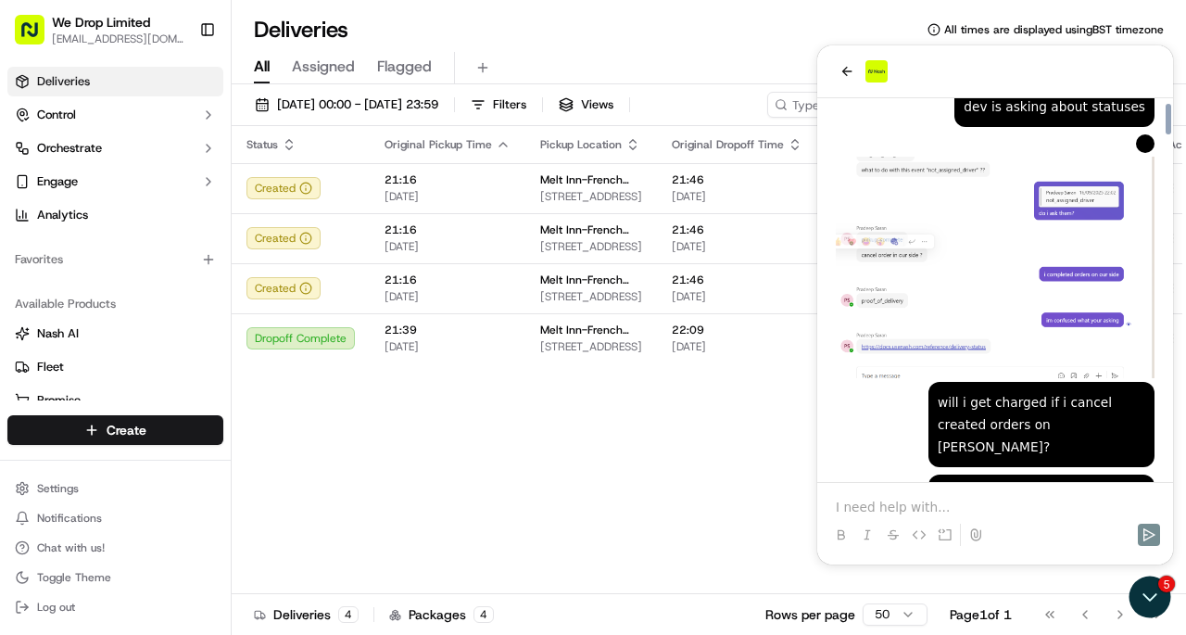
scroll to position [7674, 0]
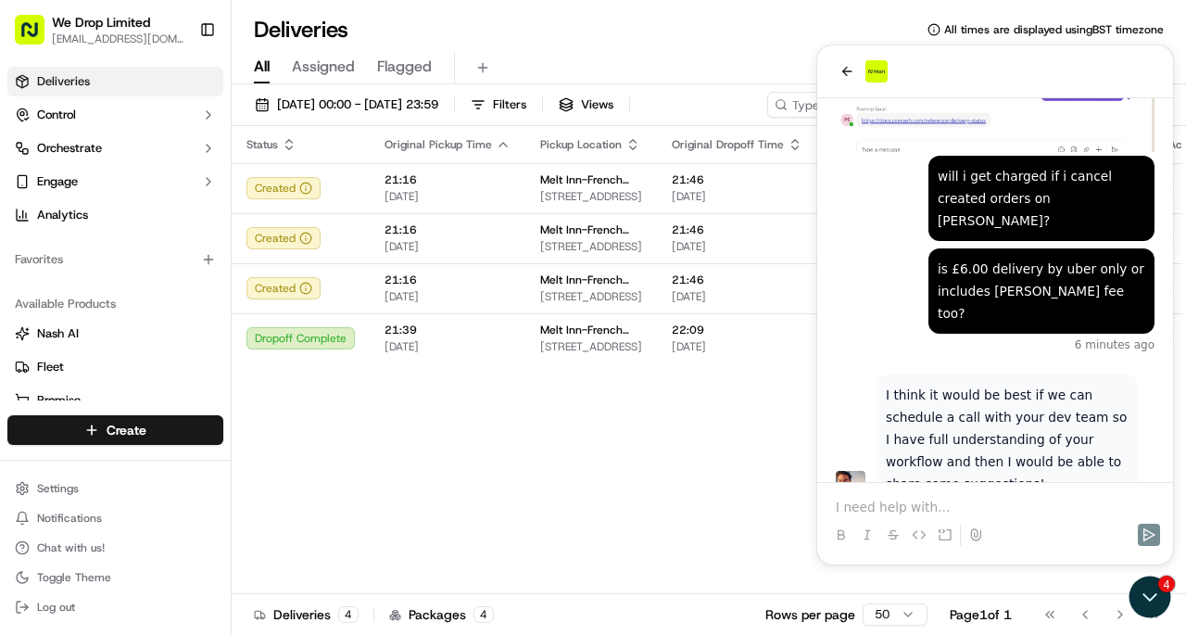
click at [923, 507] on p at bounding box center [995, 507] width 319 height 19
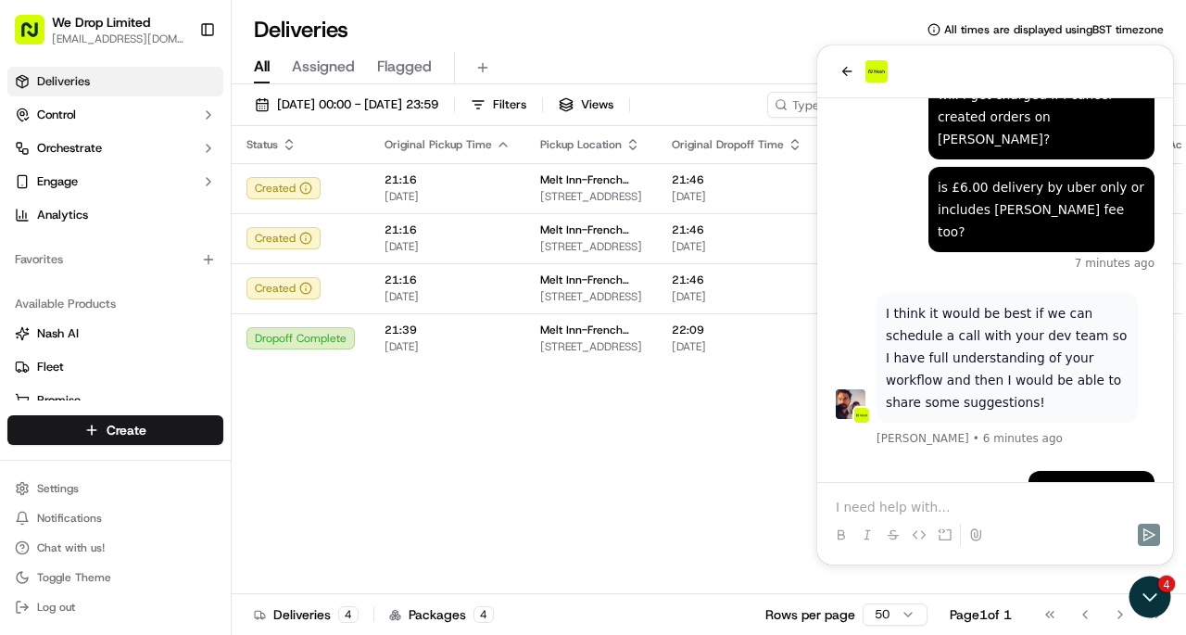
click at [895, 502] on p at bounding box center [995, 507] width 319 height 19
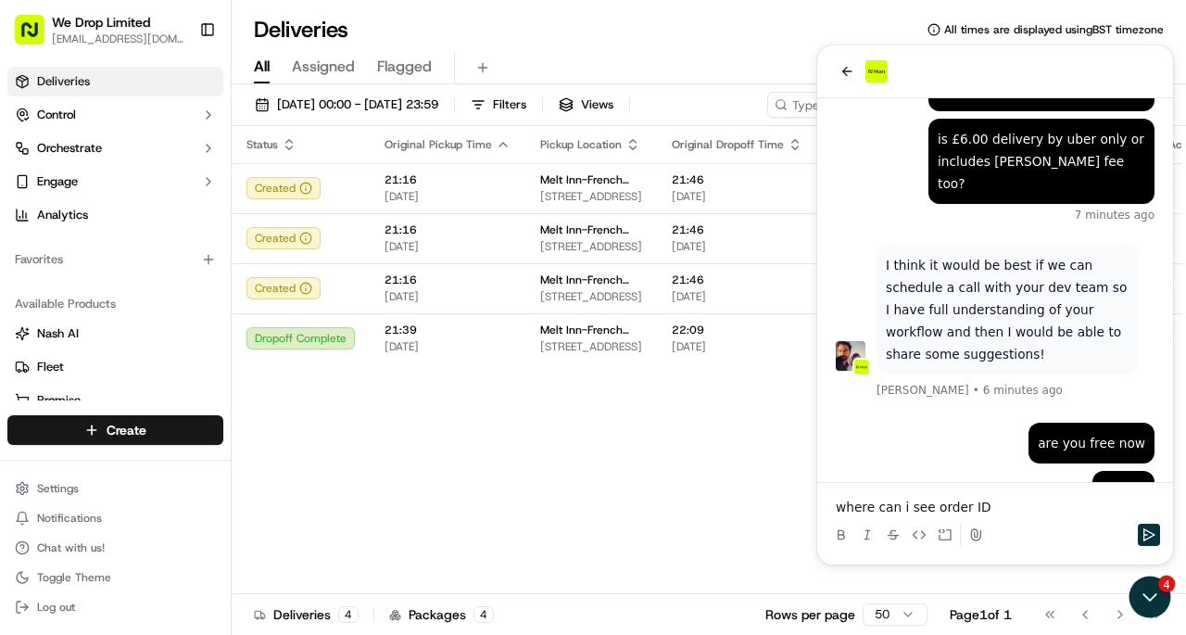
scroll to position [7852, 0]
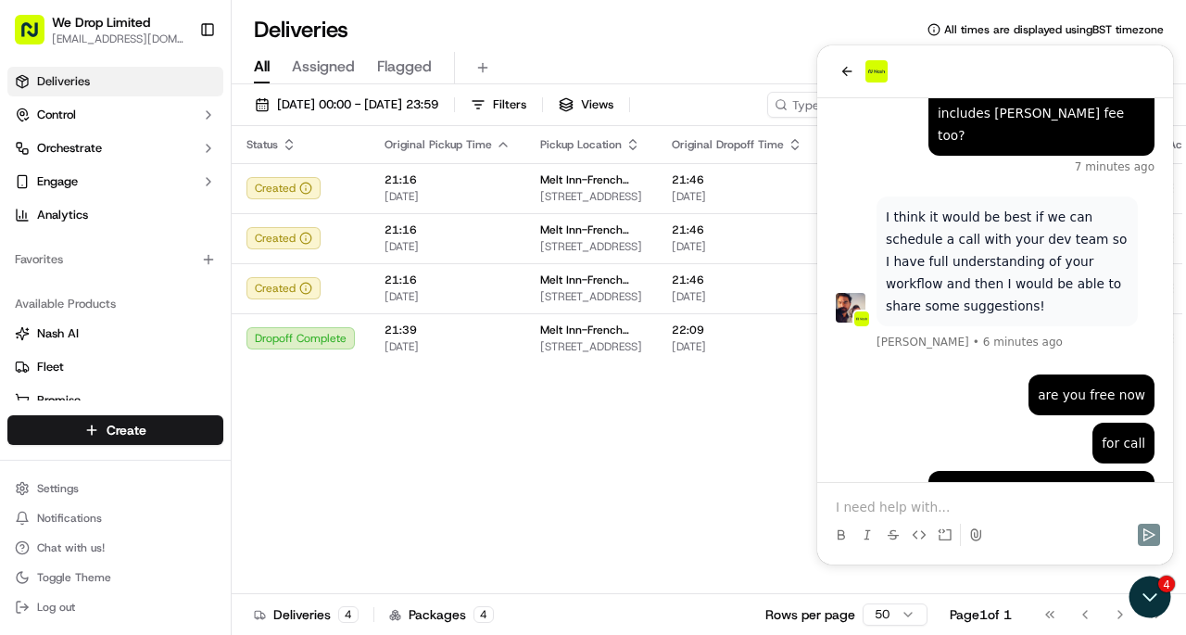
drag, startPoint x: 728, startPoint y: 474, endPoint x: 760, endPoint y: 455, distance: 37.0
click at [727, 473] on div "Status Original Pickup Time Pickup Location Original Dropoff Time Dropoff Locat…" at bounding box center [726, 360] width 988 height 468
click at [937, 495] on div at bounding box center [995, 518] width 341 height 70
click at [919, 507] on p at bounding box center [995, 507] width 319 height 19
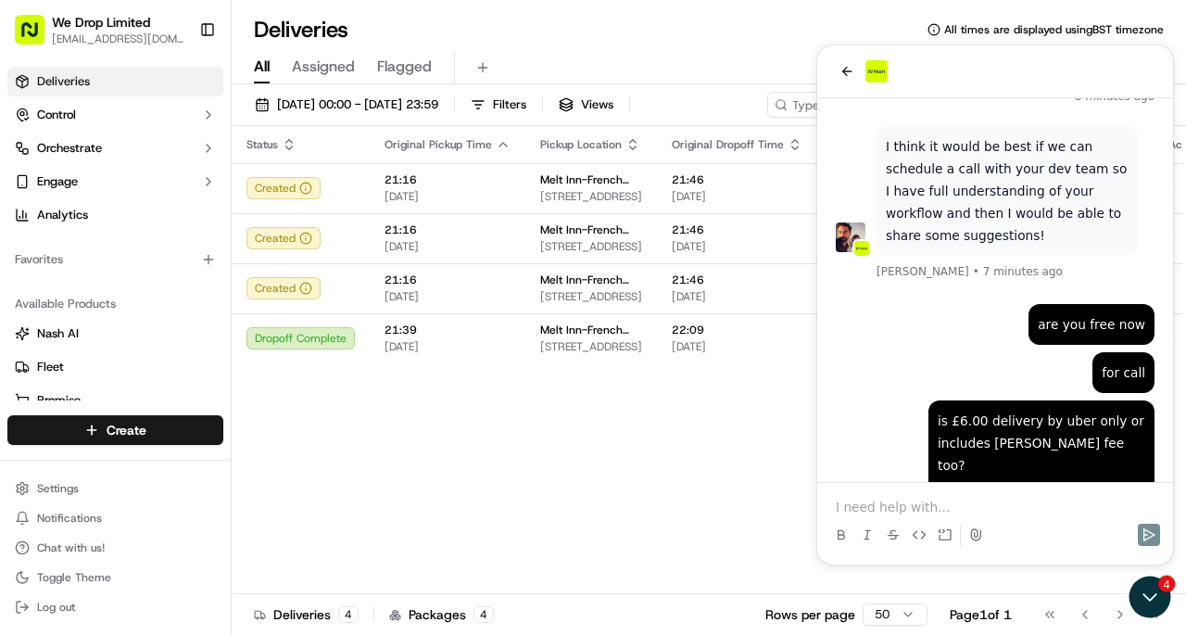
click at [570, 418] on div "Status Original Pickup Time Pickup Location Original Dropoff Time Dropoff Locat…" at bounding box center [726, 360] width 988 height 468
click at [1143, 591] on icon "Open customer support" at bounding box center [1150, 597] width 46 height 46
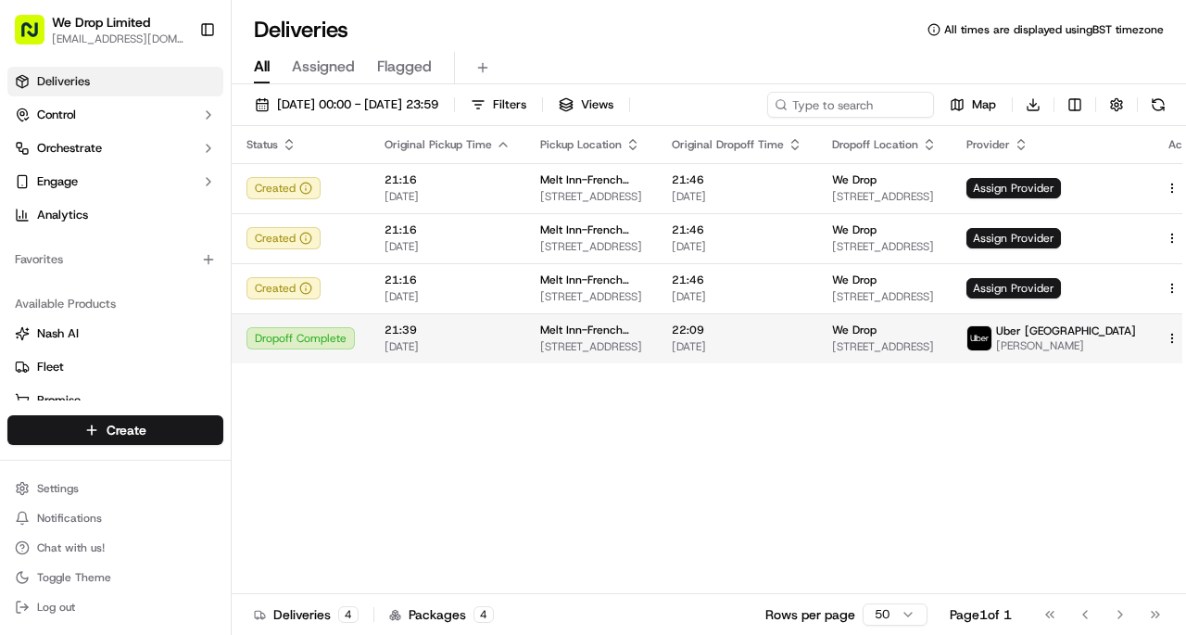
click at [1139, 339] on html "We Drop Limited [EMAIL_ADDRESS][DOMAIN_NAME] Toggle Sidebar Deliveries Control …" at bounding box center [593, 317] width 1186 height 635
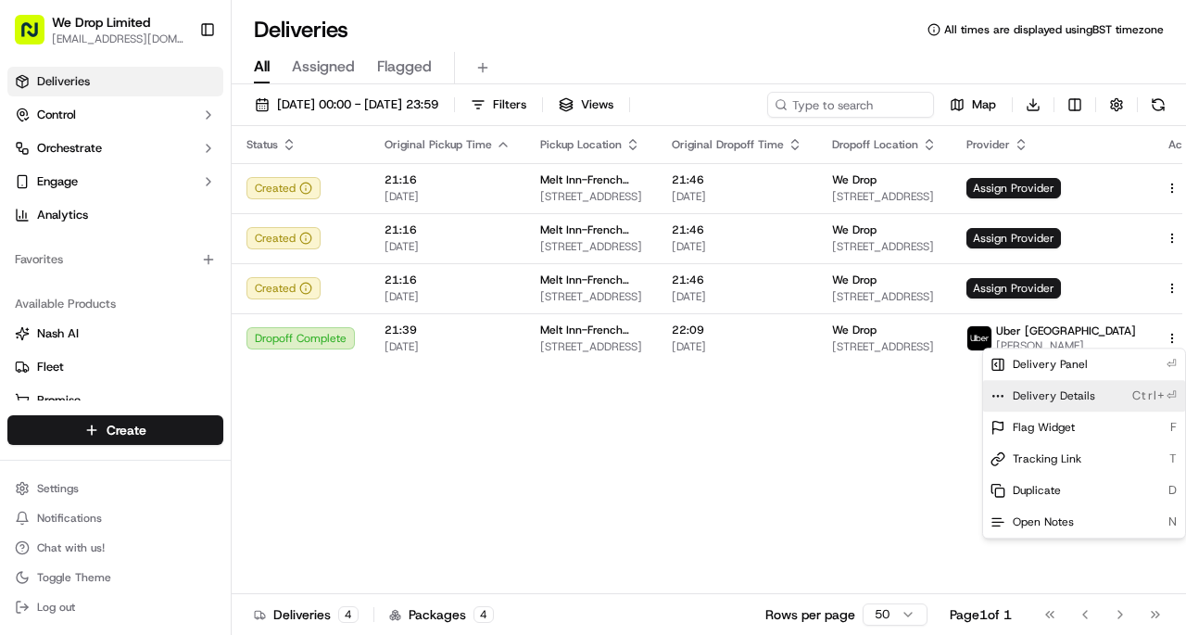
click at [1079, 396] on span "Delivery Details" at bounding box center [1054, 395] width 82 height 15
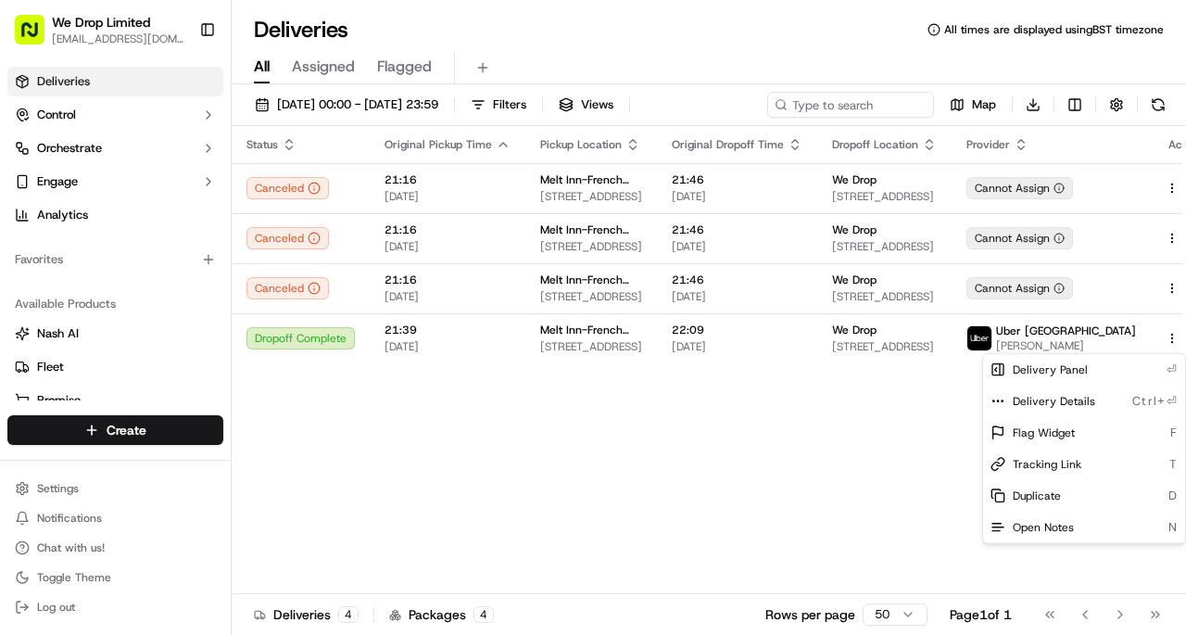
scroll to position [9290, 0]
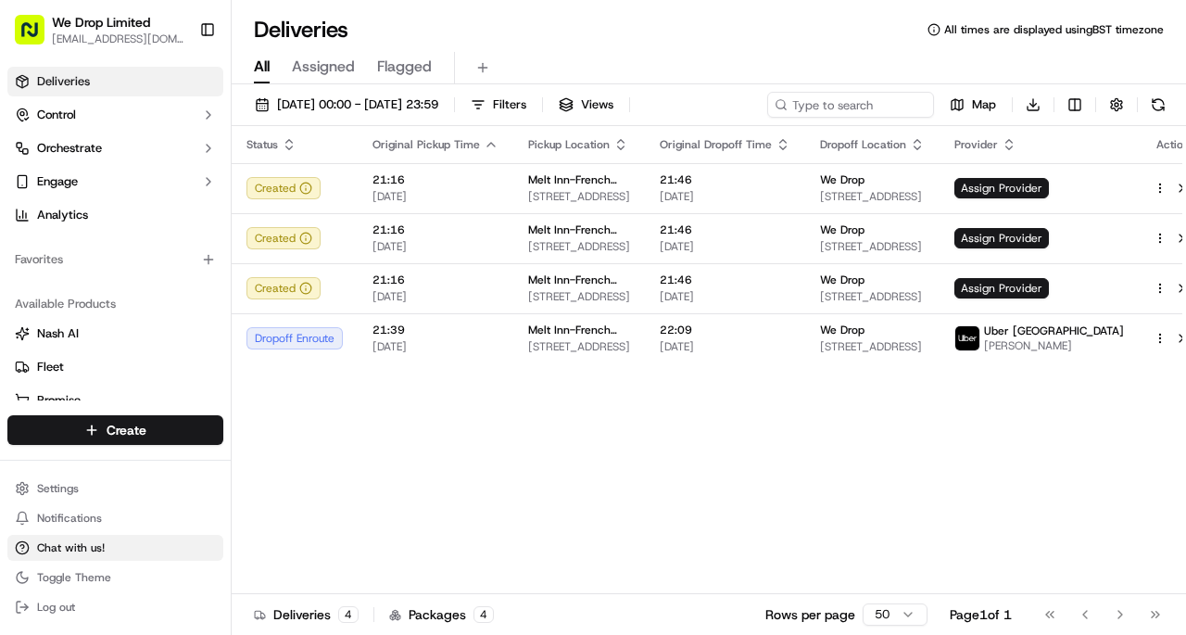
click at [91, 545] on span "Chat with us!" at bounding box center [71, 547] width 68 height 15
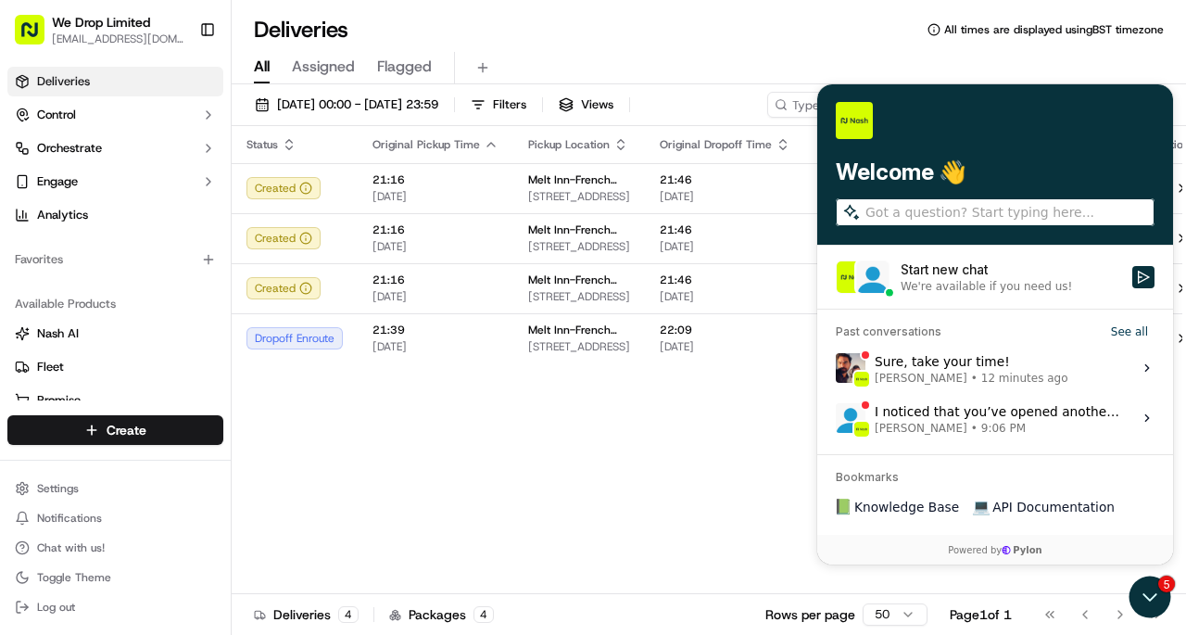
click at [979, 350] on div "Sure, take your time! Masood Aslam • 12 minutes ago" at bounding box center [972, 367] width 194 height 35
click at [836, 368] on button "View issue" at bounding box center [835, 368] width 1 height 1
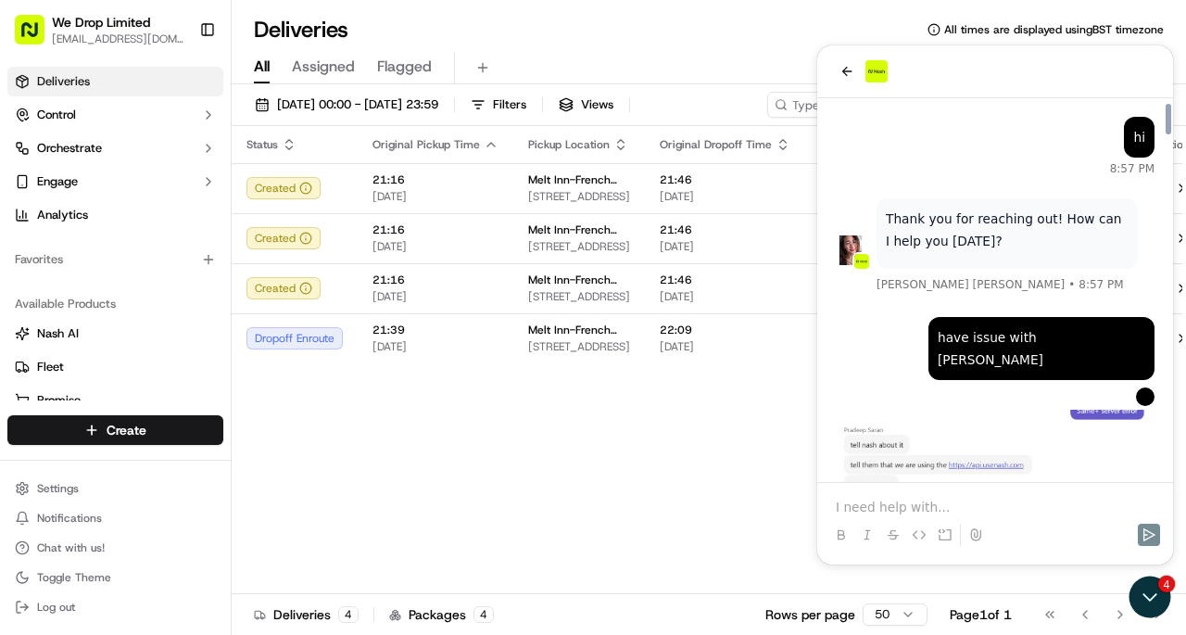
scroll to position [4683, 0]
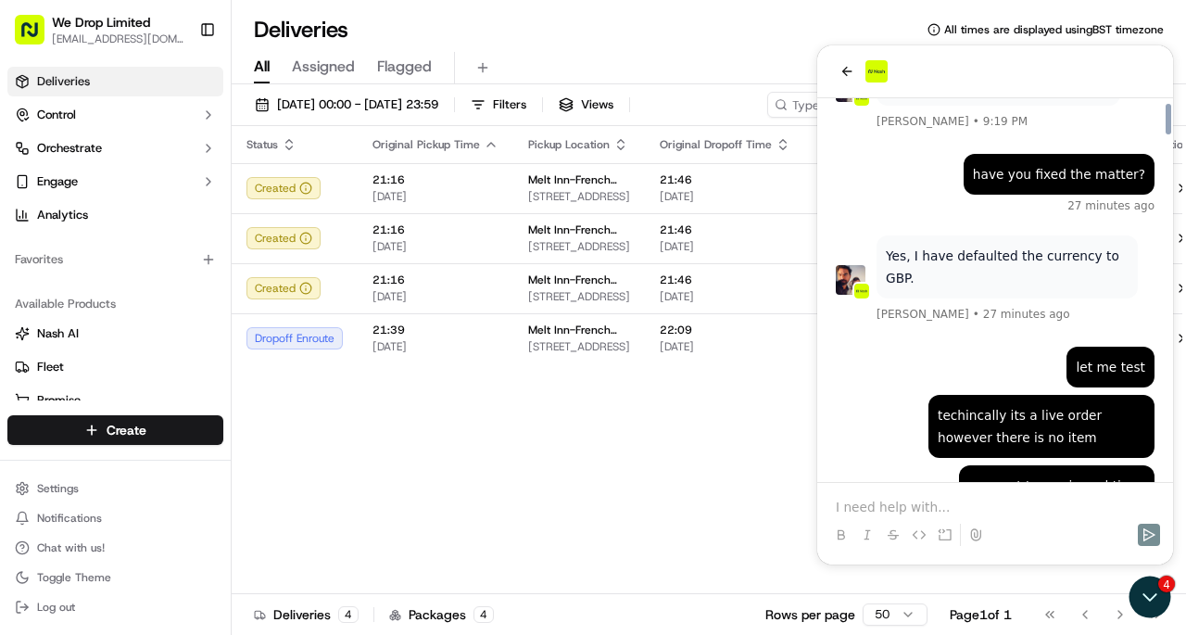
click at [901, 501] on p at bounding box center [995, 507] width 319 height 19
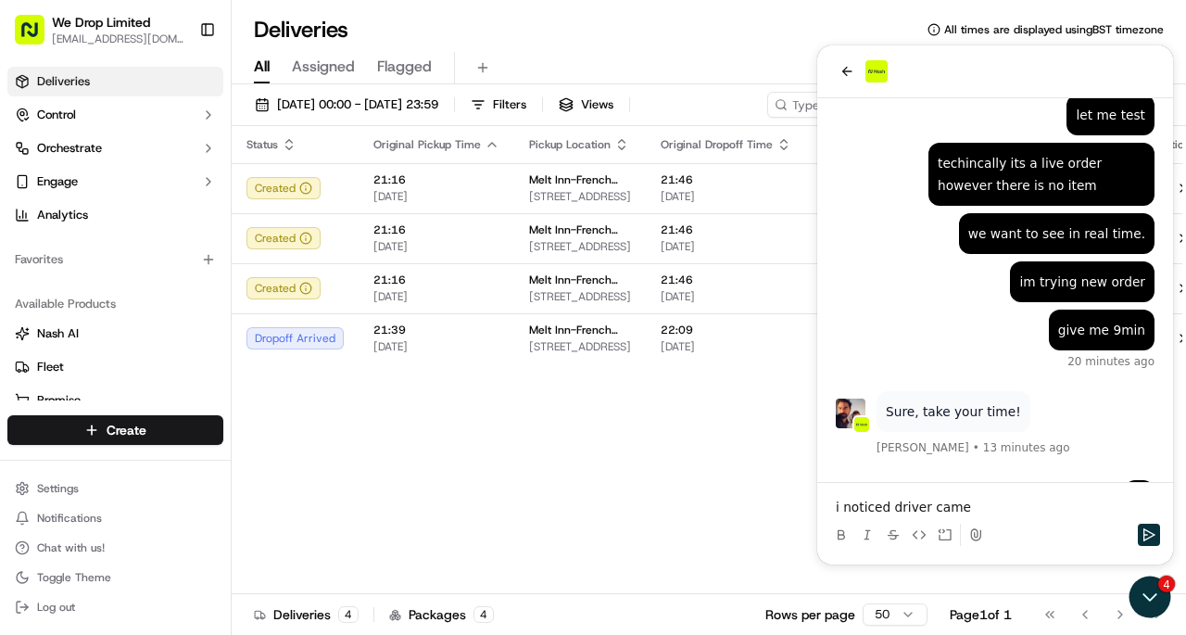
scroll to position [4983, 0]
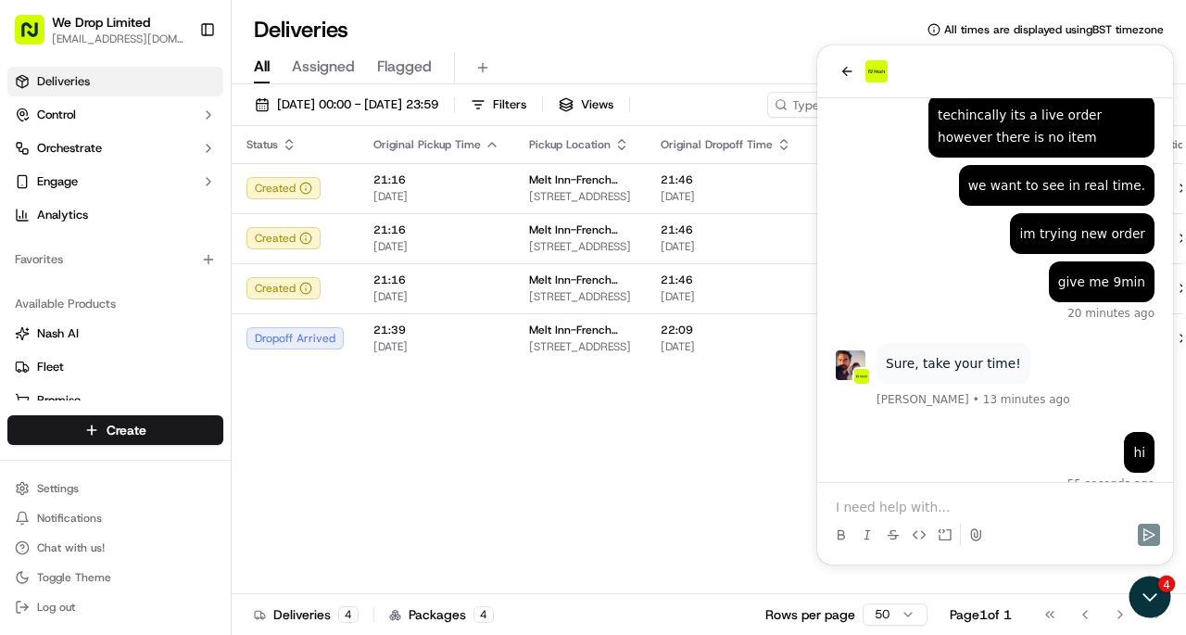
click at [549, 397] on div "Status Original Pickup Time Pickup Location Original Dropoff Time Dropoff Locat…" at bounding box center [720, 360] width 977 height 468
click at [296, 330] on div "Dropoff Arrived" at bounding box center [294, 338] width 97 height 22
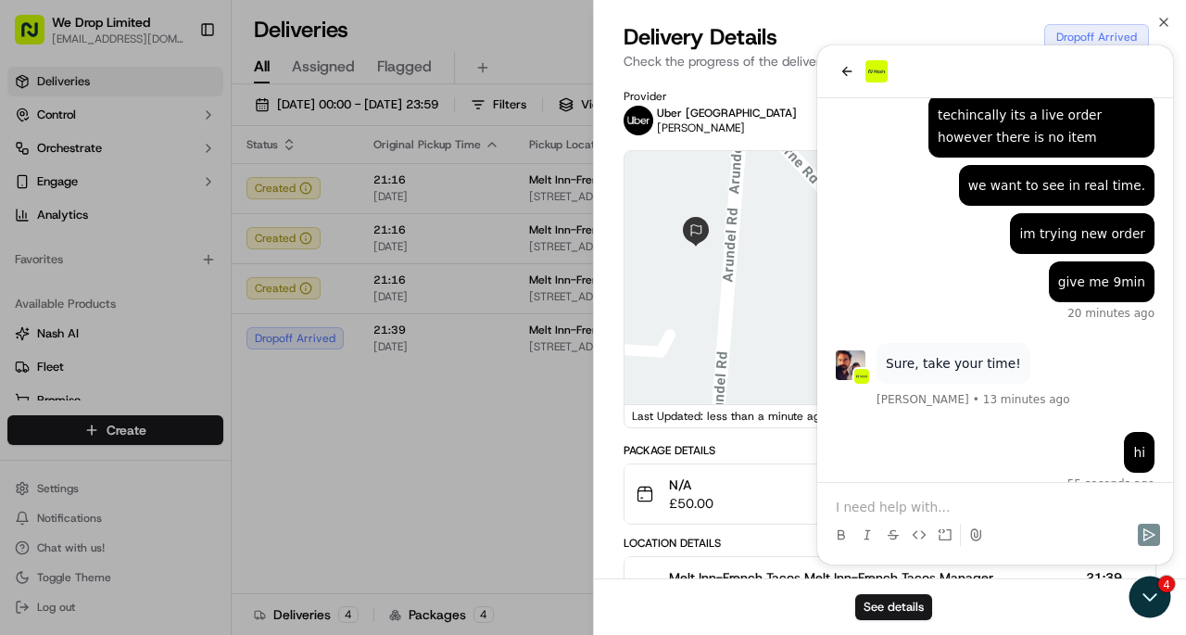
click at [1153, 601] on div "See details" at bounding box center [890, 606] width 592 height 57
click at [1141, 604] on div "See details" at bounding box center [890, 606] width 592 height 57
click at [1154, 601] on div "See details" at bounding box center [890, 606] width 592 height 57
click at [847, 67] on p "Check the progress of the delivery" at bounding box center [890, 61] width 533 height 19
click at [1148, 595] on div "See details" at bounding box center [890, 606] width 592 height 57
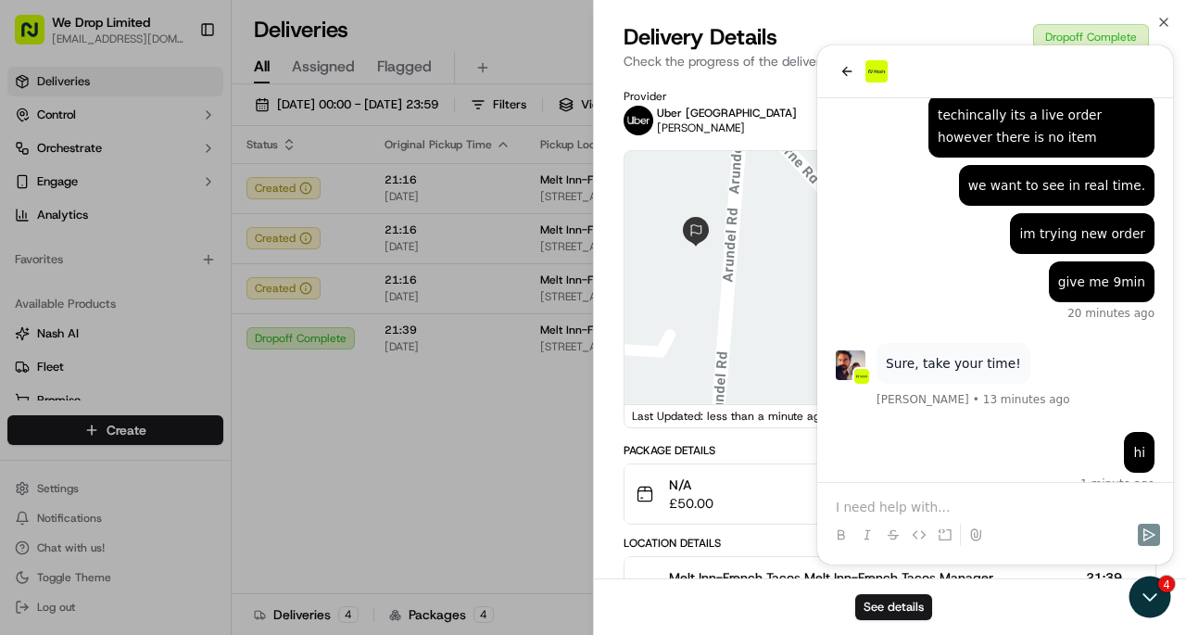
click at [1137, 586] on div "See details" at bounding box center [890, 606] width 592 height 57
click at [840, 65] on p "Check the progress of the delivery" at bounding box center [890, 61] width 533 height 19
click at [1144, 599] on div "See details" at bounding box center [890, 606] width 592 height 57
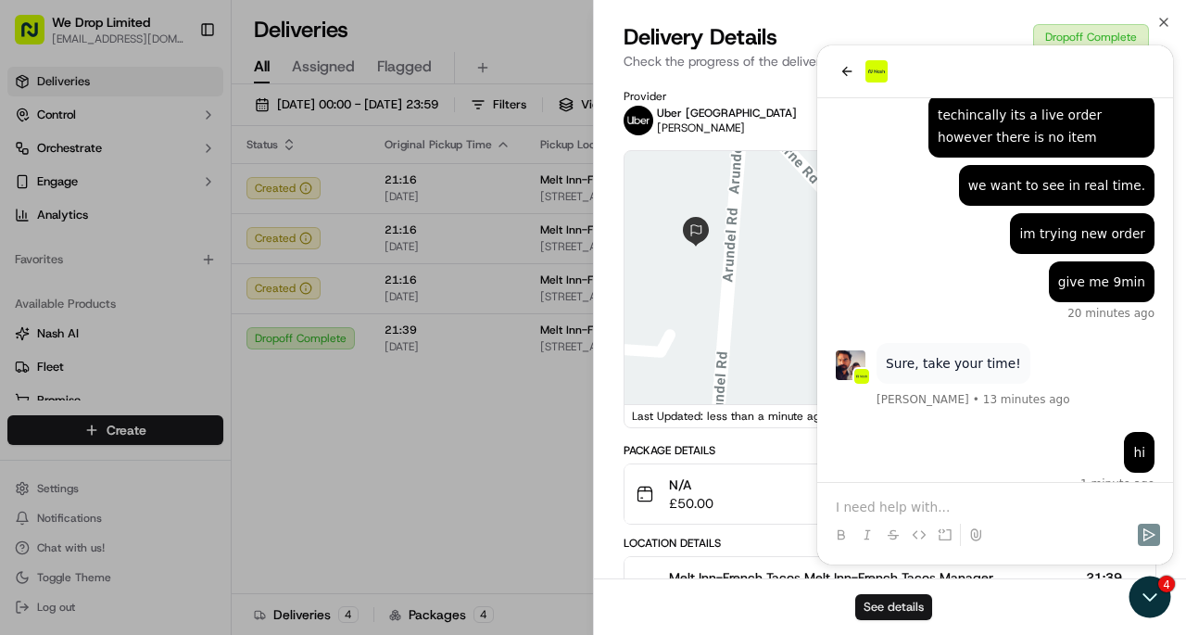
click at [908, 612] on button "See details" at bounding box center [893, 607] width 77 height 26
click at [1160, 608] on div "See details" at bounding box center [890, 606] width 592 height 57
click at [702, 72] on div "Delivery Details Dropoff Complete Check the progress of the delivery" at bounding box center [890, 50] width 592 height 56
click at [839, 74] on div "Delivery Details Dropoff Complete Check the progress of the delivery" at bounding box center [890, 50] width 592 height 56
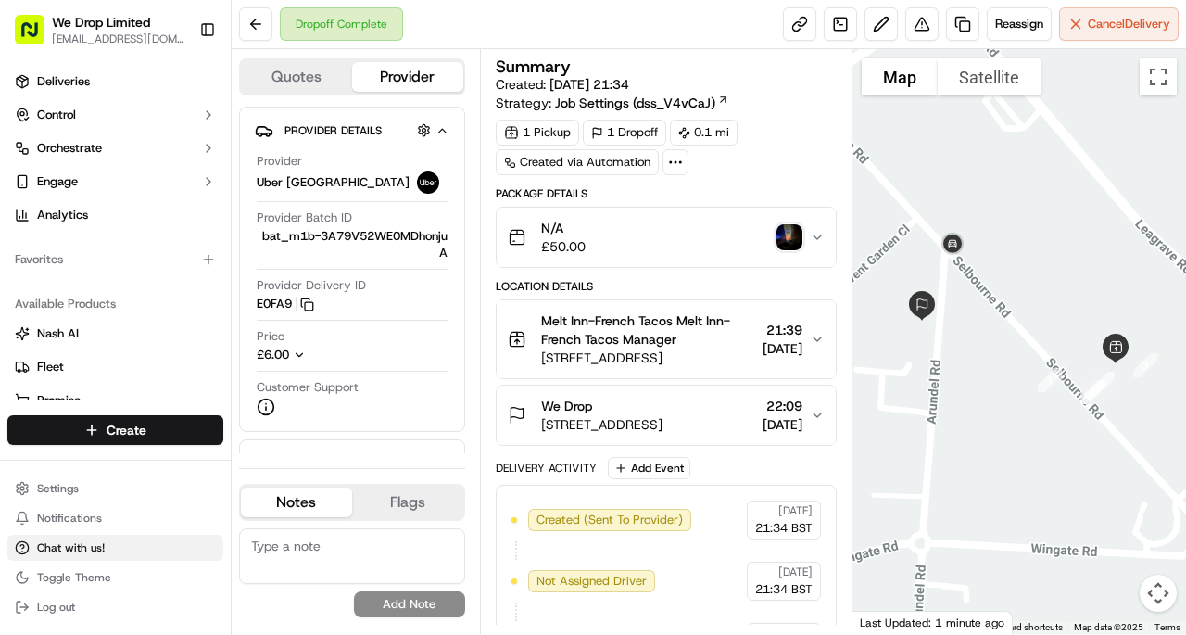
click at [79, 559] on button "Chat with us!" at bounding box center [115, 548] width 216 height 26
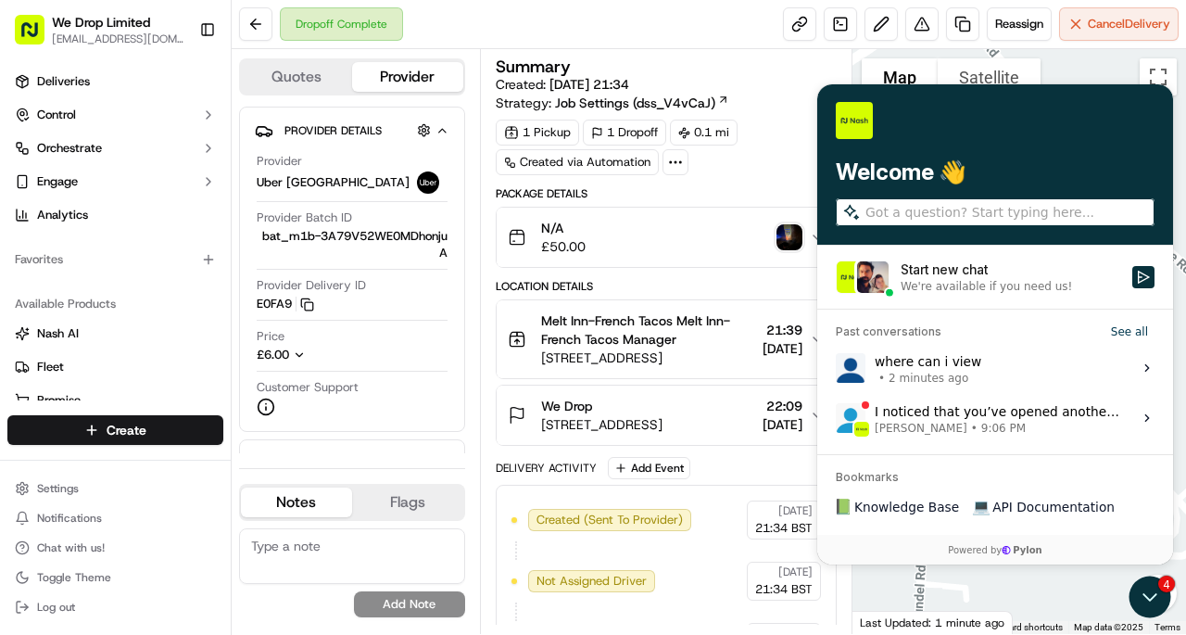
click at [915, 371] on span "2 minutes ago" at bounding box center [929, 378] width 80 height 15
click at [836, 369] on button "View issue" at bounding box center [835, 368] width 1 height 1
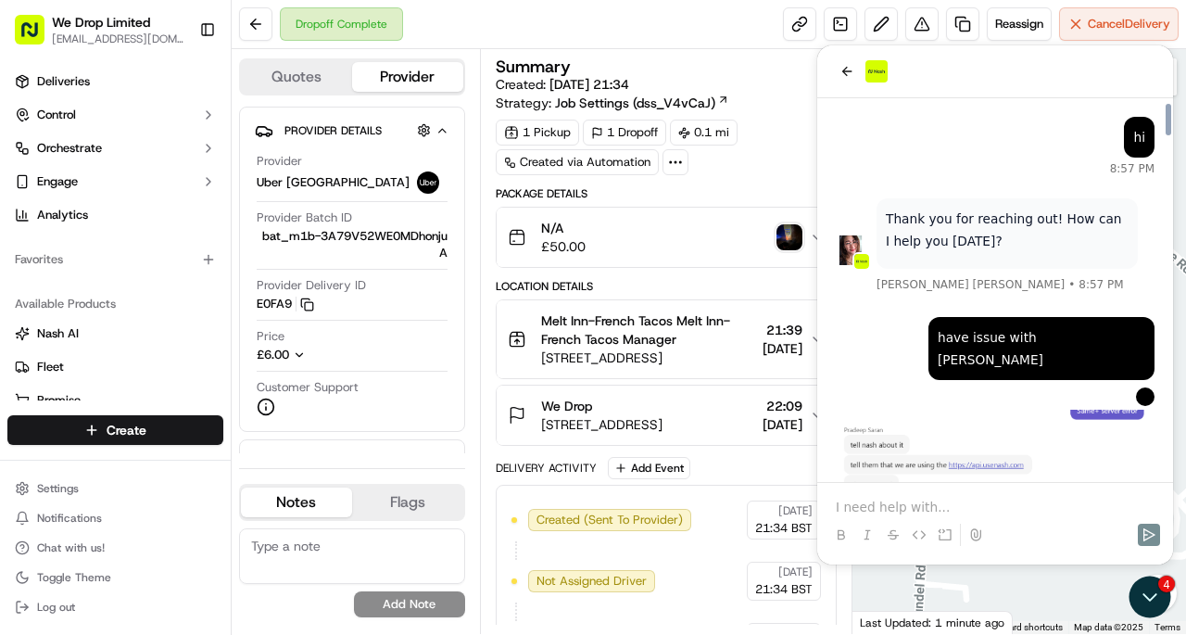
scroll to position [6023, 0]
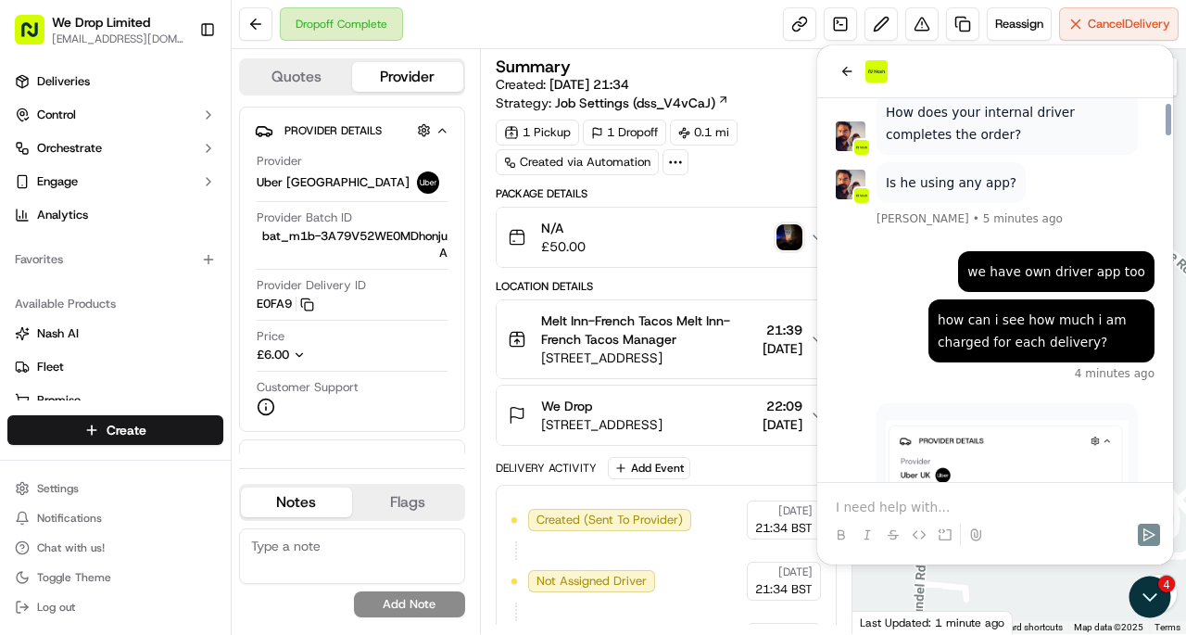
click at [894, 515] on p at bounding box center [995, 507] width 319 height 19
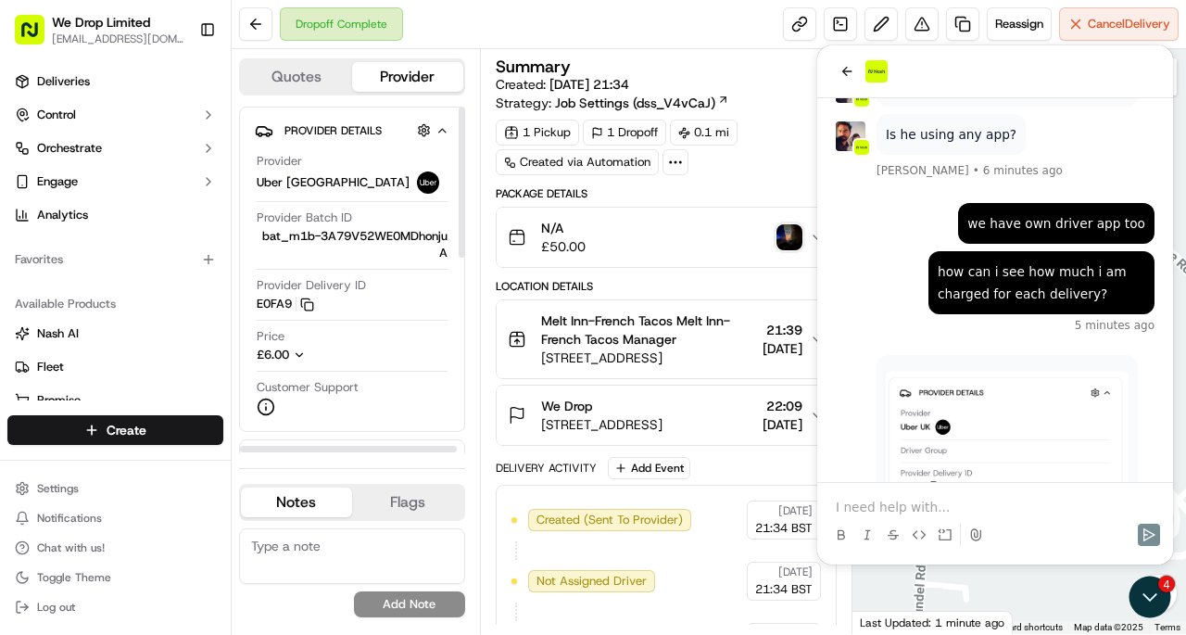
click at [233, 397] on div "Quotes Provider Provider Details Hidden ( 3 ) Provider Uber UK Provider Batch I…" at bounding box center [356, 341] width 248 height 585
click at [298, 349] on icon "button" at bounding box center [299, 354] width 13 height 13
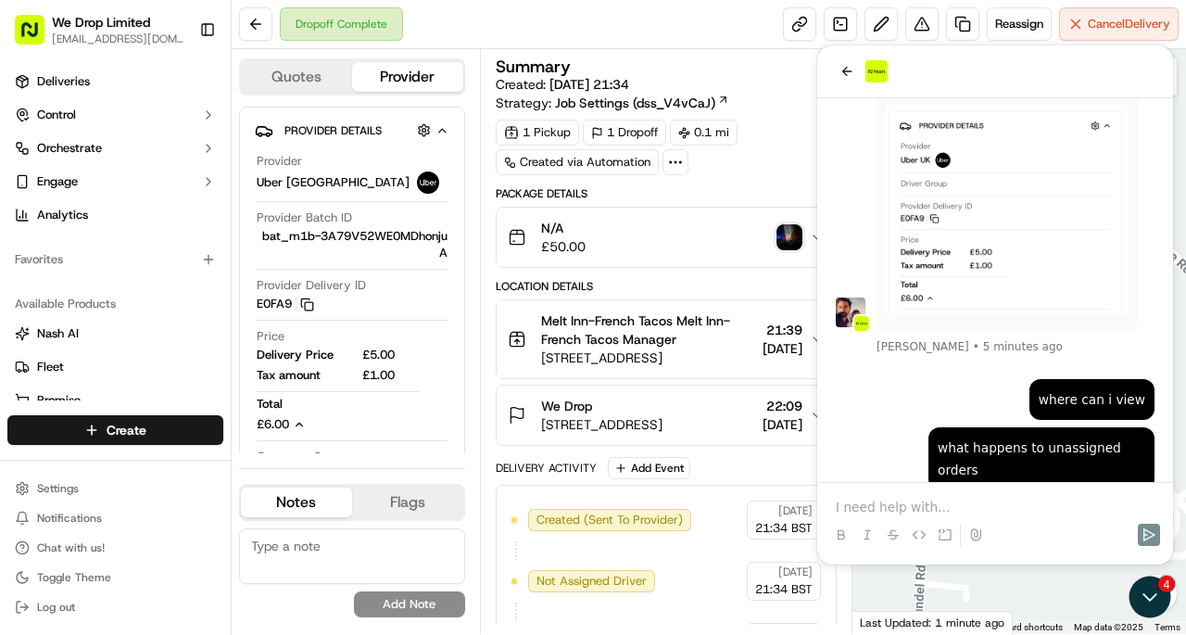
click at [811, 87] on div "Summary Created: 16/09/2025 21:34 Strategy: Job Settings (dss_V4vCaJ)" at bounding box center [666, 85] width 341 height 54
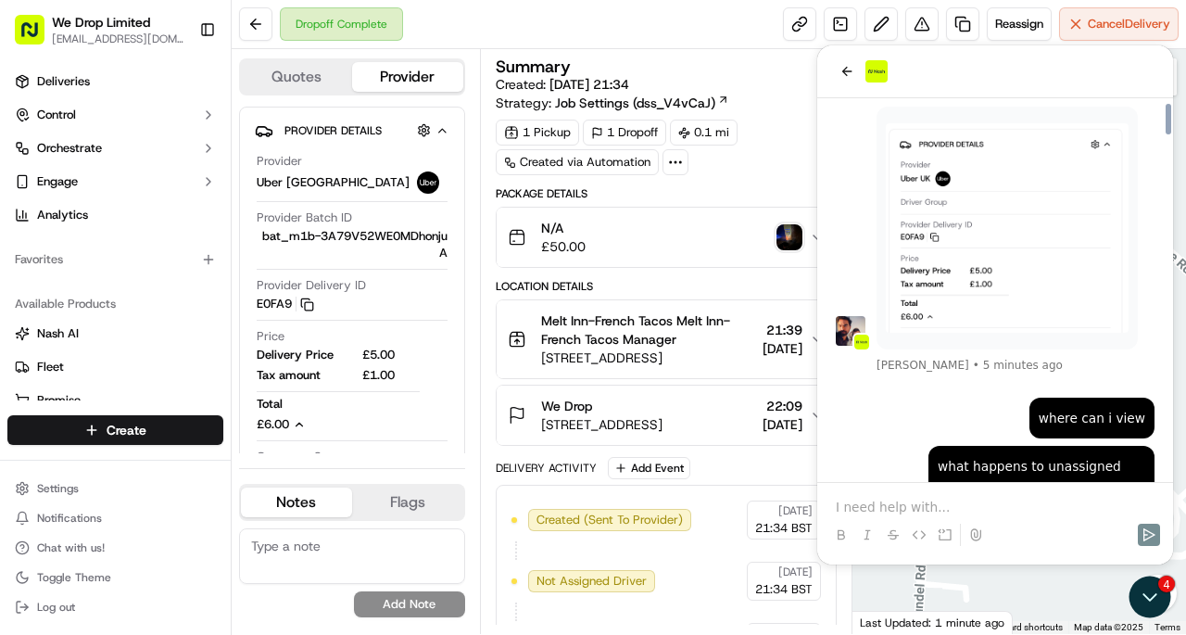
scroll to position [6303, 0]
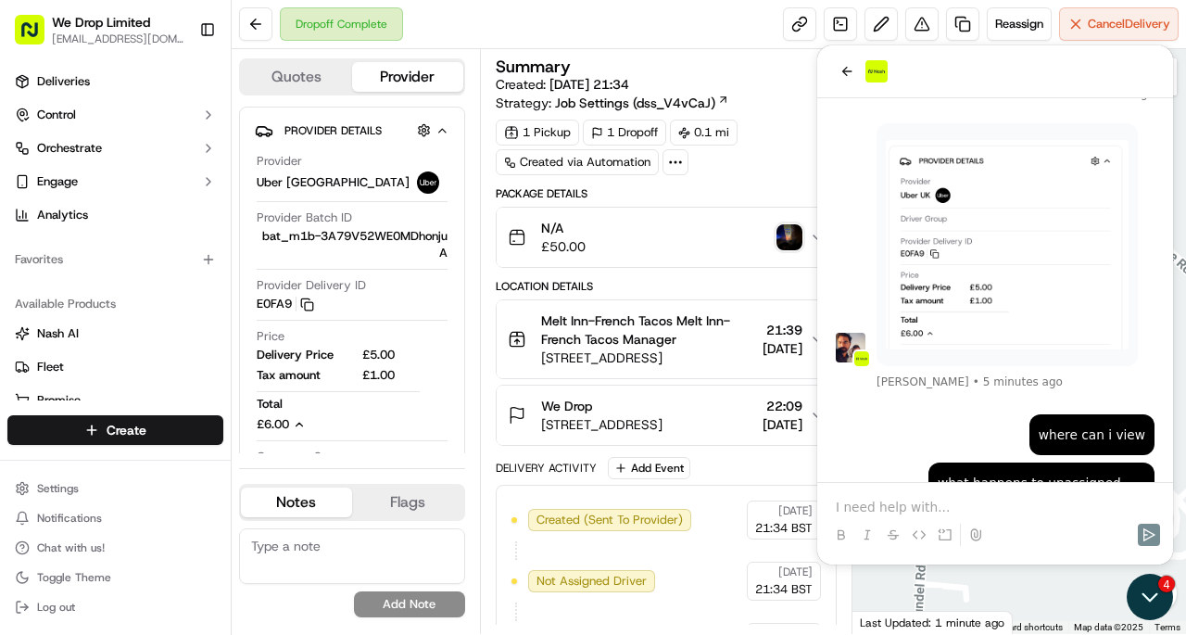
click at [1160, 595] on icon "Open customer support" at bounding box center [1150, 597] width 46 height 46
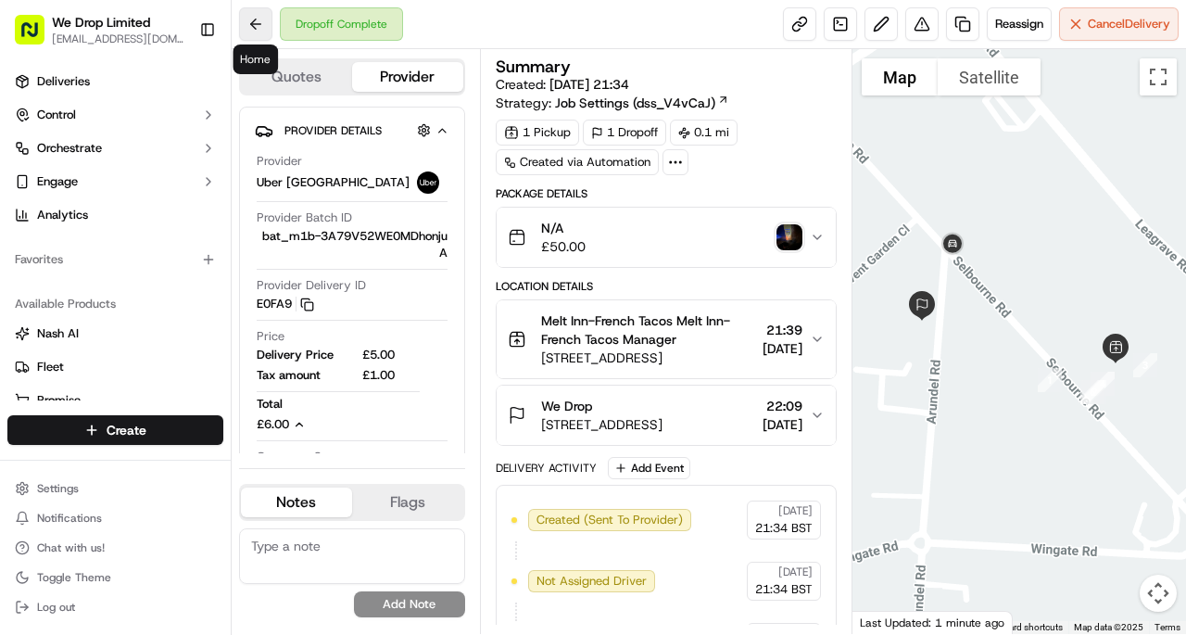
click at [266, 24] on button at bounding box center [255, 23] width 33 height 33
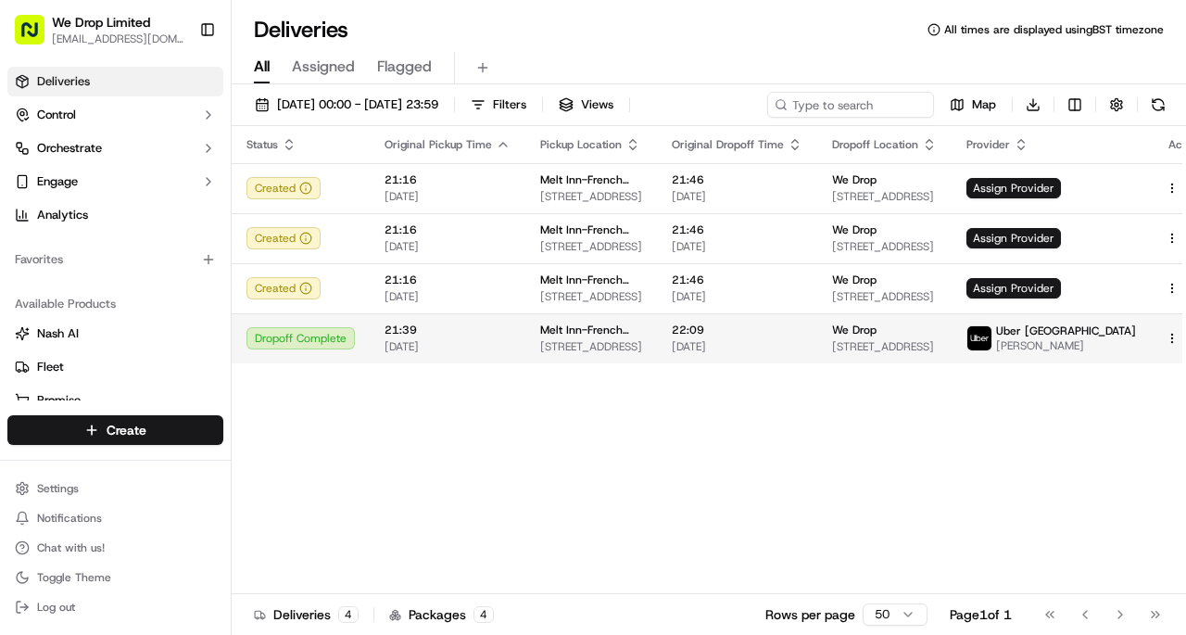
click at [1135, 333] on html "We Drop Limited hello@we-drop.co.uk Toggle Sidebar Deliveries Control Orchestra…" at bounding box center [593, 317] width 1186 height 635
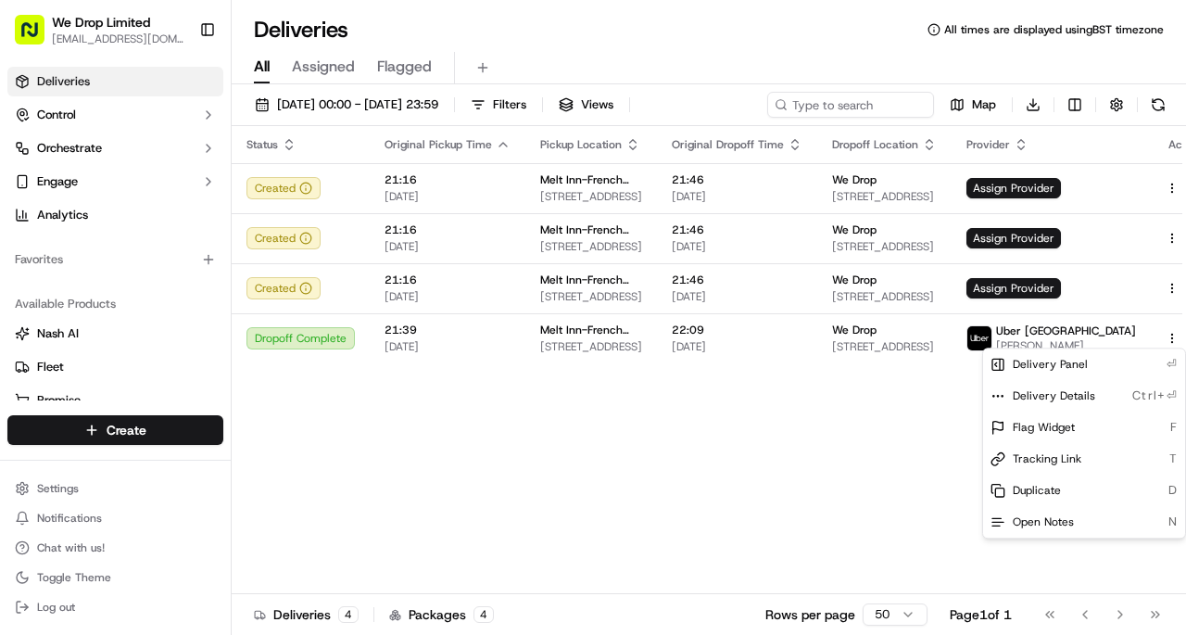
scroll to position [7536, 0]
click at [605, 478] on html "We Drop Limited hello@we-drop.co.uk Toggle Sidebar Deliveries Control Orchestra…" at bounding box center [593, 317] width 1186 height 635
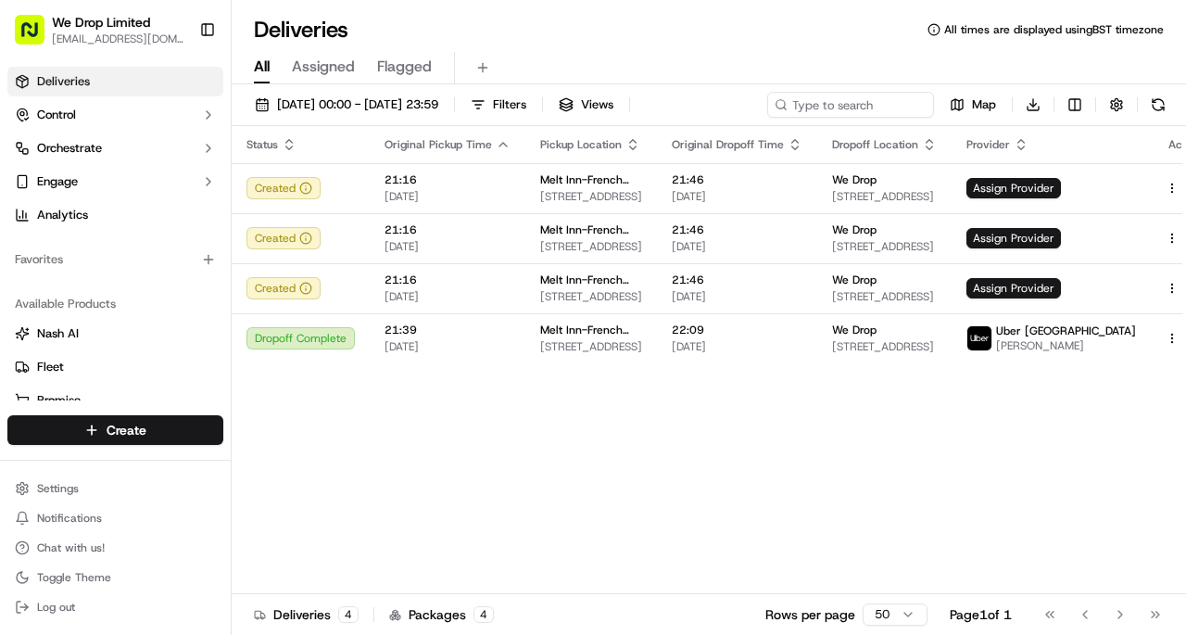
scroll to position [7763, 0]
click at [76, 552] on span "Chat with us!" at bounding box center [71, 547] width 68 height 15
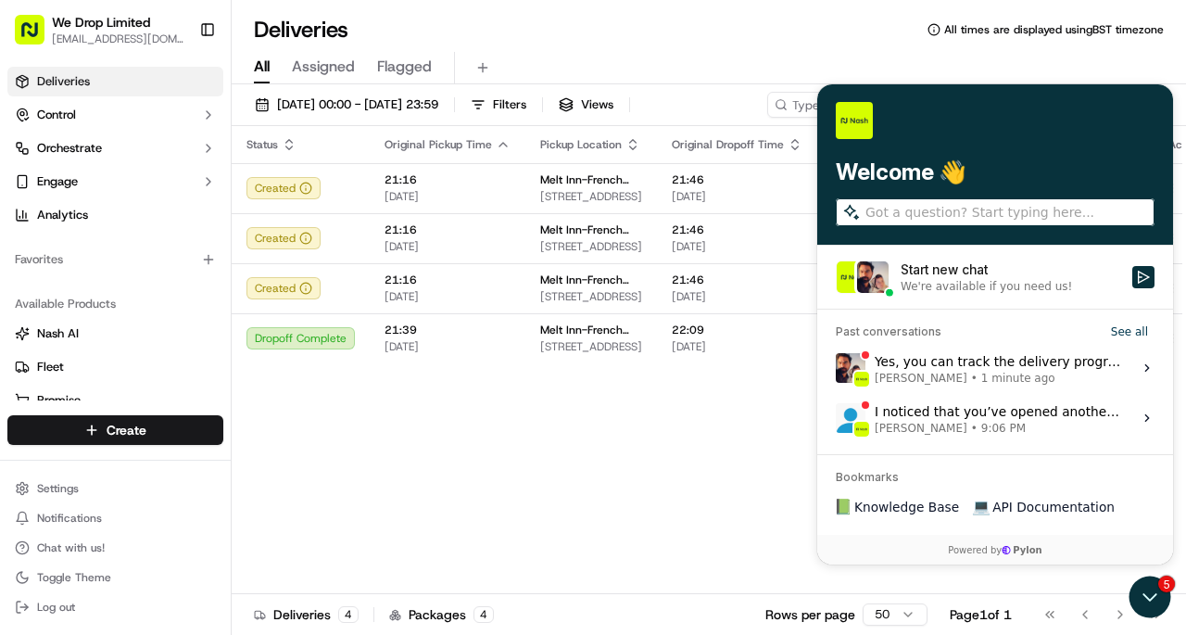
click at [936, 279] on div "We're available if you need us!" at bounding box center [986, 286] width 171 height 15
click at [1132, 279] on button "Start new chat We're available if you need us!" at bounding box center [1143, 277] width 22 height 22
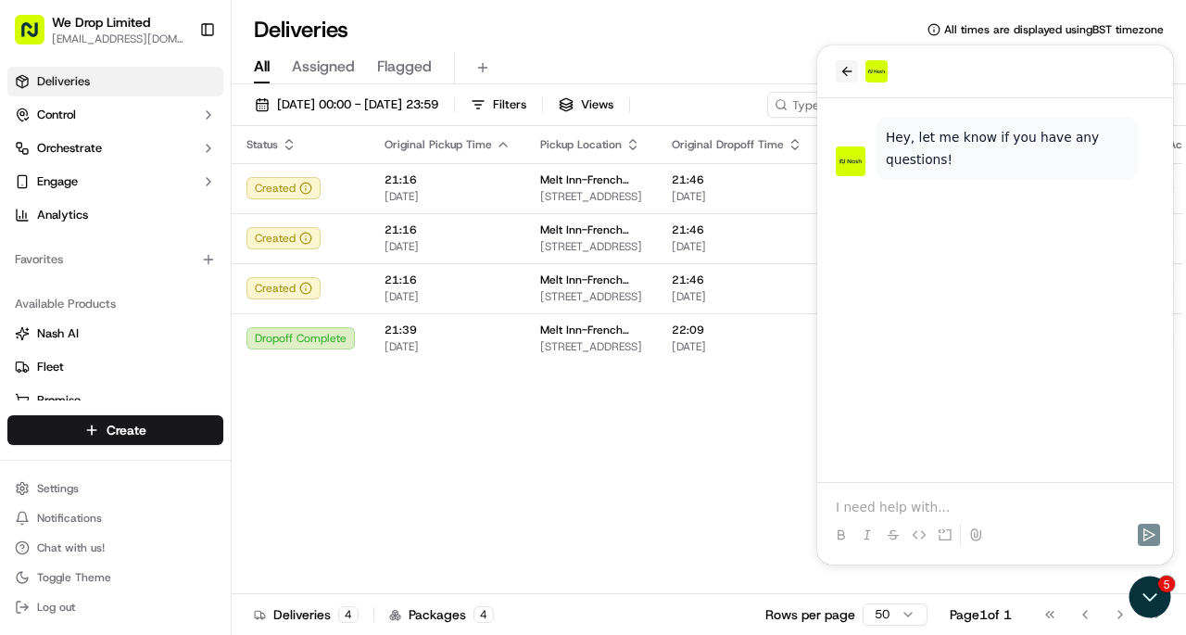
click at [847, 71] on icon "back" at bounding box center [847, 71] width 10 height 9
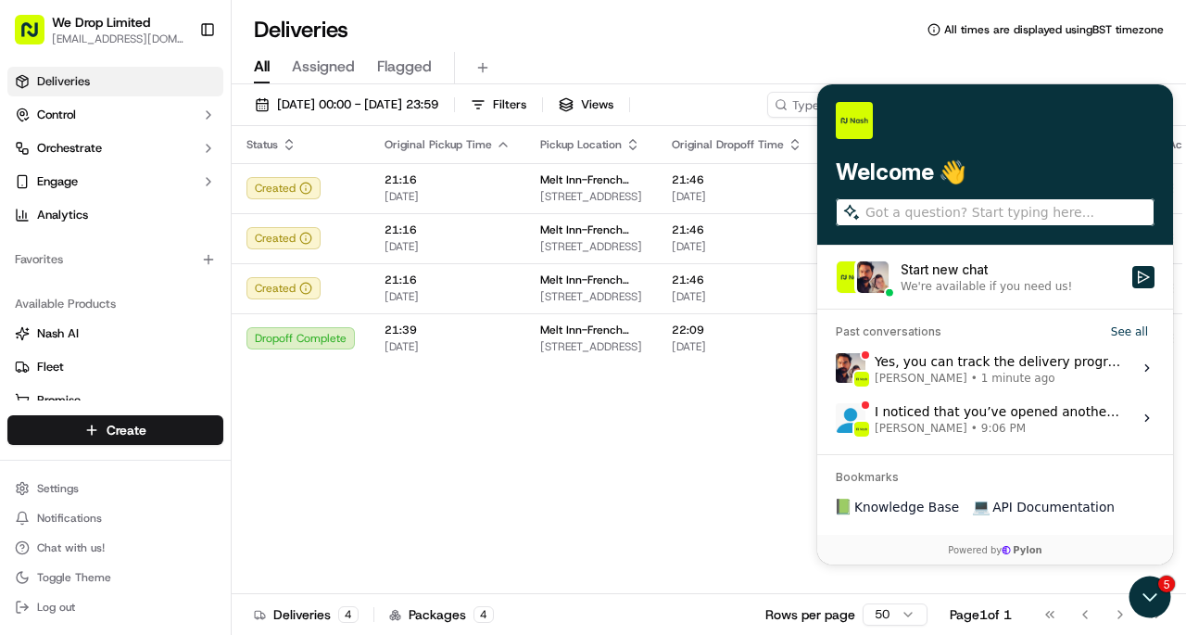
click at [946, 372] on span "Masood Aslam" at bounding box center [921, 378] width 93 height 15
click at [836, 369] on button "View issue" at bounding box center [835, 368] width 1 height 1
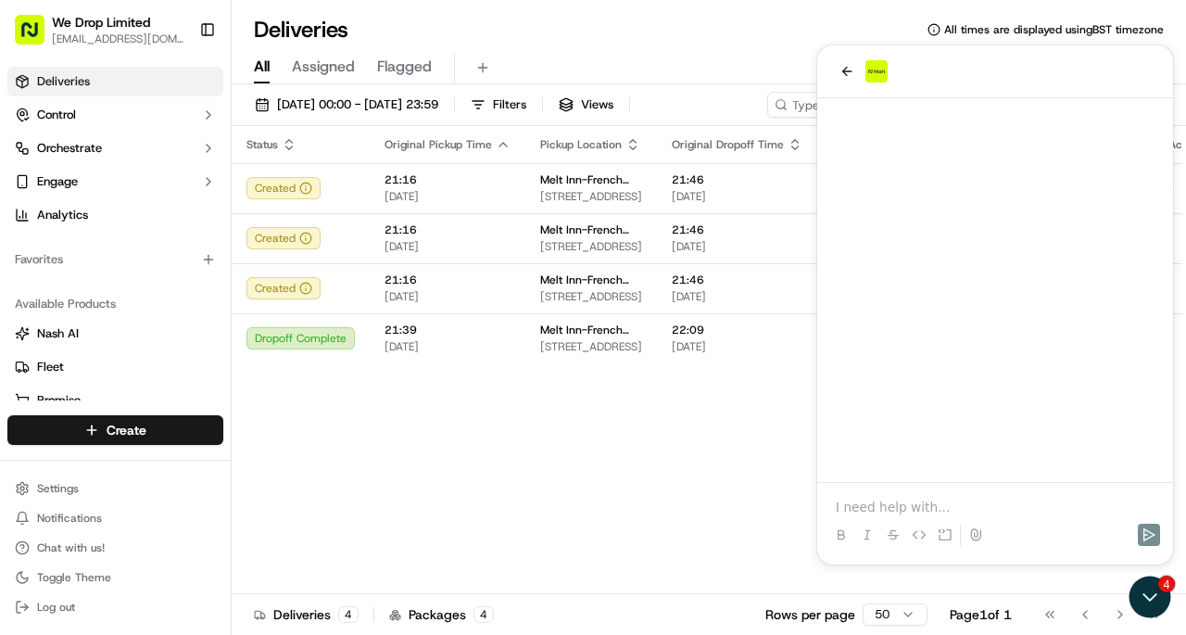
scroll to position [5116, 0]
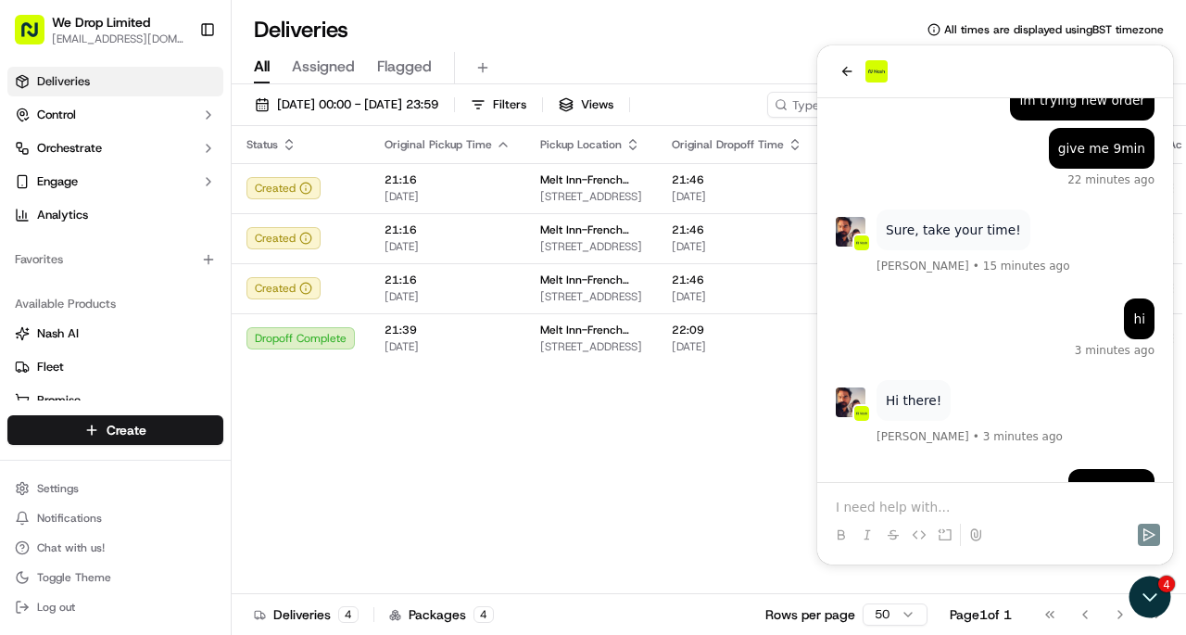
click at [927, 509] on p at bounding box center [995, 507] width 319 height 19
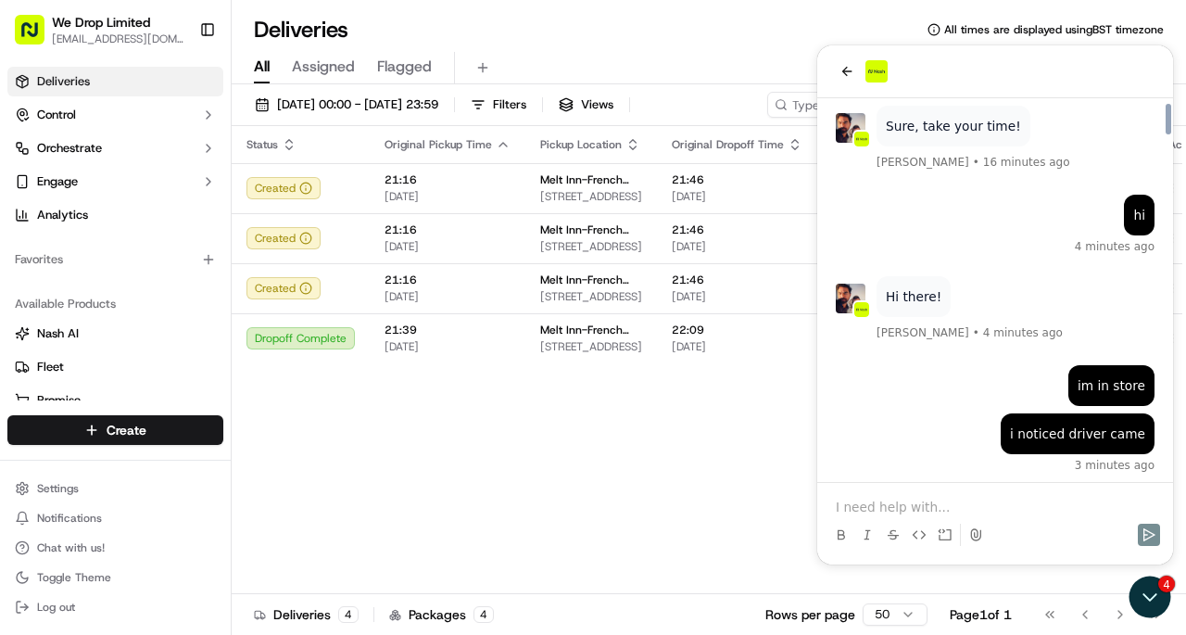
scroll to position [5291, 0]
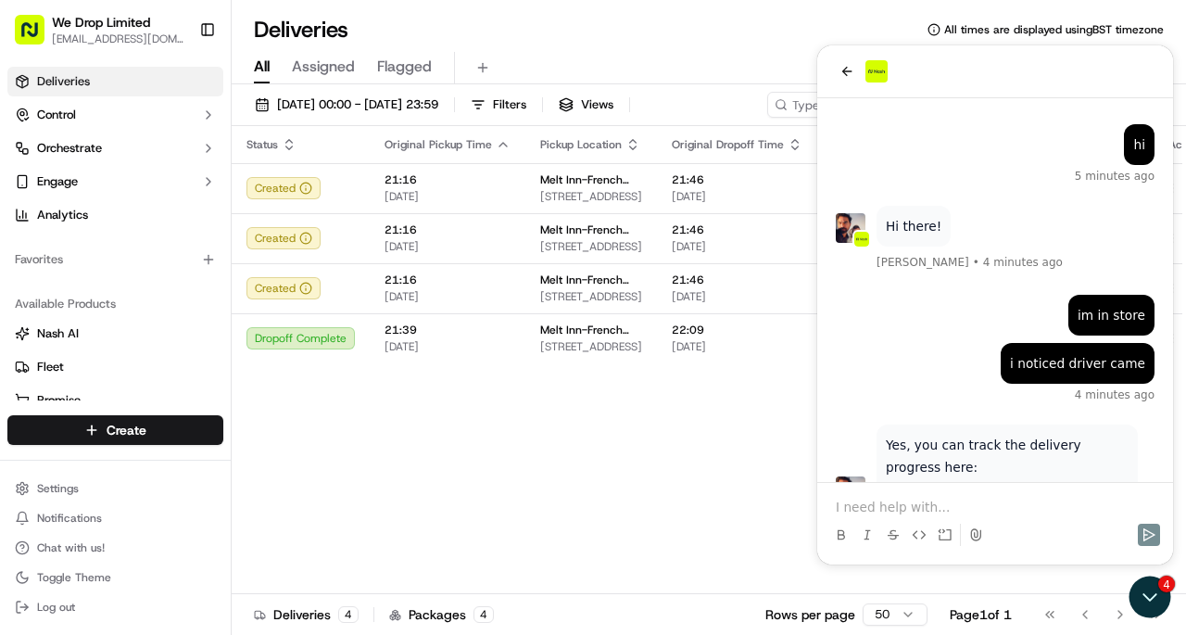
click at [949, 482] on link "https://portal.usenash.com/active/job_4EnuNuUcCeTk5Br8SoRXce" at bounding box center [957, 489] width 142 height 15
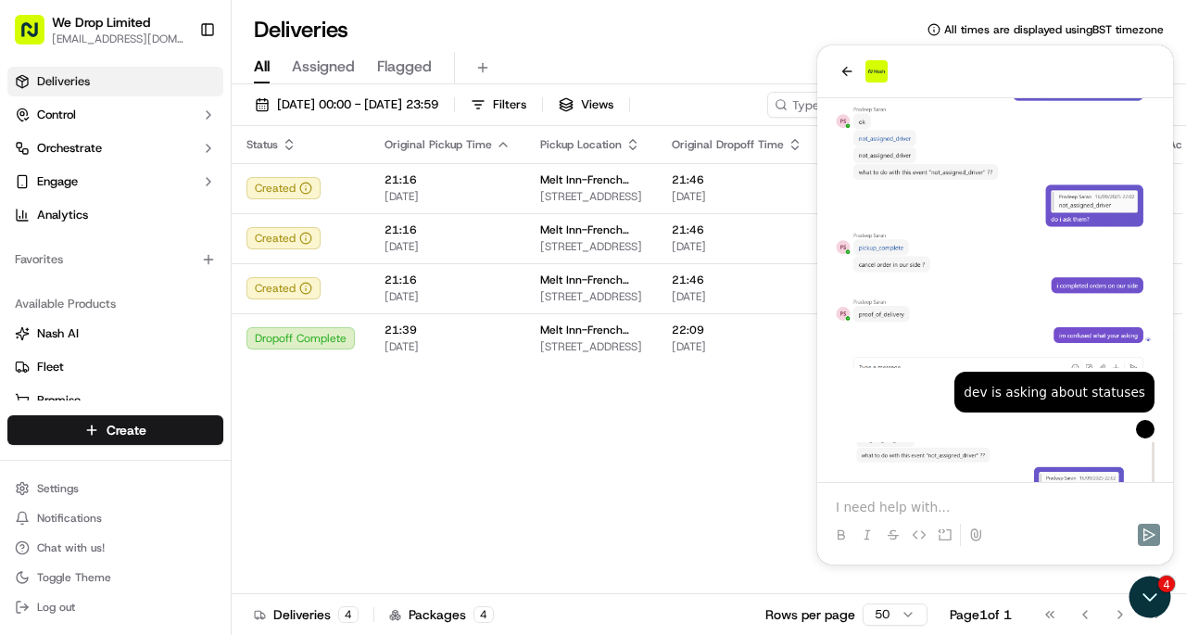
scroll to position [7407, 0]
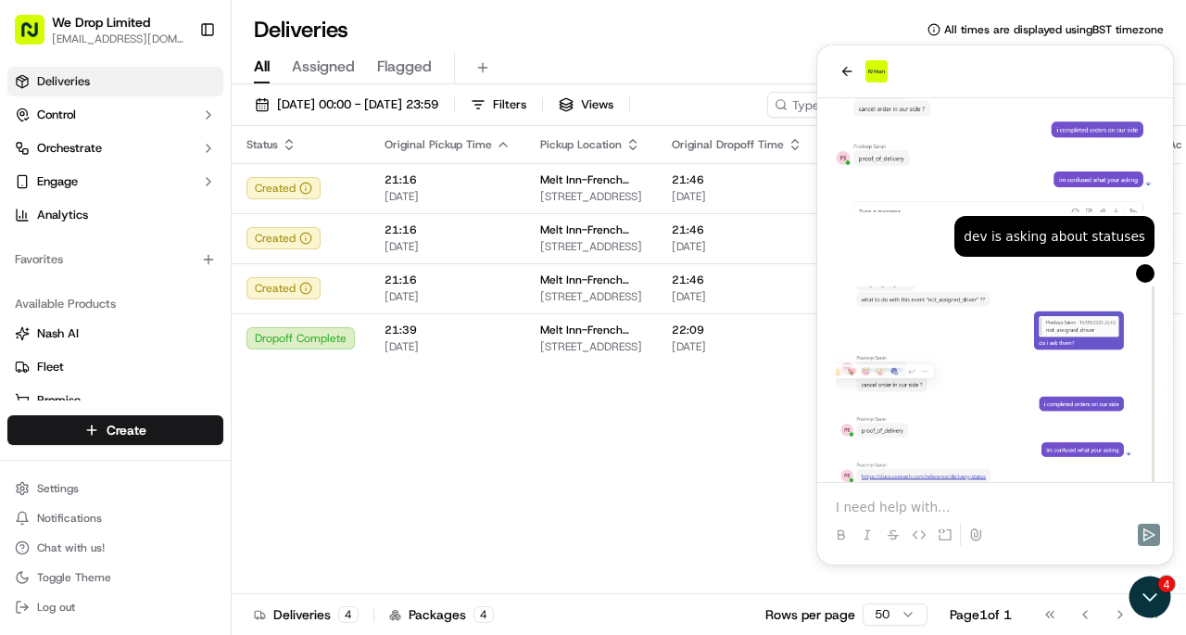
click at [941, 501] on p at bounding box center [995, 507] width 319 height 19
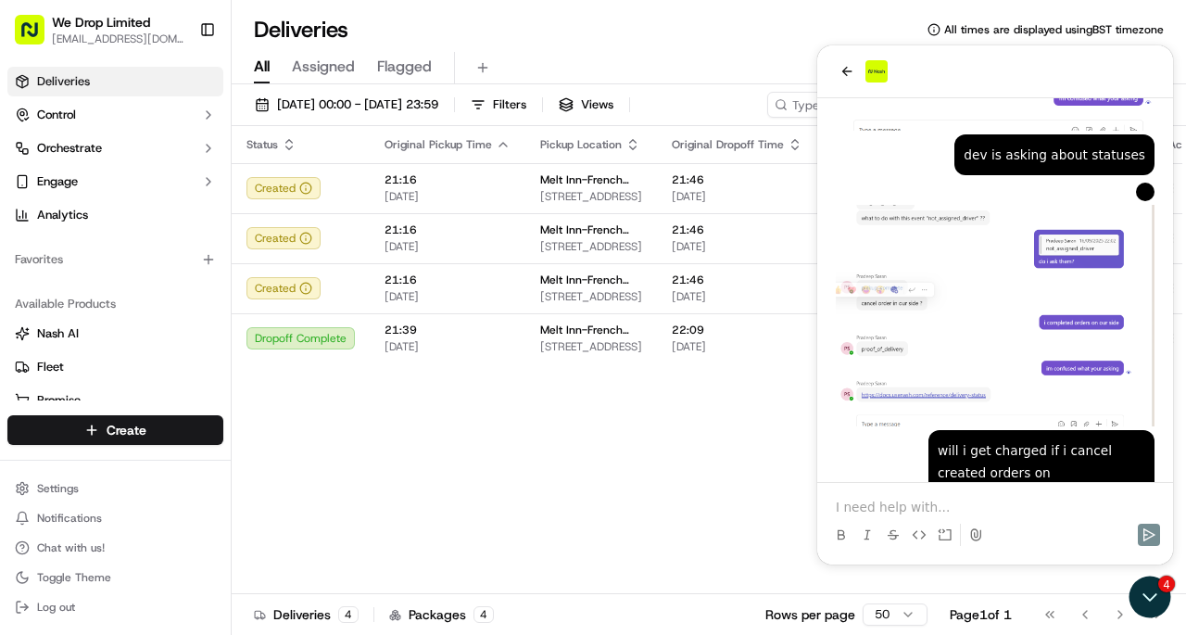
scroll to position [7536, 0]
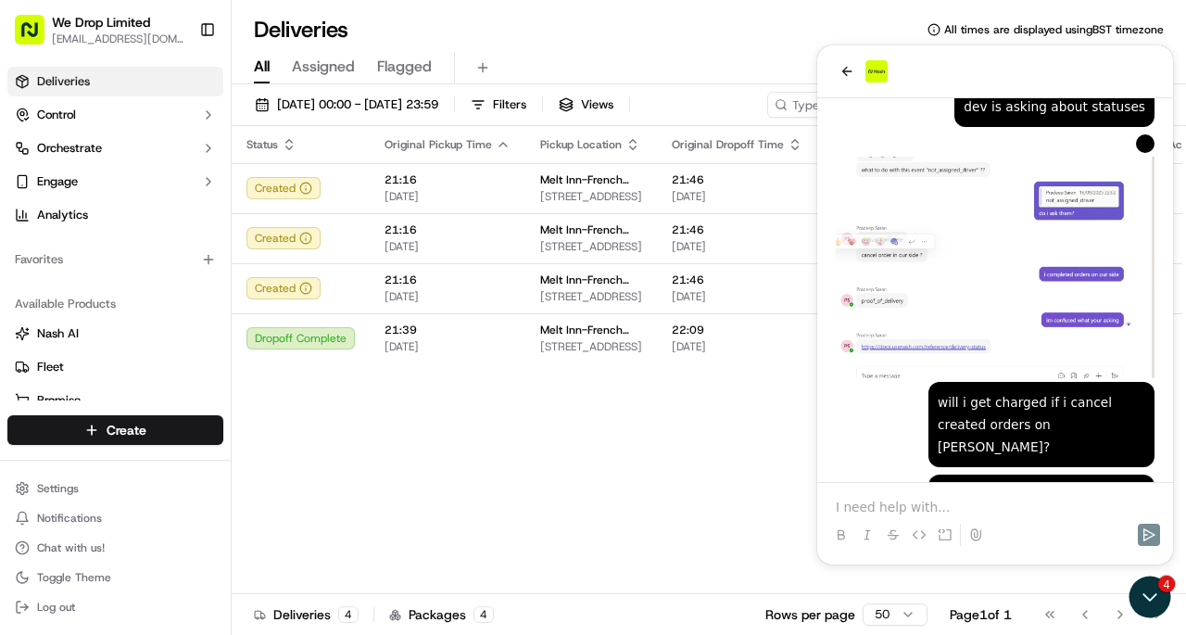
click at [363, 419] on div "Status Original Pickup Time Pickup Location Original Dropoff Time Dropoff Locat…" at bounding box center [726, 360] width 988 height 468
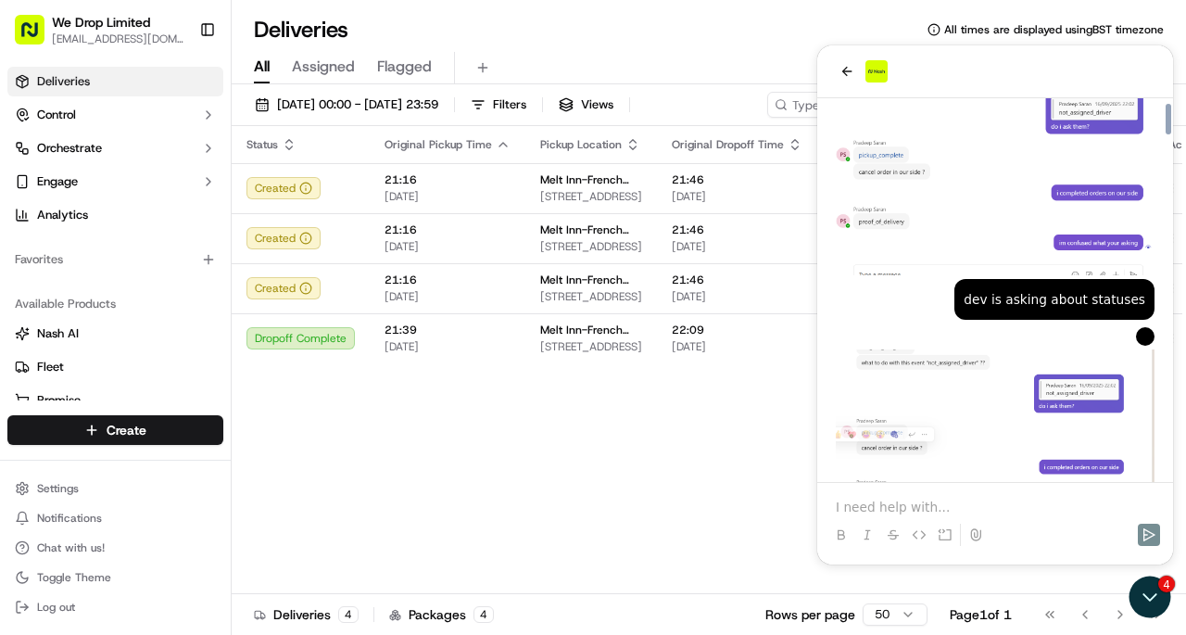
scroll to position [7340, 0]
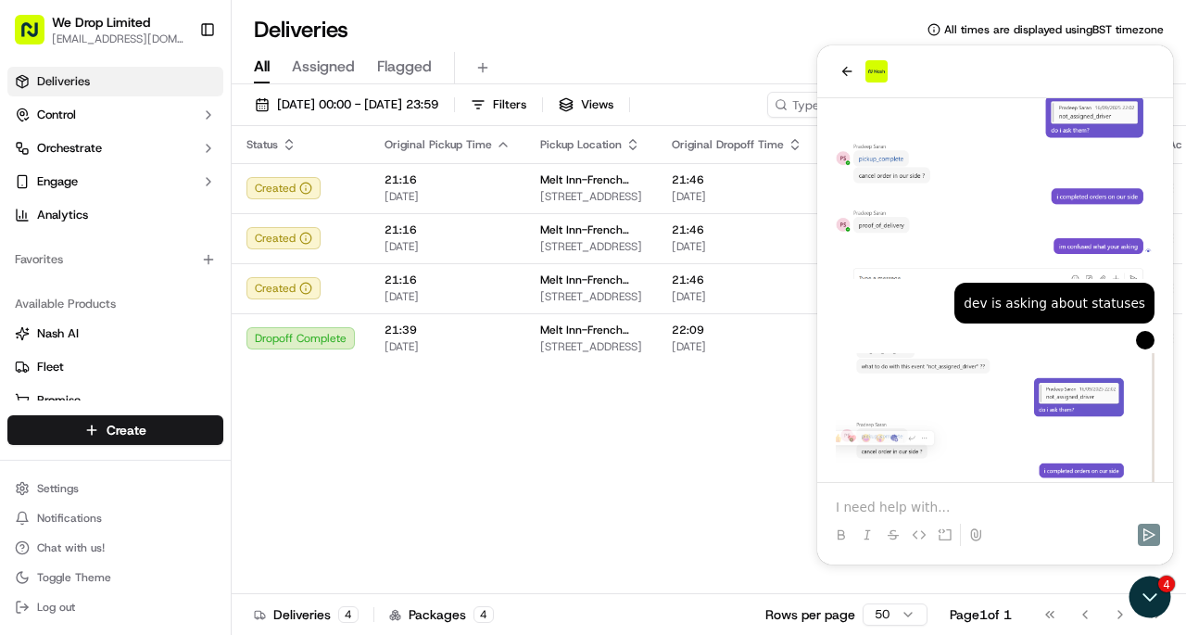
click at [506, 482] on div "Status Original Pickup Time Pickup Location Original Dropoff Time Dropoff Locat…" at bounding box center [726, 360] width 988 height 468
click at [493, 482] on div "Status Original Pickup Time Pickup Location Original Dropoff Time Dropoff Locat…" at bounding box center [726, 360] width 988 height 468
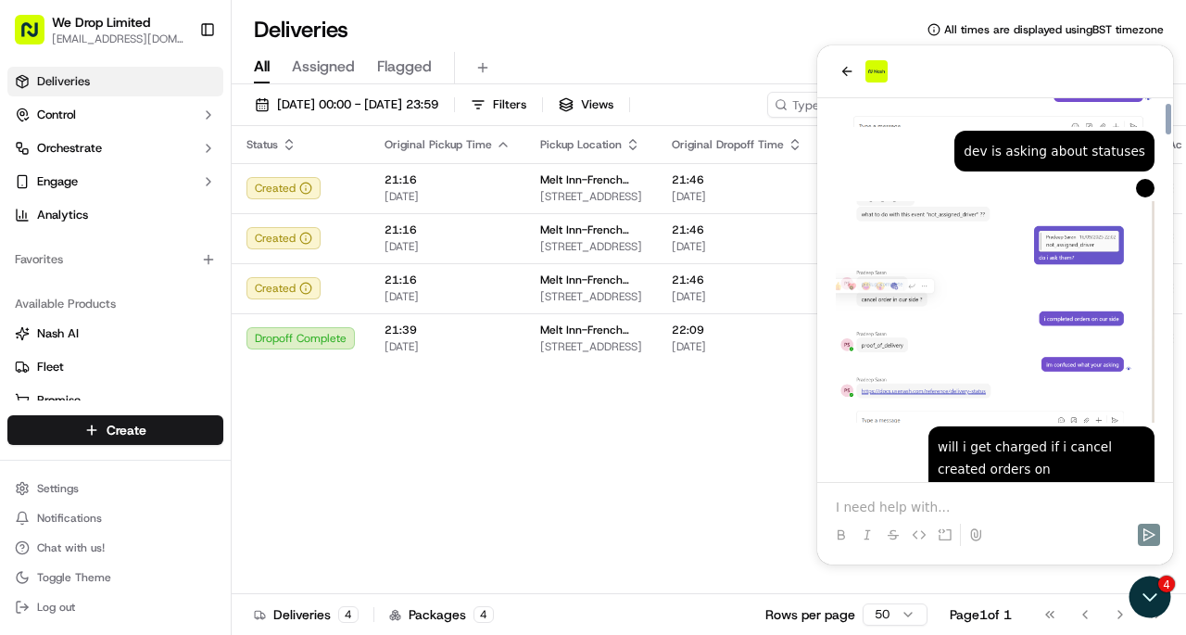
scroll to position [7536, 0]
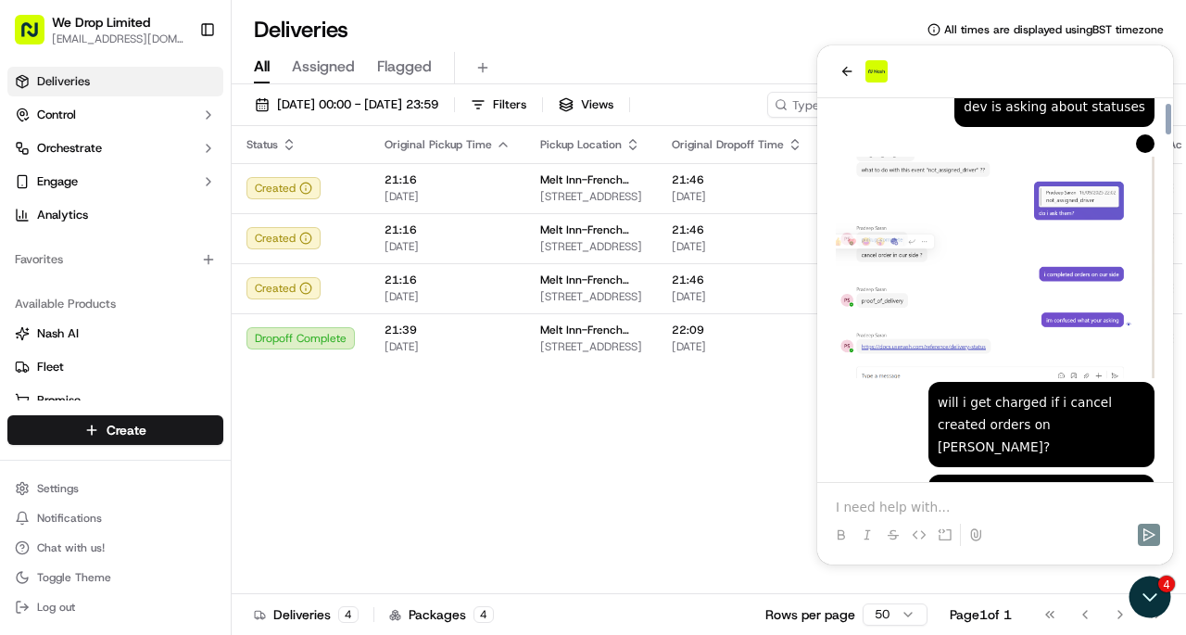
click at [1053, 503] on p at bounding box center [995, 507] width 319 height 19
click at [1101, 484] on div "is £6.00 delivery by uber only or includes nash fee too?" at bounding box center [1042, 517] width 208 height 67
click at [978, 484] on div "is £6.00 delivery by uber only or includes nash fee too?" at bounding box center [1042, 517] width 208 height 67
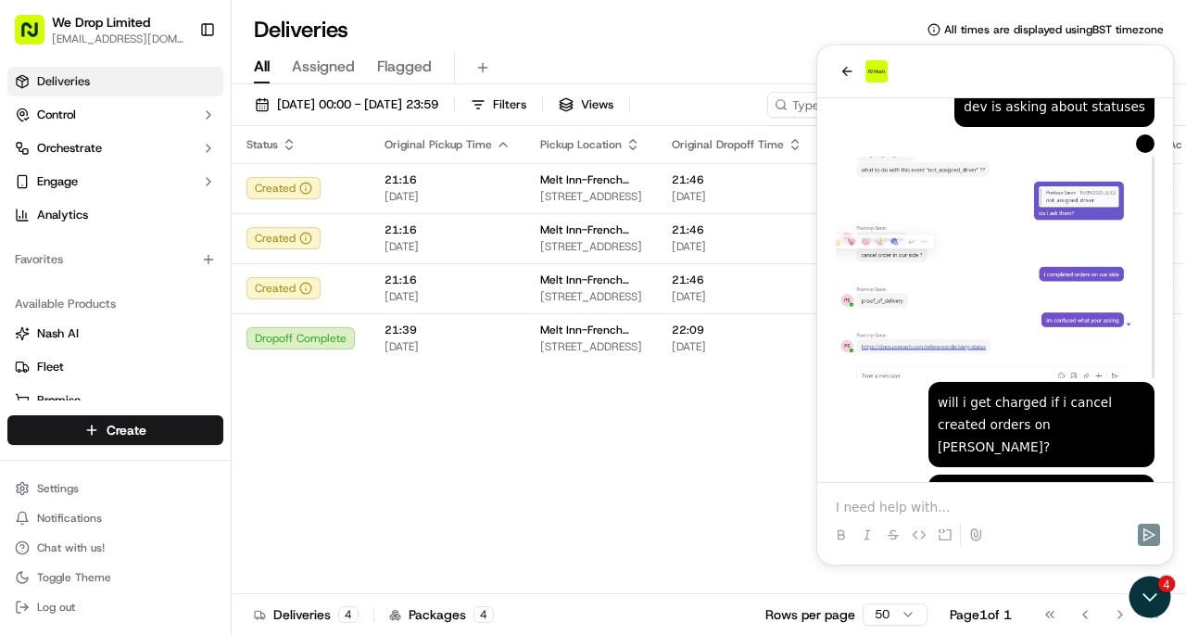
copy div "is £6.00 delivery by uber only or includes nash fee too?"
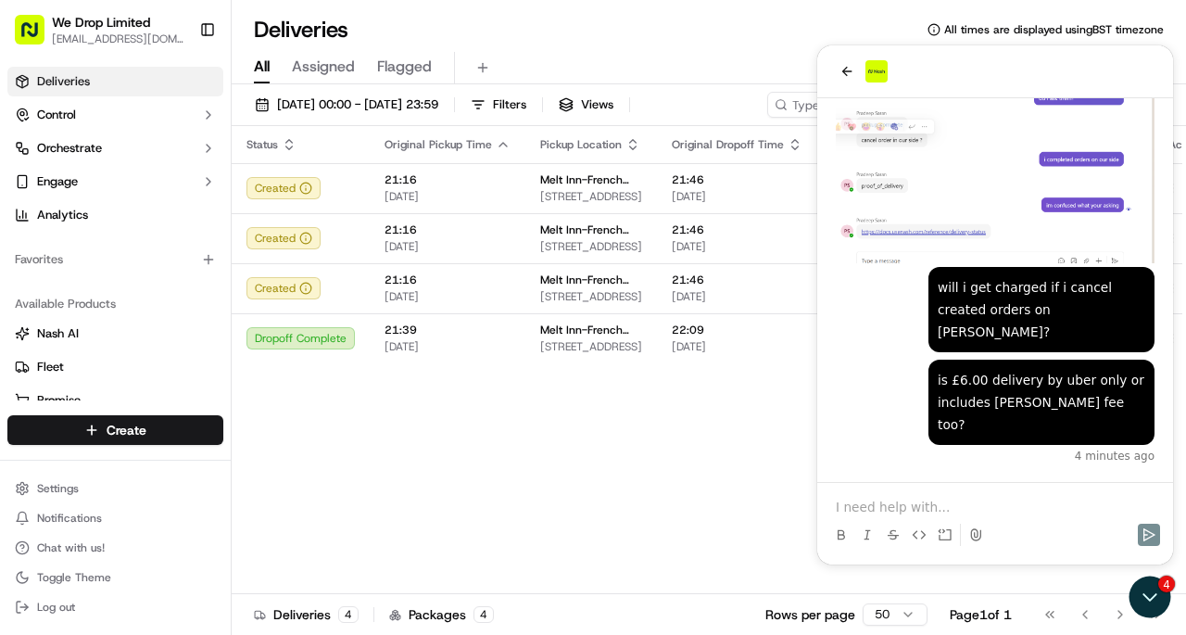
click at [569, 408] on div "Status Original Pickup Time Pickup Location Original Dropoff Time Dropoff Locat…" at bounding box center [726, 360] width 988 height 468
click at [1154, 593] on icon "Open customer support" at bounding box center [1150, 597] width 46 height 46
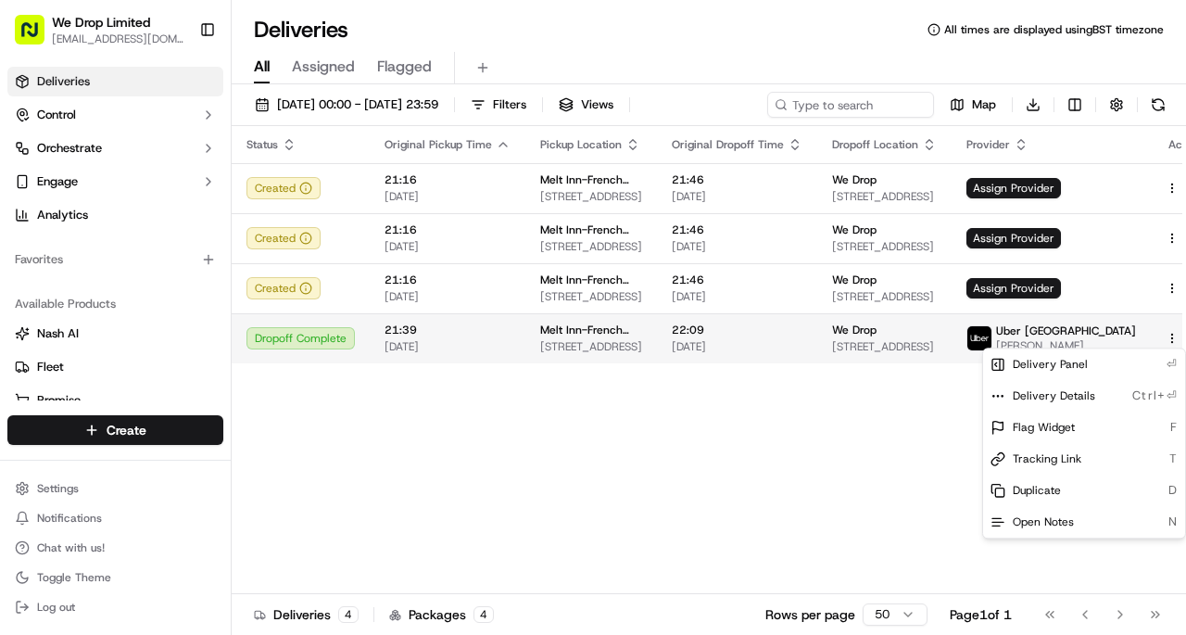
click at [1129, 340] on html "We Drop Limited hello@we-drop.co.uk Toggle Sidebar Deliveries Control Orchestra…" at bounding box center [593, 317] width 1186 height 635
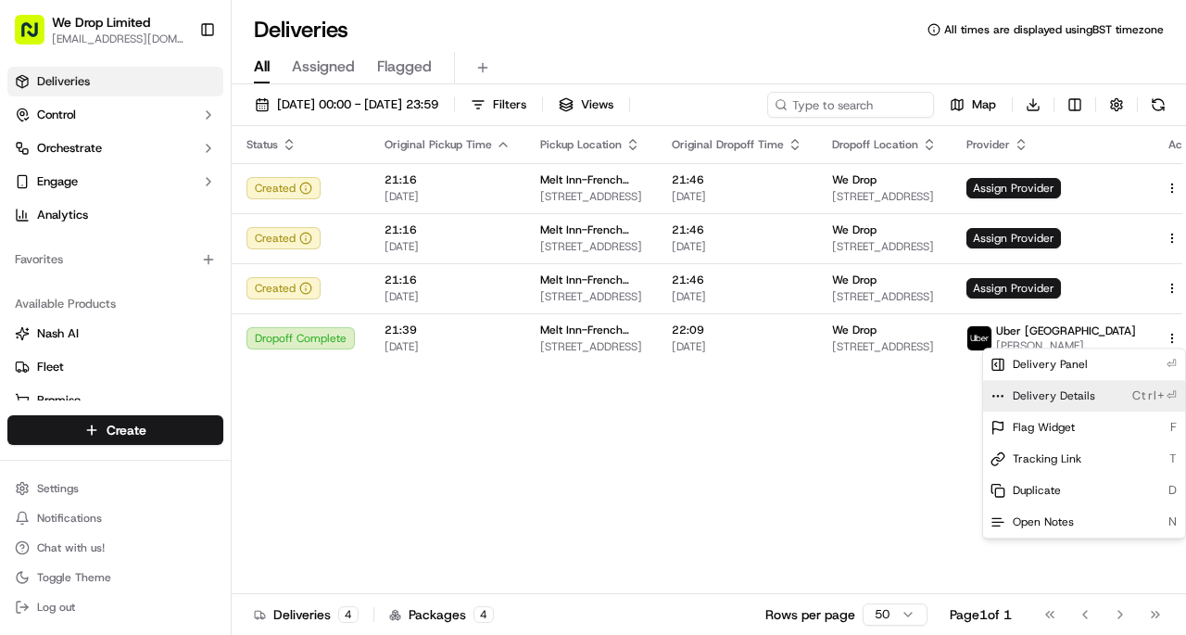
click at [1084, 397] on span "Delivery Details" at bounding box center [1054, 395] width 82 height 15
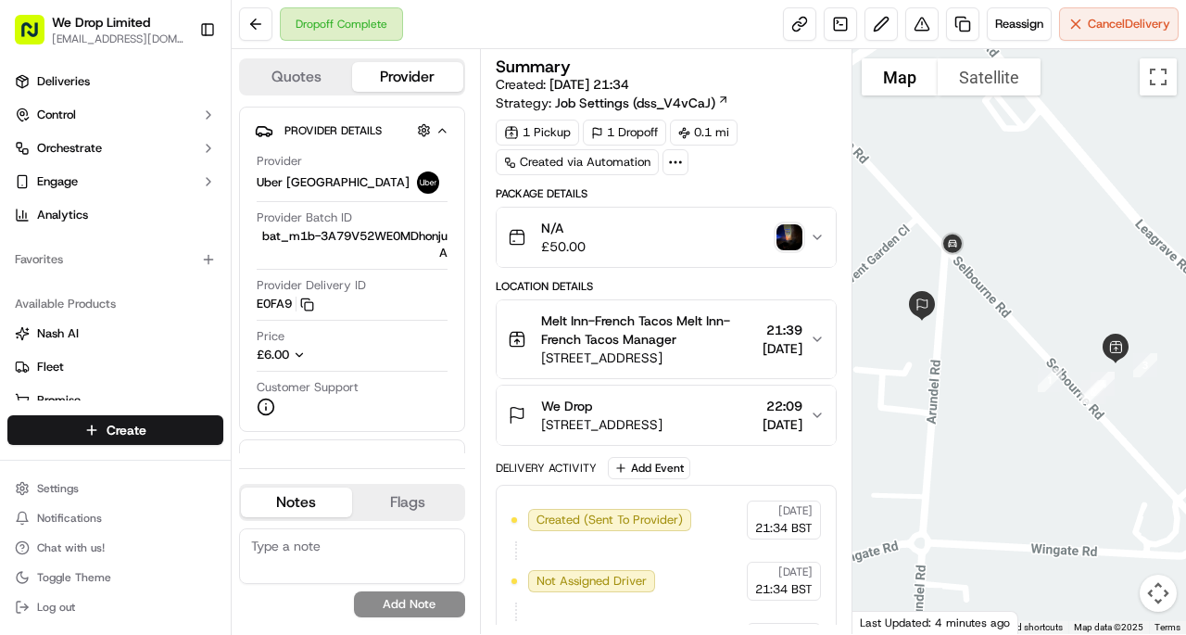
click at [662, 424] on span "[STREET_ADDRESS]" at bounding box center [601, 424] width 121 height 19
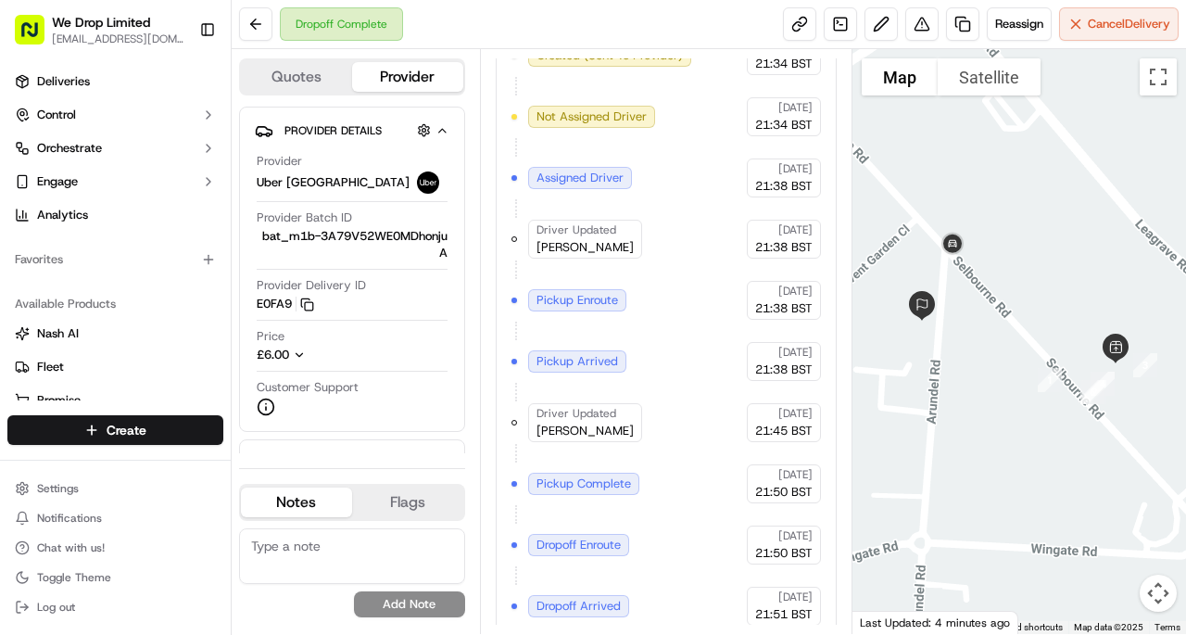
scroll to position [914, 0]
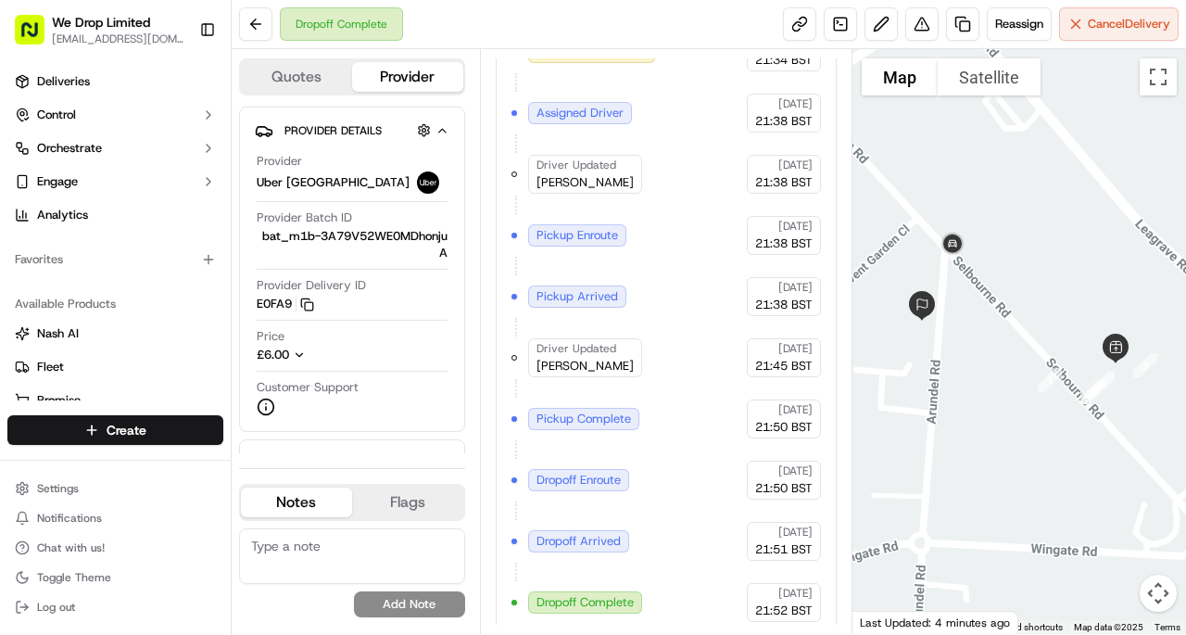
click at [952, 246] on img at bounding box center [952, 244] width 44 height 44
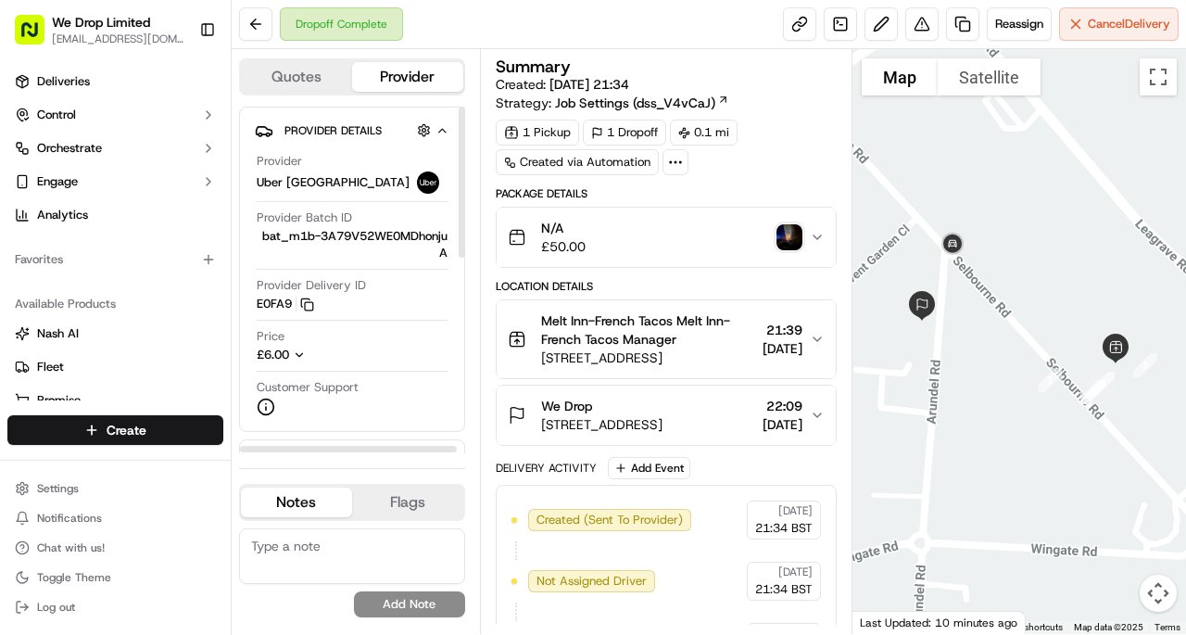
click at [299, 360] on div "£6.00" at bounding box center [297, 355] width 80 height 17
click at [413, 347] on span "£1.00" at bounding box center [390, 355] width 57 height 17
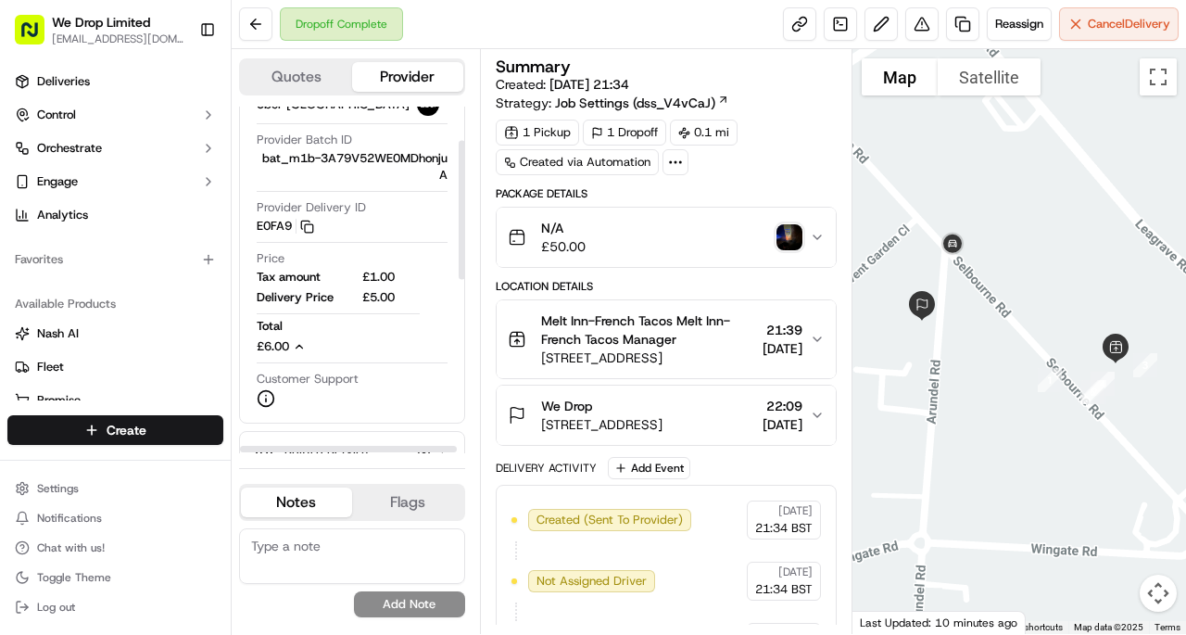
scroll to position [73, 0]
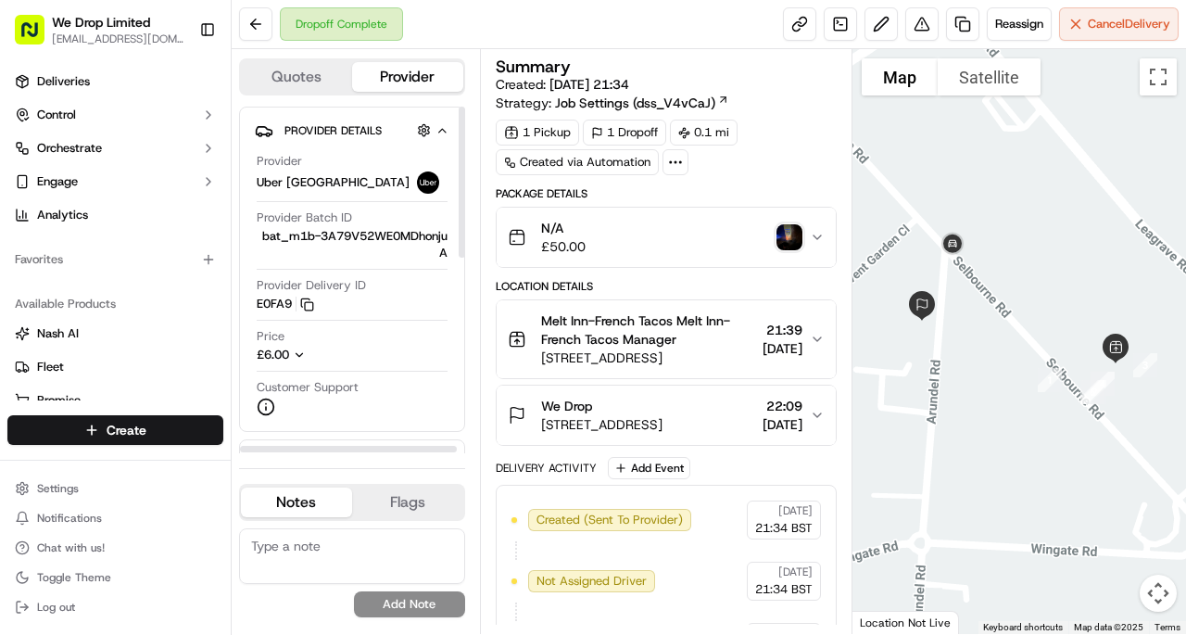
click at [303, 353] on icon "button" at bounding box center [299, 355] width 6 height 4
click at [299, 422] on icon "button" at bounding box center [299, 424] width 13 height 13
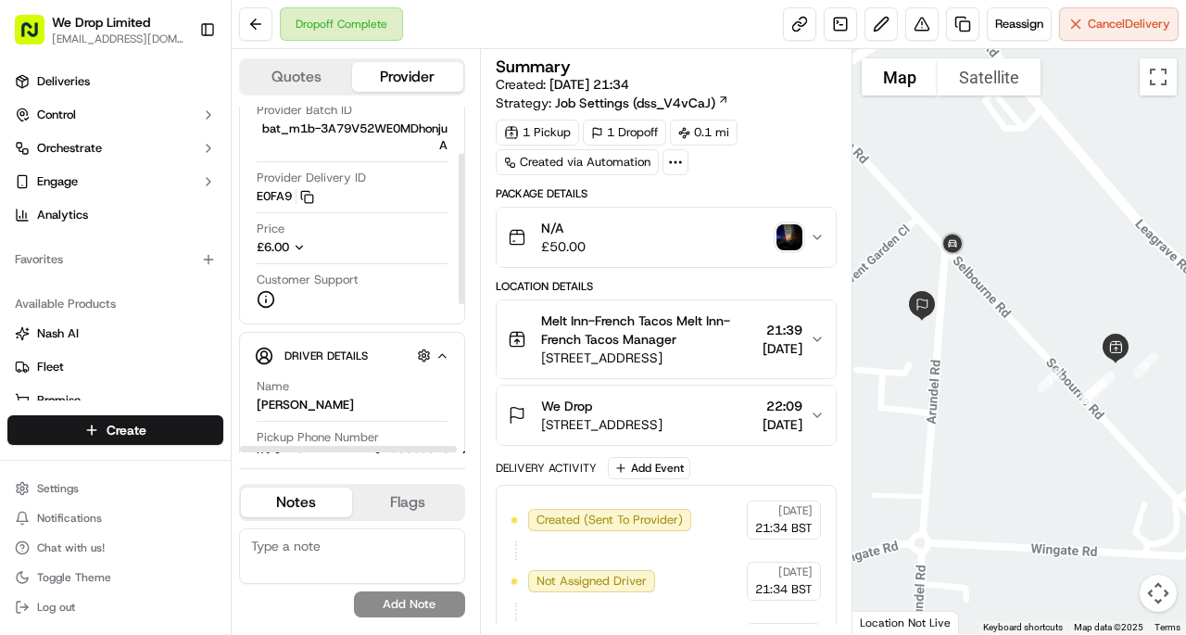
scroll to position [108, 0]
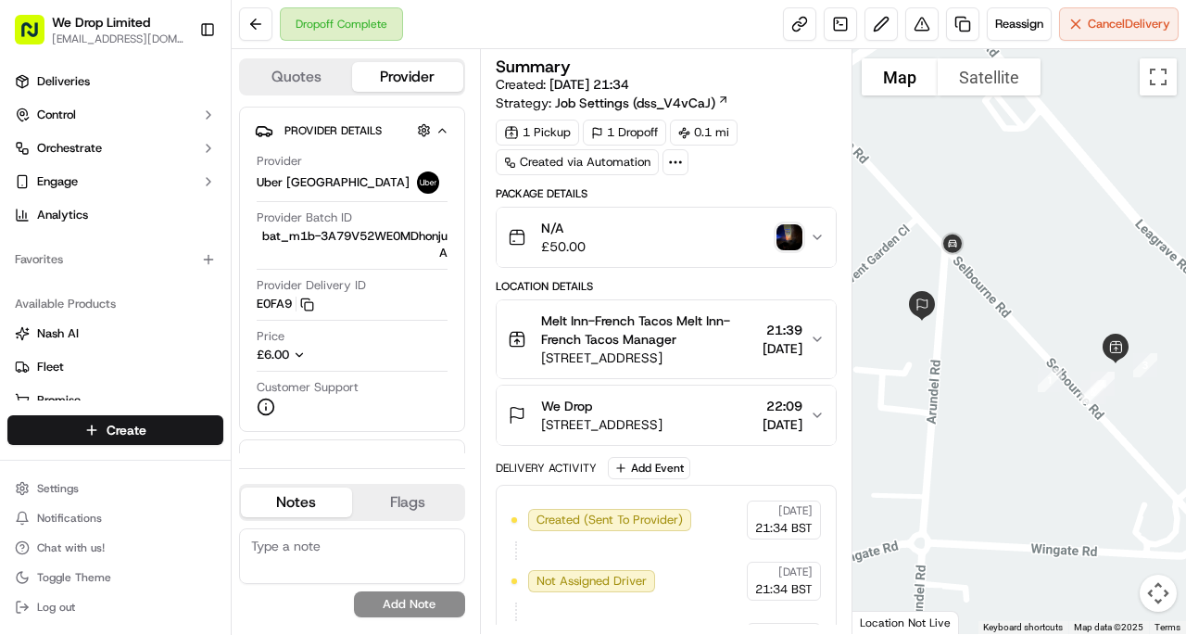
click at [662, 416] on span "[STREET_ADDRESS]" at bounding box center [601, 424] width 121 height 19
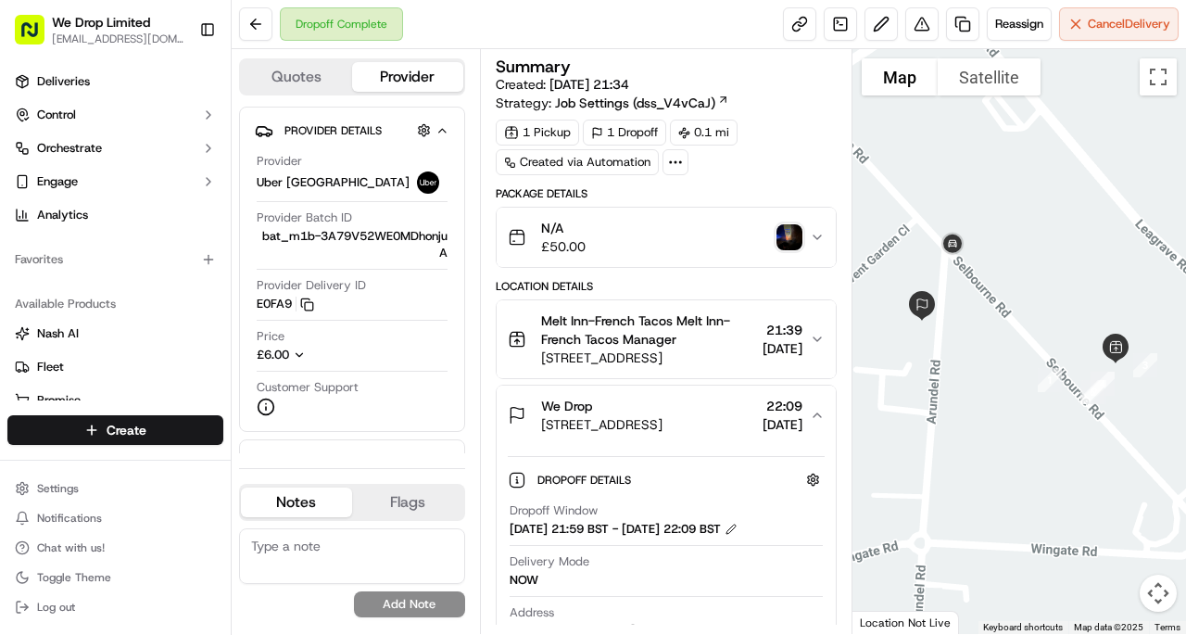
click at [662, 416] on span "[STREET_ADDRESS]" at bounding box center [601, 424] width 121 height 19
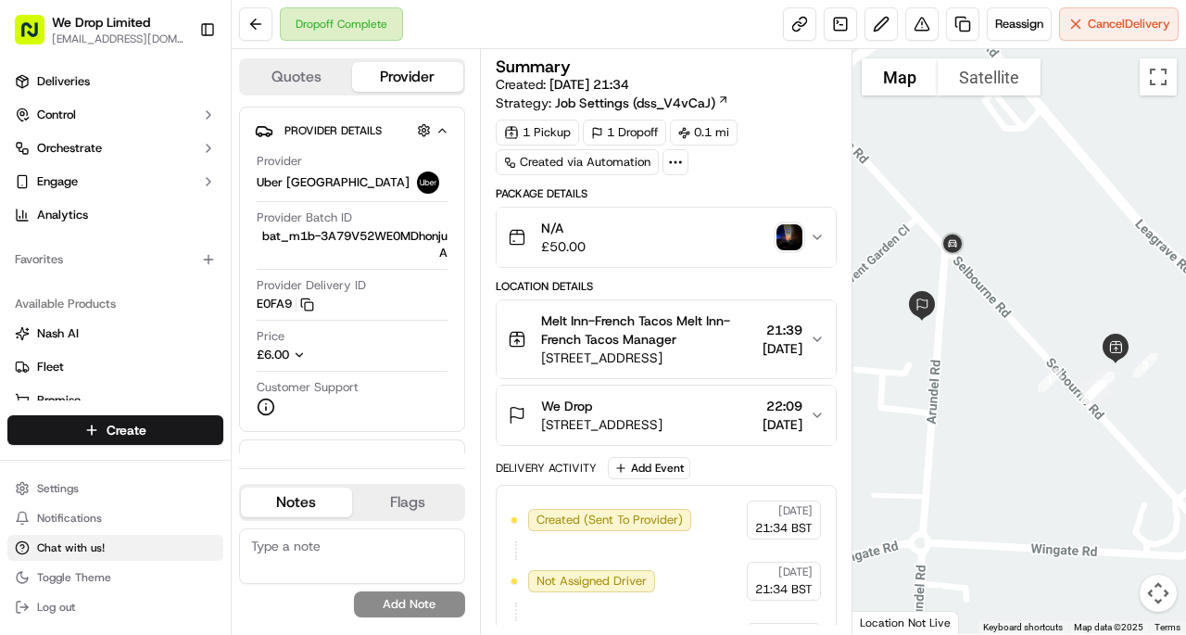
click at [92, 545] on span "Chat with us!" at bounding box center [71, 547] width 68 height 15
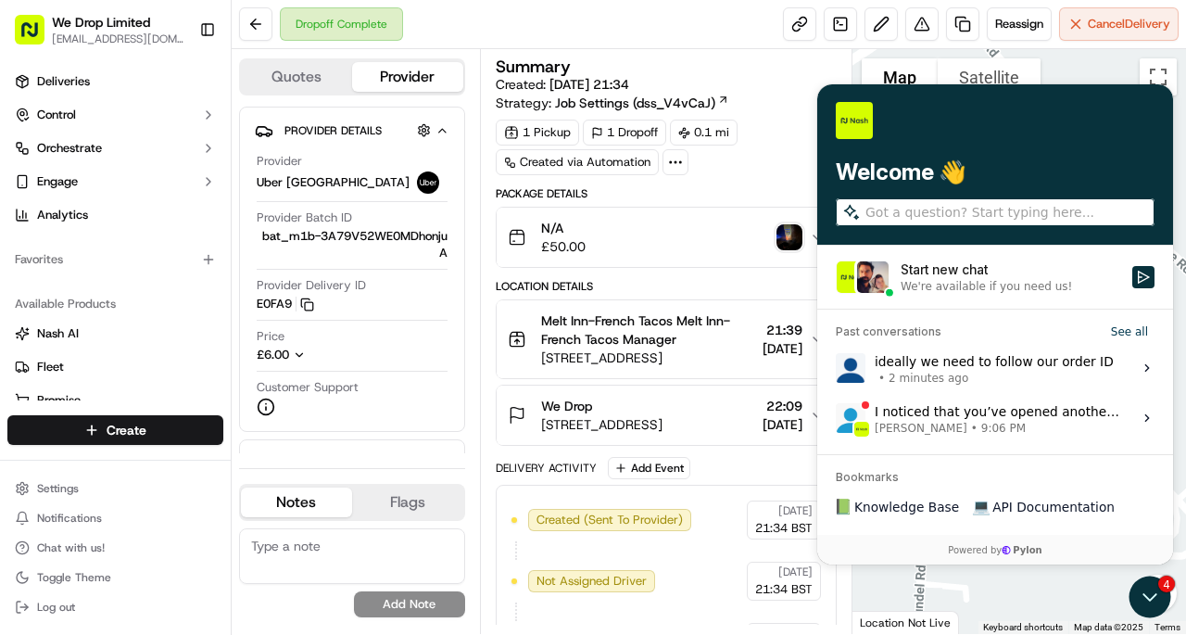
click at [907, 372] on span "2 minutes ago" at bounding box center [929, 378] width 80 height 15
click at [836, 369] on button "View issue" at bounding box center [835, 368] width 1 height 1
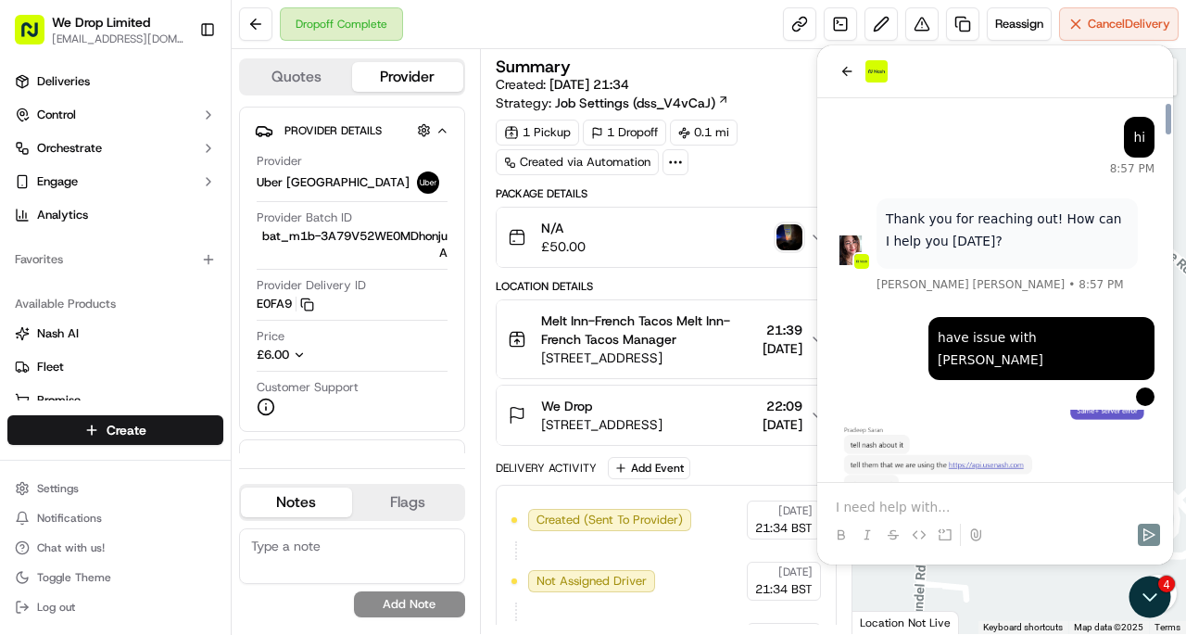
scroll to position [8011, 0]
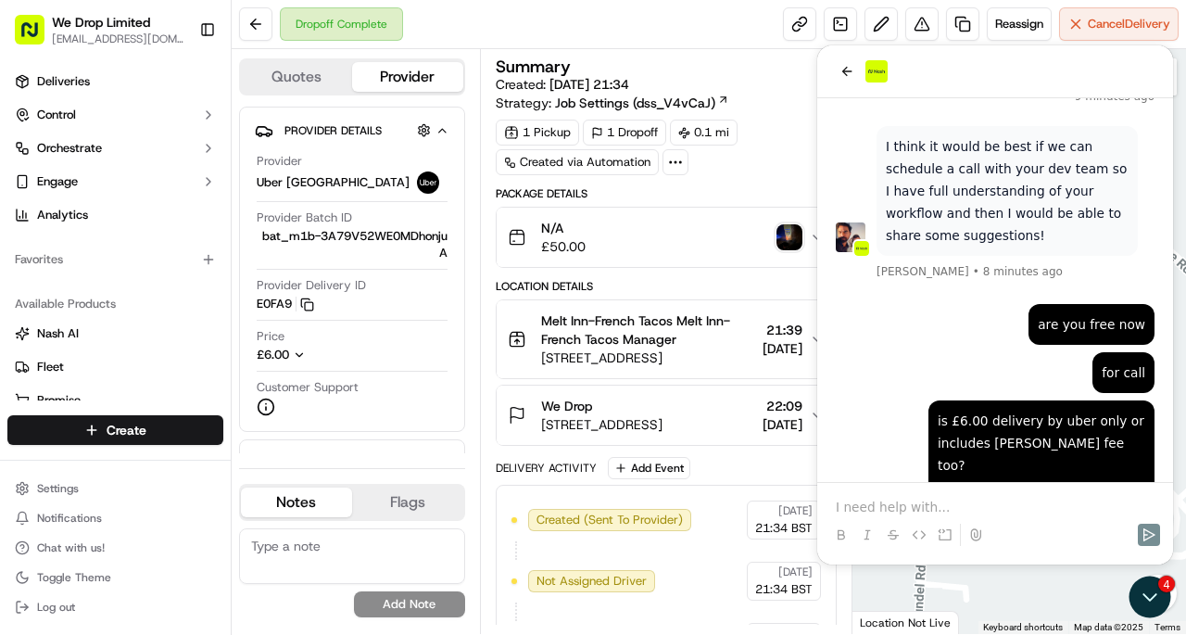
click at [925, 508] on p at bounding box center [995, 507] width 319 height 19
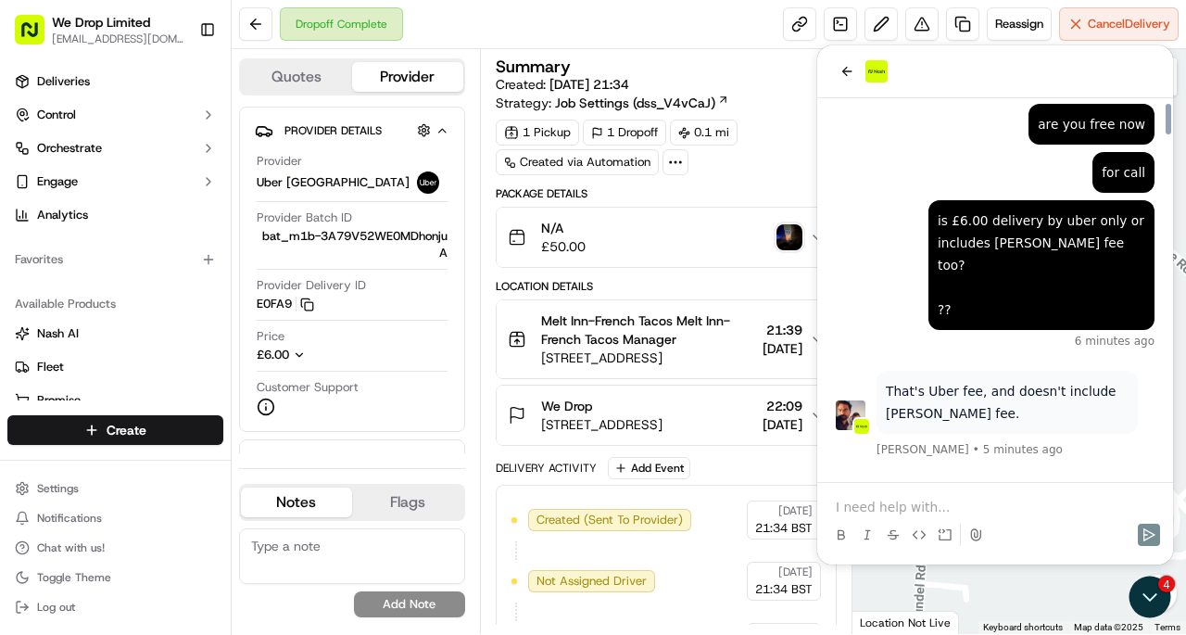
scroll to position [8315, 0]
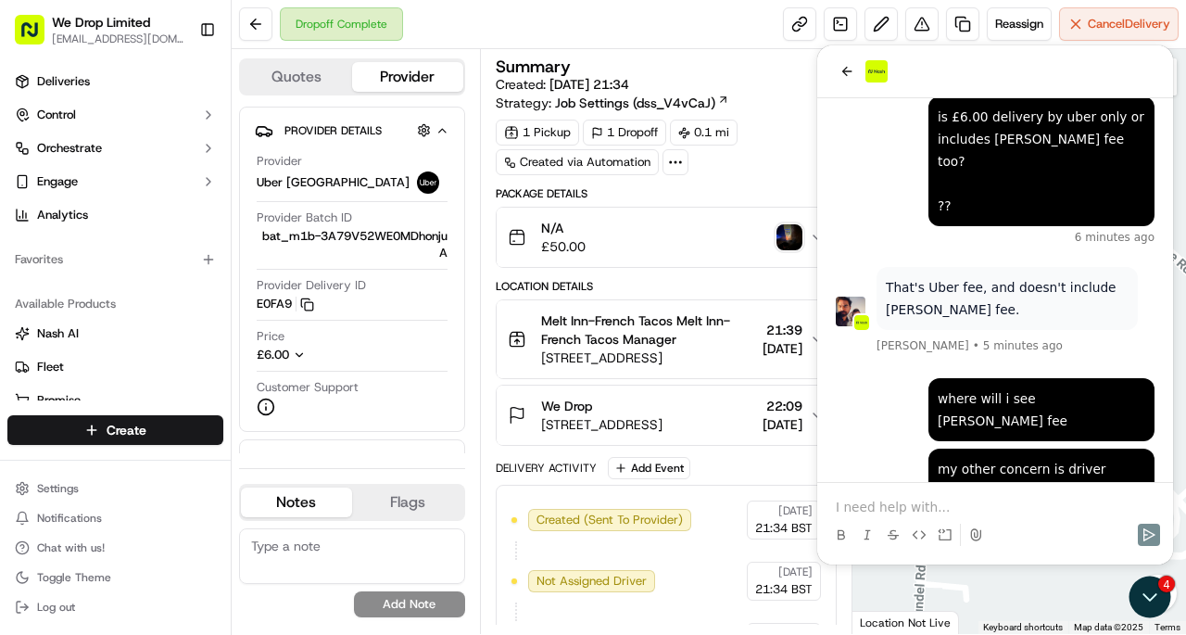
click at [909, 503] on p at bounding box center [995, 507] width 319 height 19
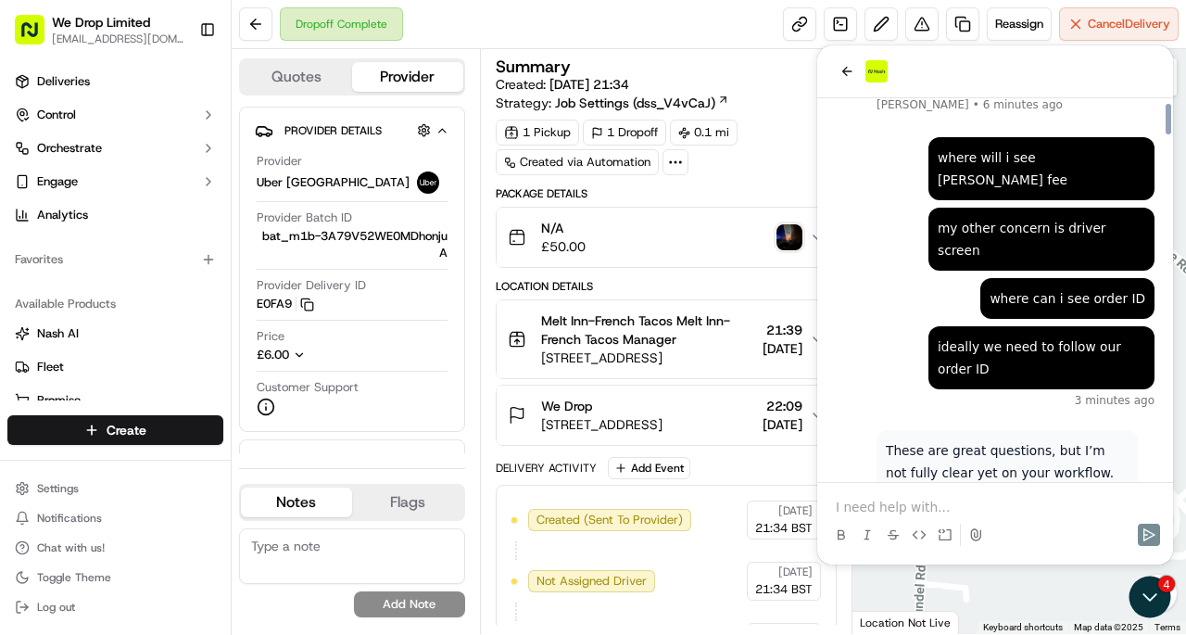
scroll to position [8667, 0]
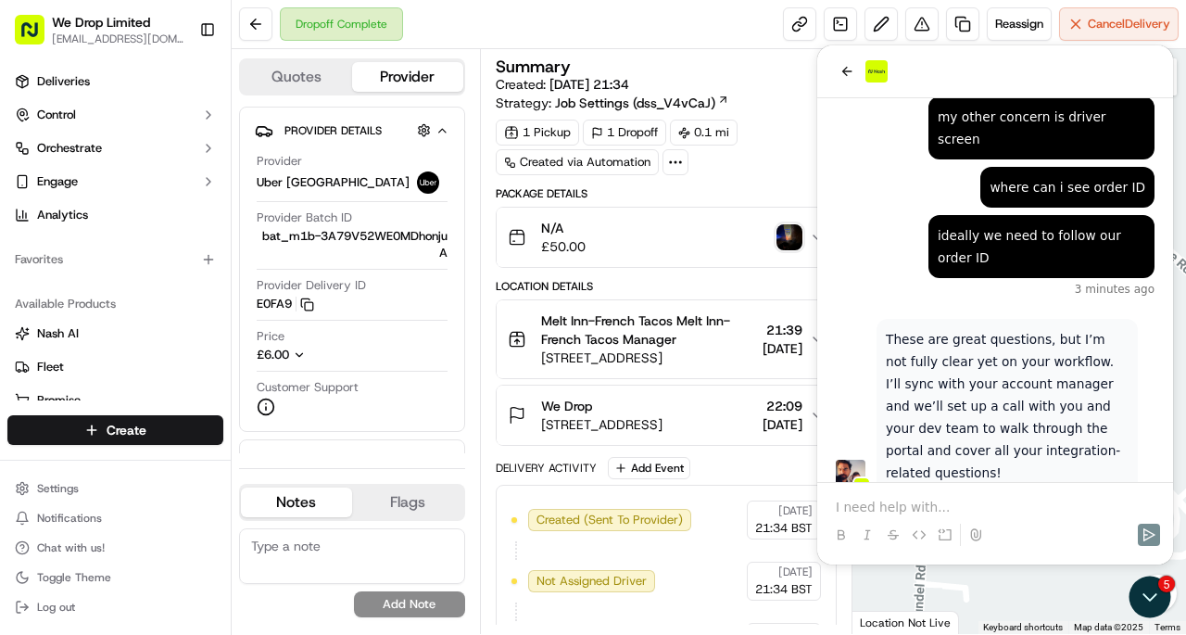
click at [891, 500] on p at bounding box center [995, 507] width 319 height 19
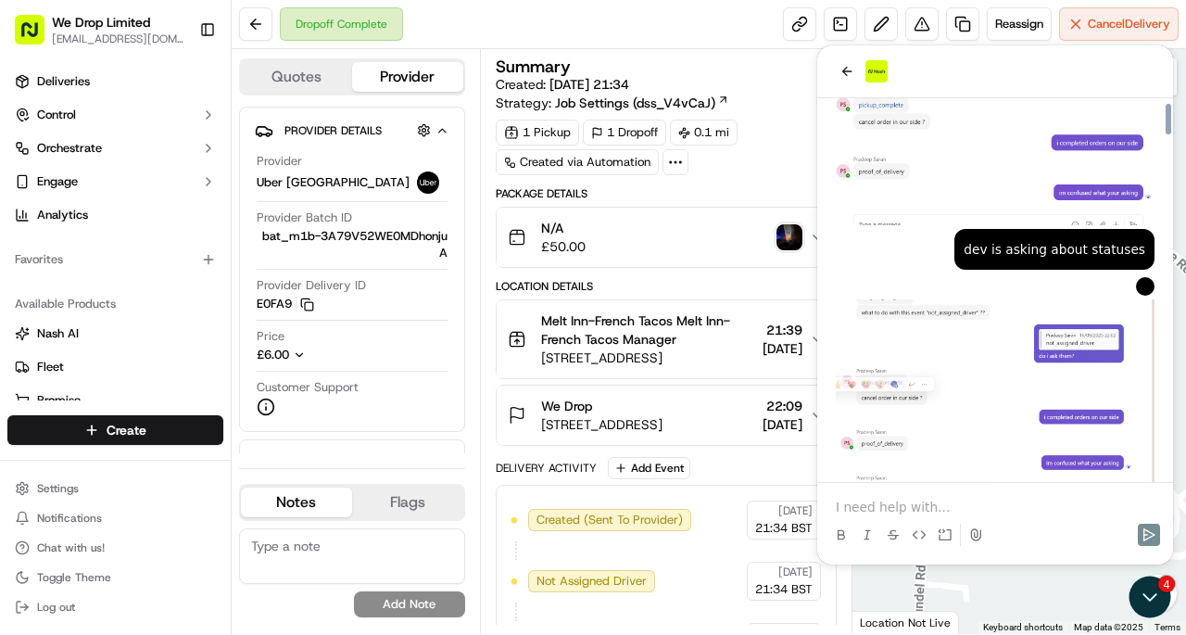
scroll to position [7392, 0]
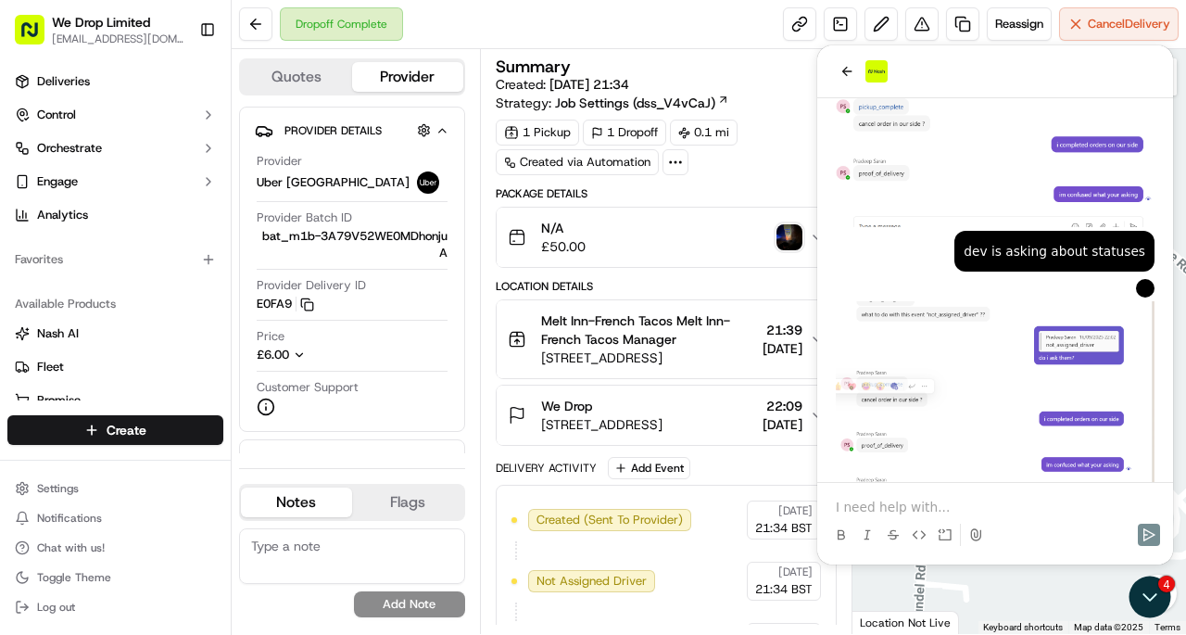
click at [1006, 536] on div "will i get charged if i cancel created orders on [PERSON_NAME]?" at bounding box center [1042, 569] width 208 height 67
copy div "will i get charged if i cancel created orders on [PERSON_NAME]?"
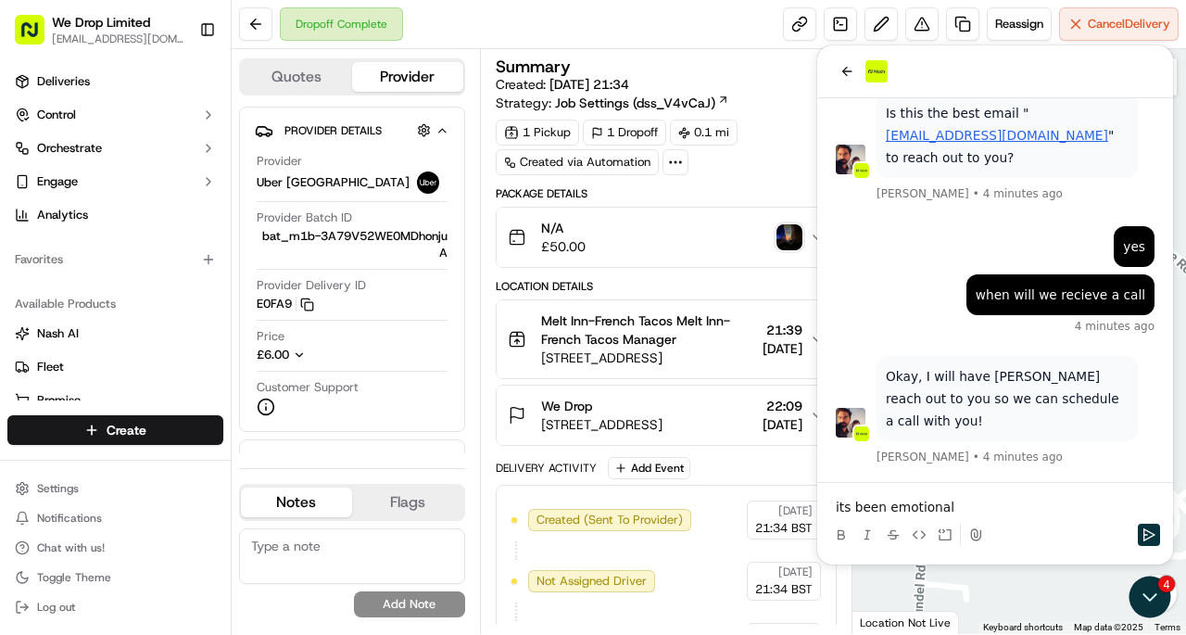
scroll to position [9267, 0]
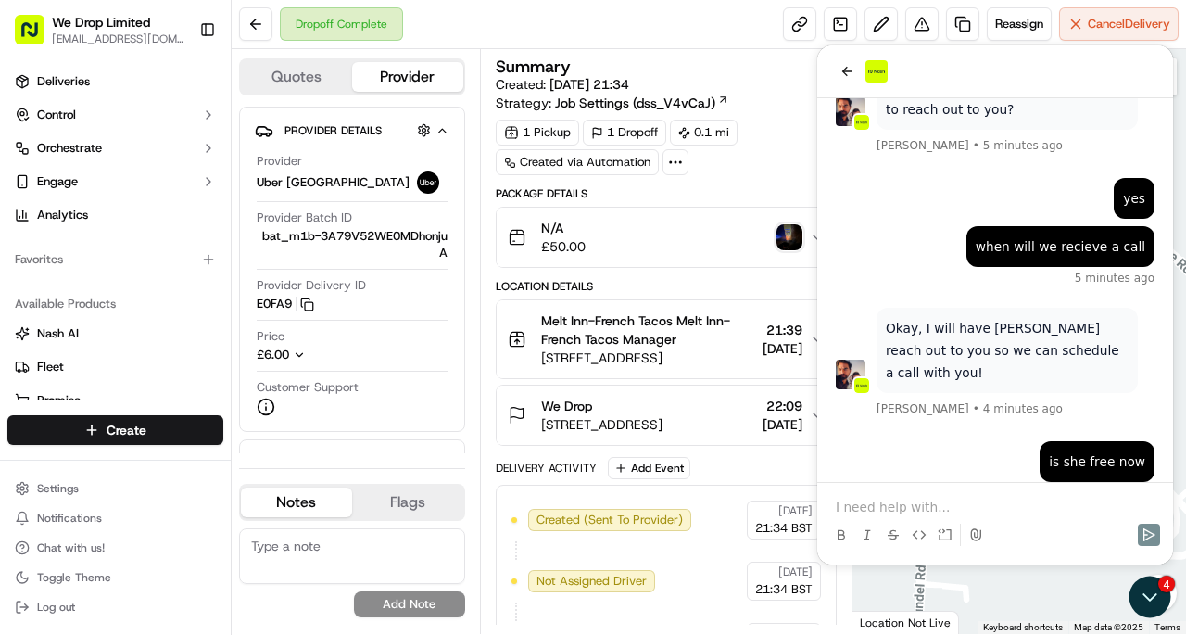
click at [895, 507] on p at bounding box center [995, 507] width 319 height 19
click at [856, 503] on p at bounding box center [995, 507] width 319 height 19
click at [721, 19] on div "Dropoff Complete Reassign Cancel Delivery" at bounding box center [709, 24] width 954 height 49
click at [258, 19] on button at bounding box center [255, 23] width 33 height 33
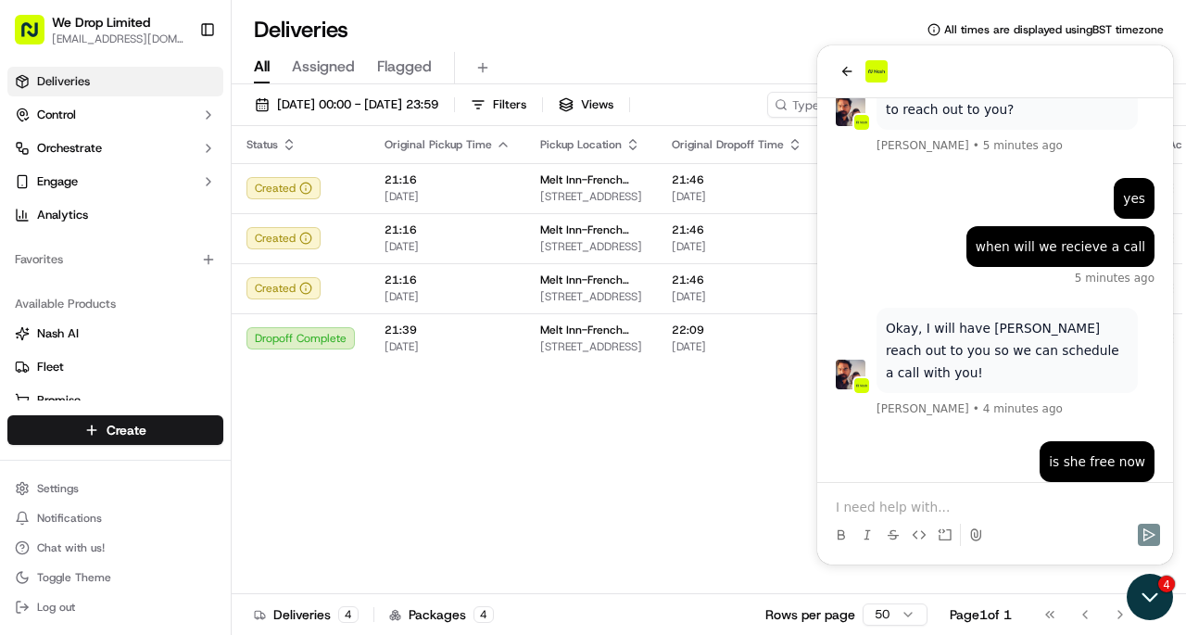
click at [1156, 604] on icon "Open customer support" at bounding box center [1150, 597] width 46 height 46
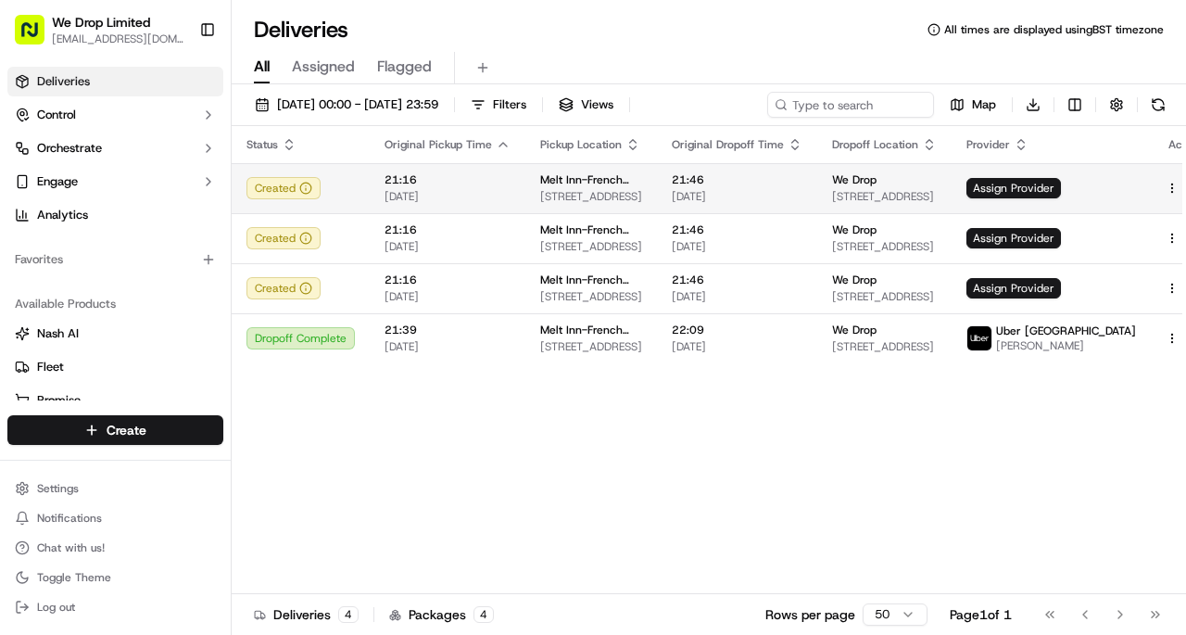
click at [1134, 189] on html "We Drop Limited [EMAIL_ADDRESS][DOMAIN_NAME] Toggle Sidebar Deliveries Control …" at bounding box center [593, 317] width 1186 height 635
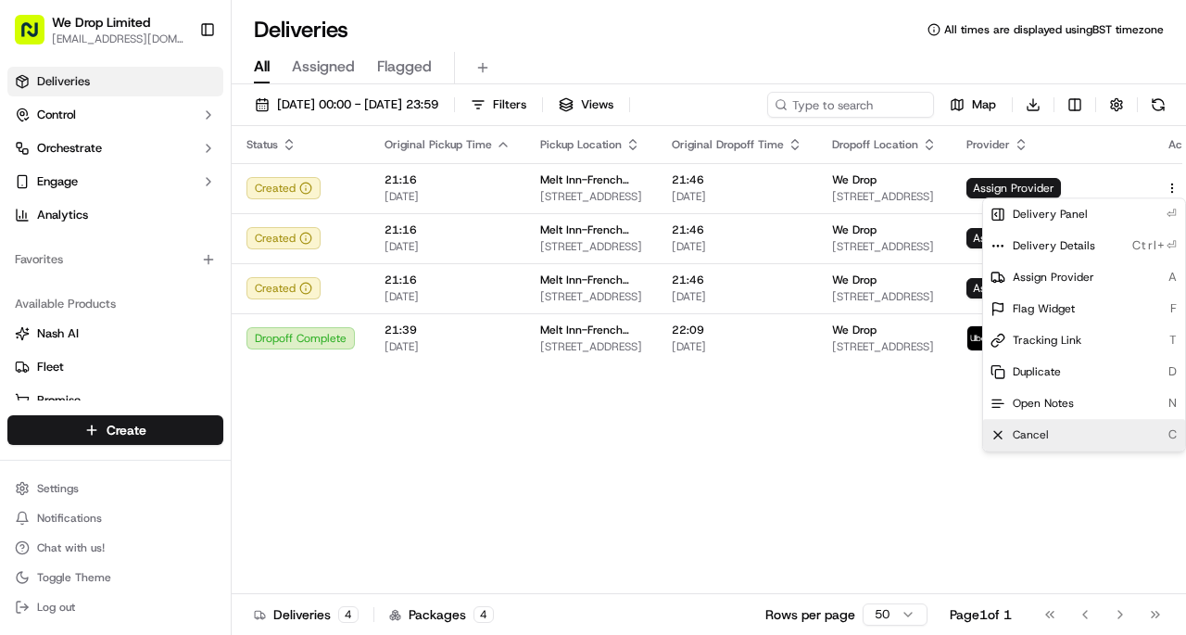
click at [1044, 437] on span "Cancel" at bounding box center [1031, 434] width 36 height 15
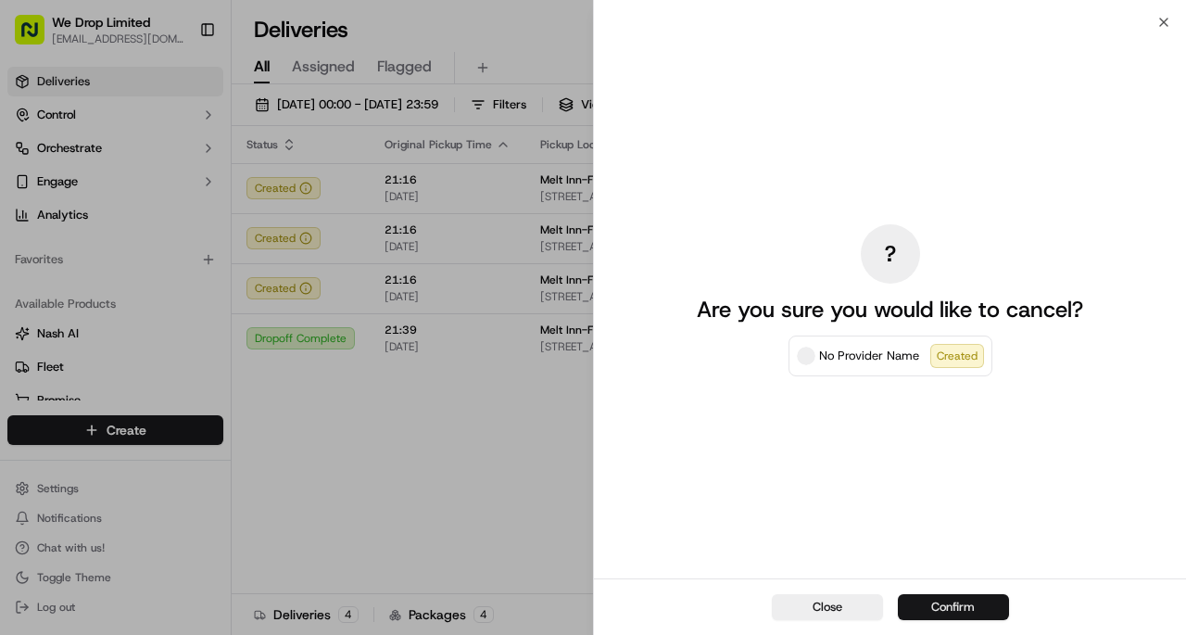
click at [926, 609] on button "Confirm" at bounding box center [953, 607] width 111 height 26
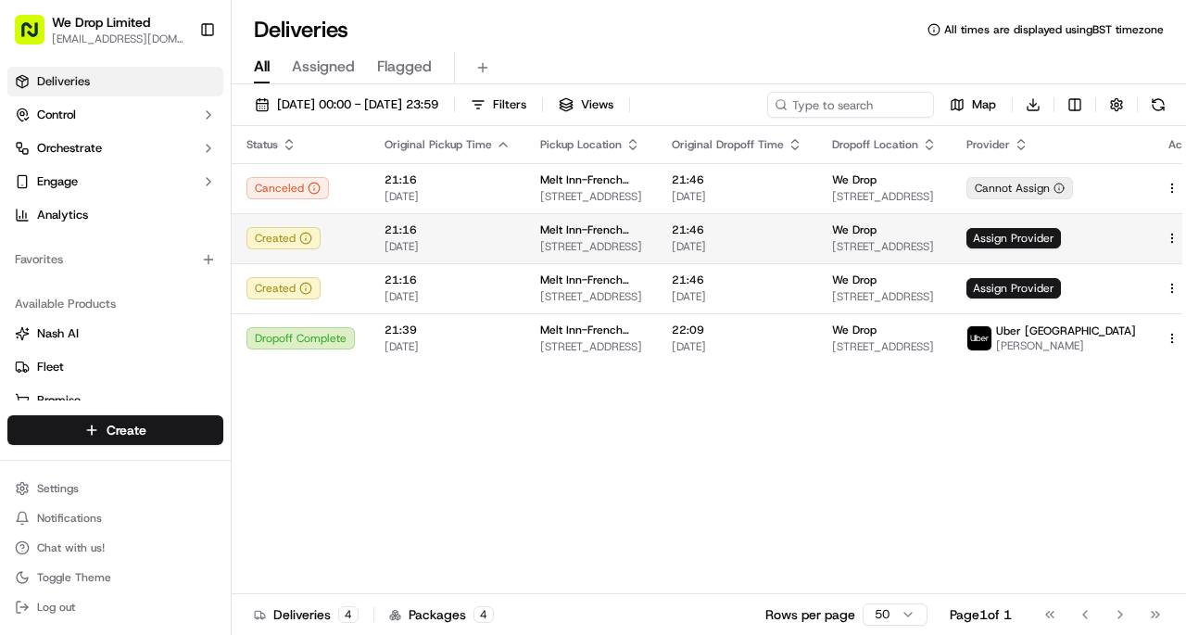
click at [1129, 234] on html "We Drop Limited [EMAIL_ADDRESS][DOMAIN_NAME] Toggle Sidebar Deliveries Control …" at bounding box center [593, 317] width 1186 height 635
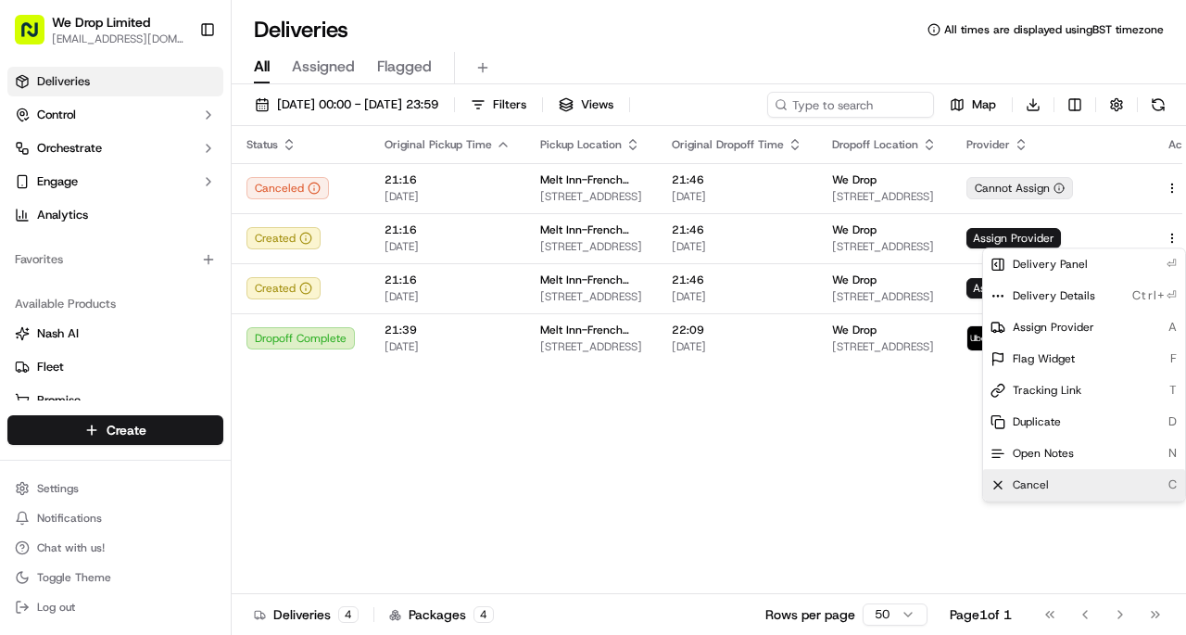
click at [1053, 490] on div "Cancel C" at bounding box center [1084, 485] width 202 height 32
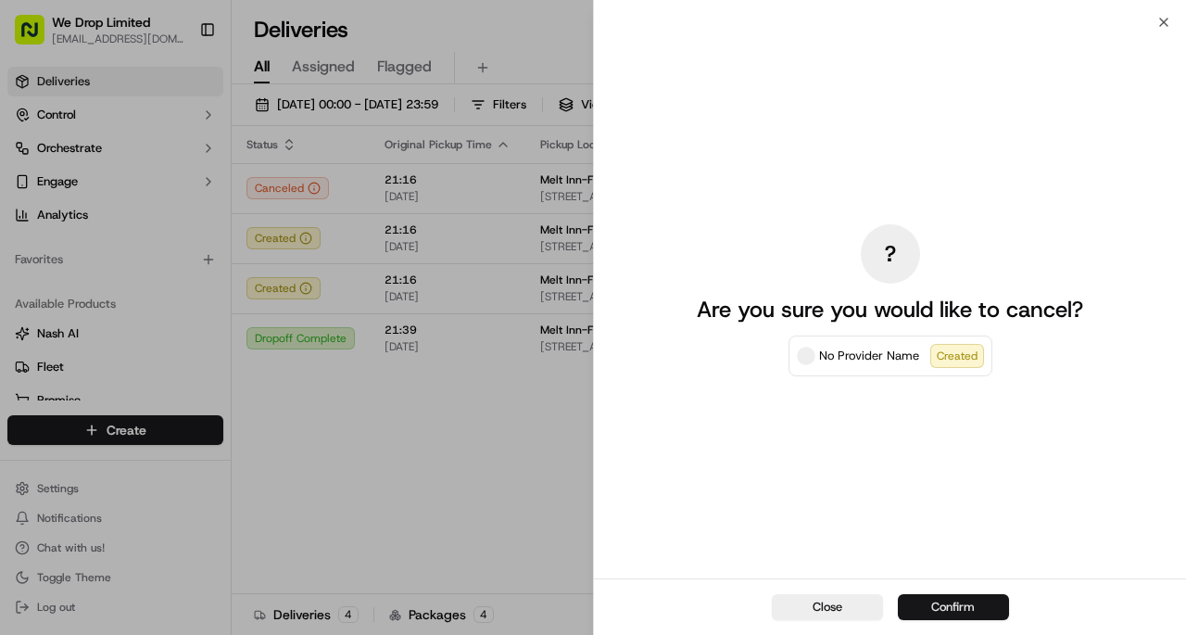
click at [951, 603] on button "Confirm" at bounding box center [953, 607] width 111 height 26
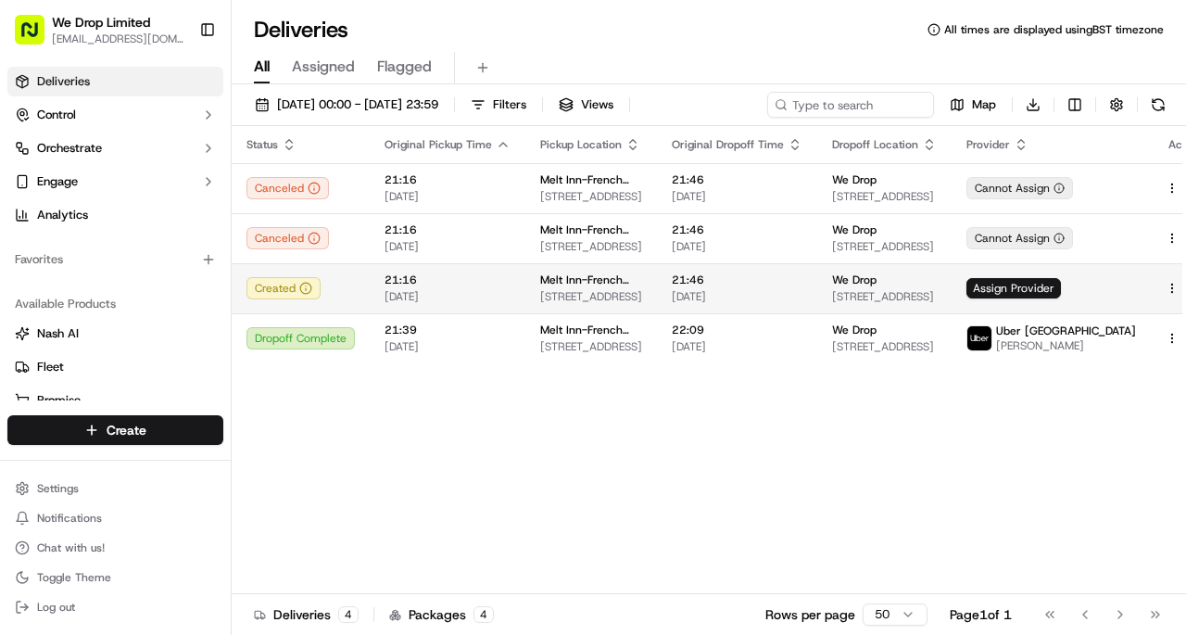
click at [1133, 288] on html "We Drop Limited [EMAIL_ADDRESS][DOMAIN_NAME] Toggle Sidebar Deliveries Control …" at bounding box center [593, 317] width 1186 height 635
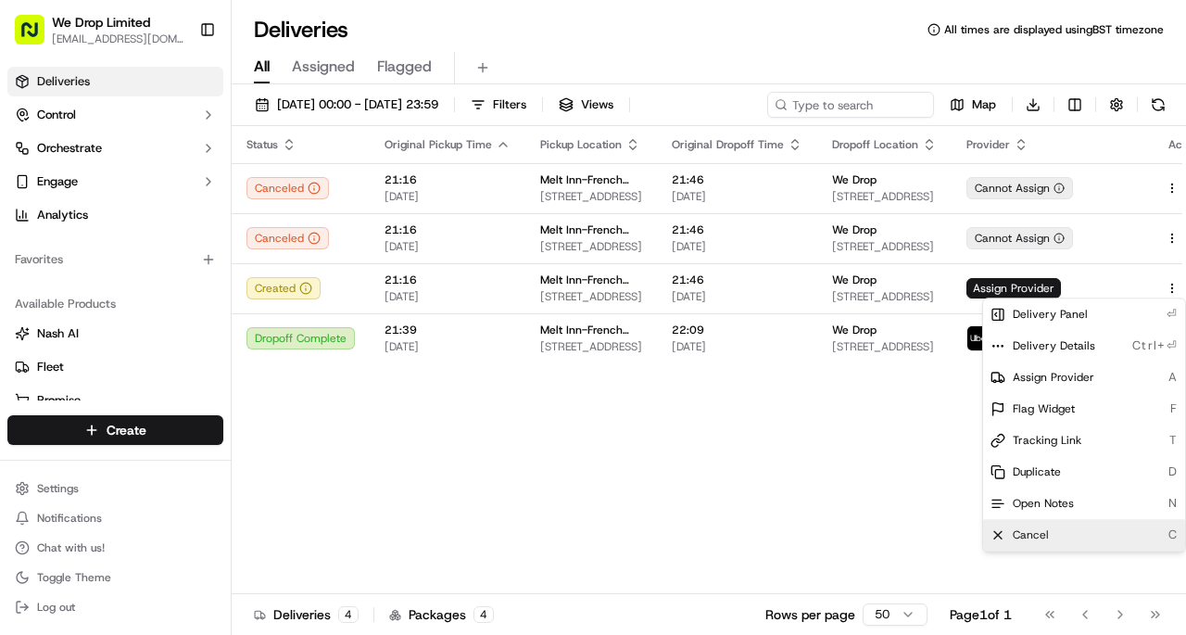
click at [1030, 540] on span "Cancel" at bounding box center [1031, 534] width 36 height 15
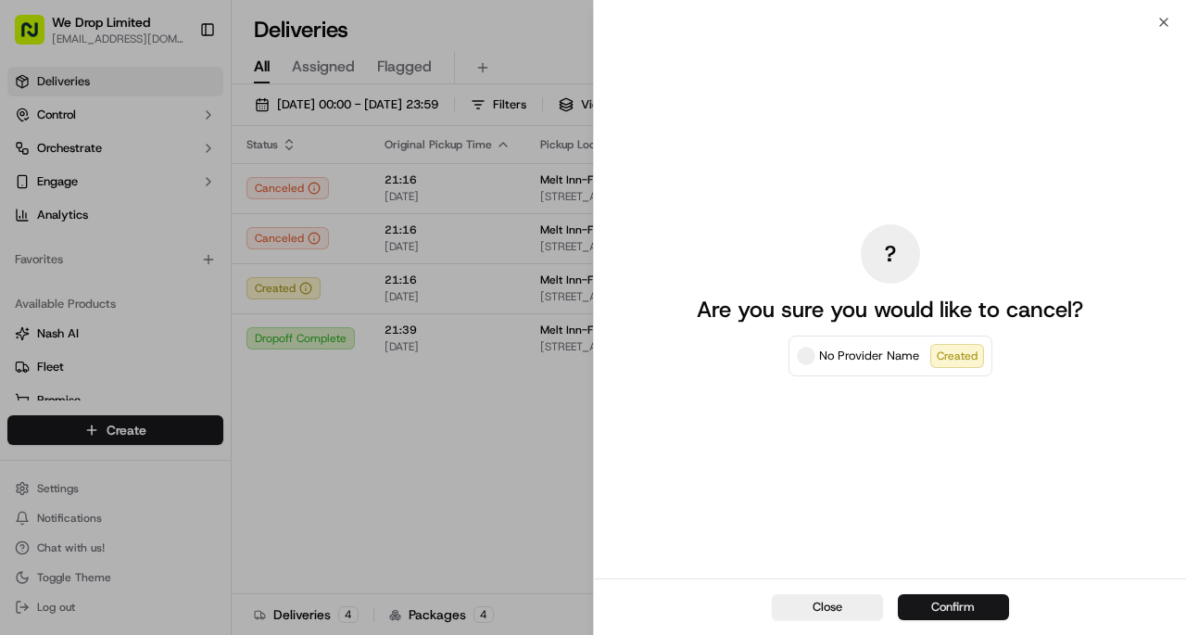
click at [939, 603] on button "Confirm" at bounding box center [953, 607] width 111 height 26
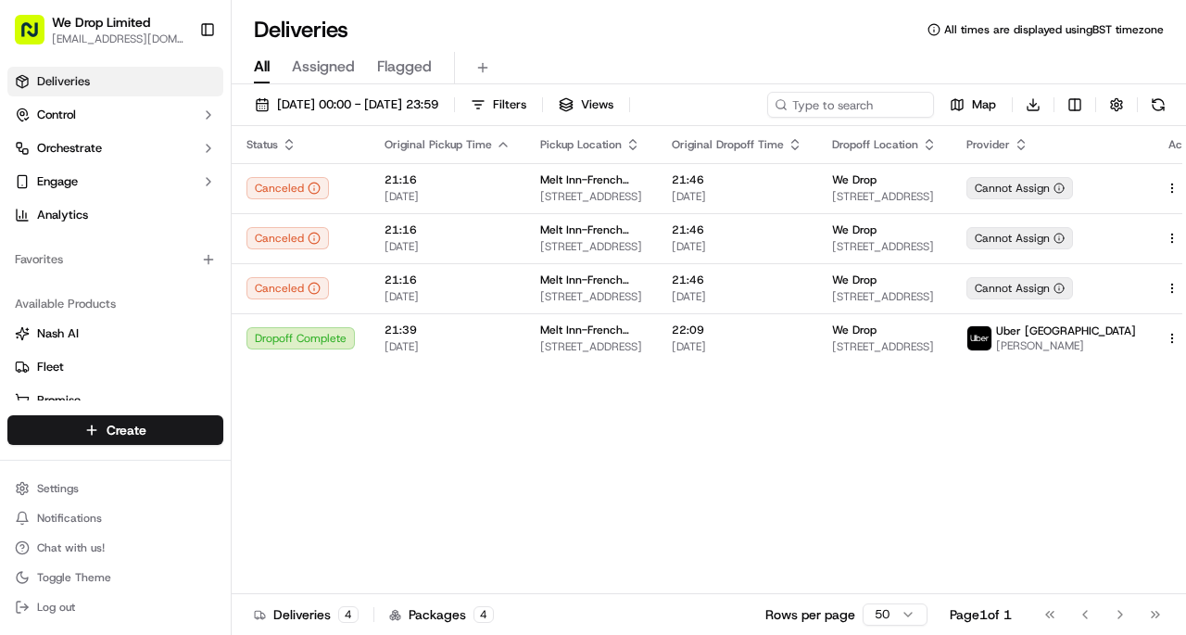
click at [707, 428] on div "Status Original Pickup Time Pickup Location Original Dropoff Time Dropoff Locat…" at bounding box center [726, 360] width 988 height 468
